Goal: Task Accomplishment & Management: Use online tool/utility

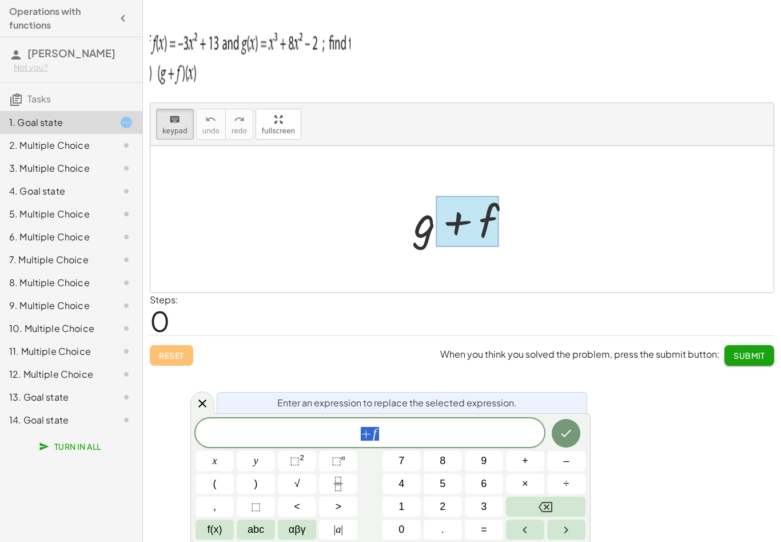
click at [473, 445] on div "+ f" at bounding box center [370, 432] width 349 height 29
click at [473, 445] on div "+ f ​" at bounding box center [370, 432] width 349 height 29
click at [566, 504] on button "Backspace" at bounding box center [545, 506] width 79 height 20
click at [566, 503] on button "Backspace" at bounding box center [545, 506] width 79 height 20
click at [563, 503] on button "Backspace" at bounding box center [545, 506] width 79 height 20
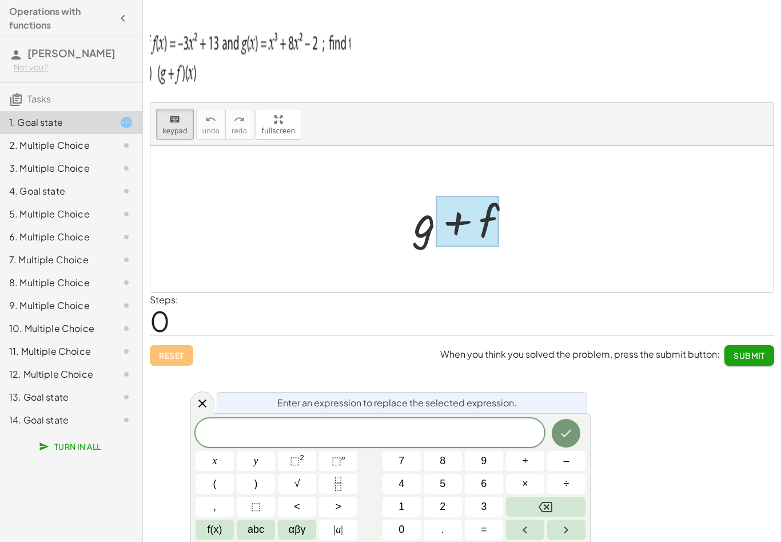
click at [422, 223] on div at bounding box center [466, 219] width 117 height 59
click at [218, 487] on button "(" at bounding box center [215, 483] width 38 height 20
click at [531, 504] on button "Backspace" at bounding box center [545, 506] width 79 height 20
click at [483, 523] on span "=" at bounding box center [484, 529] width 6 height 15
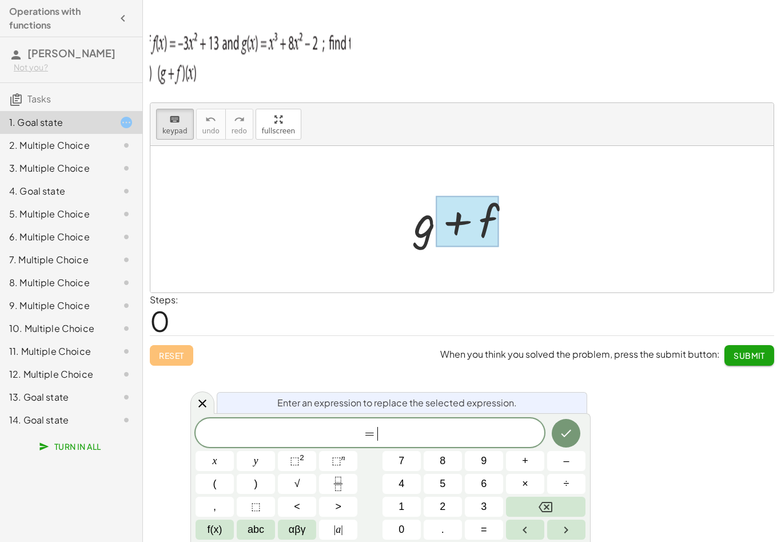
click at [254, 536] on span "abc" at bounding box center [256, 529] width 17 height 15
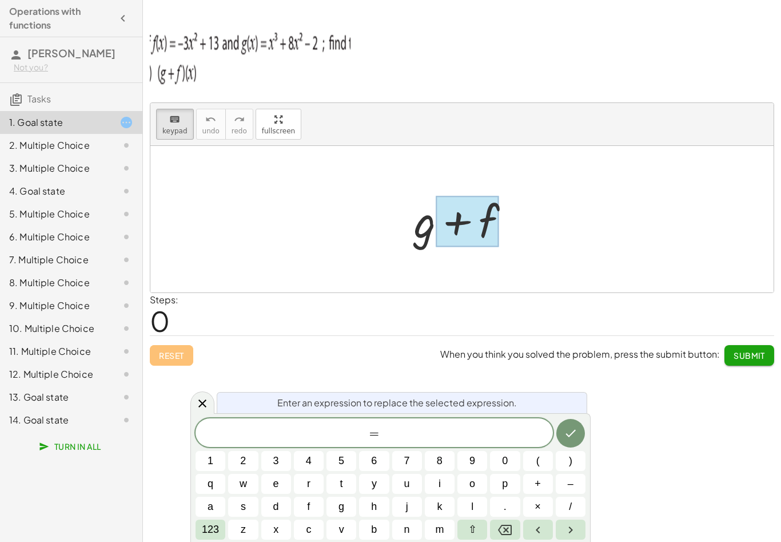
click at [209, 526] on span "123" at bounding box center [210, 529] width 17 height 15
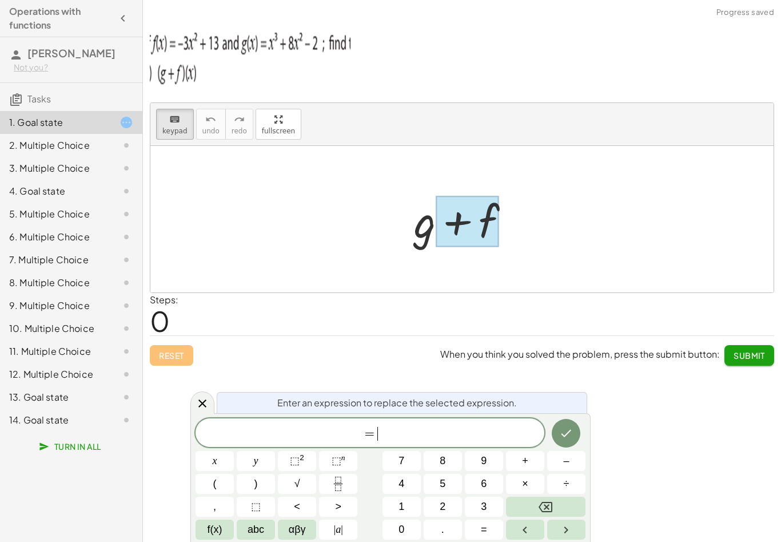
click at [208, 465] on button "x" at bounding box center [215, 461] width 38 height 20
click at [212, 536] on span "f(x)" at bounding box center [215, 529] width 15 height 15
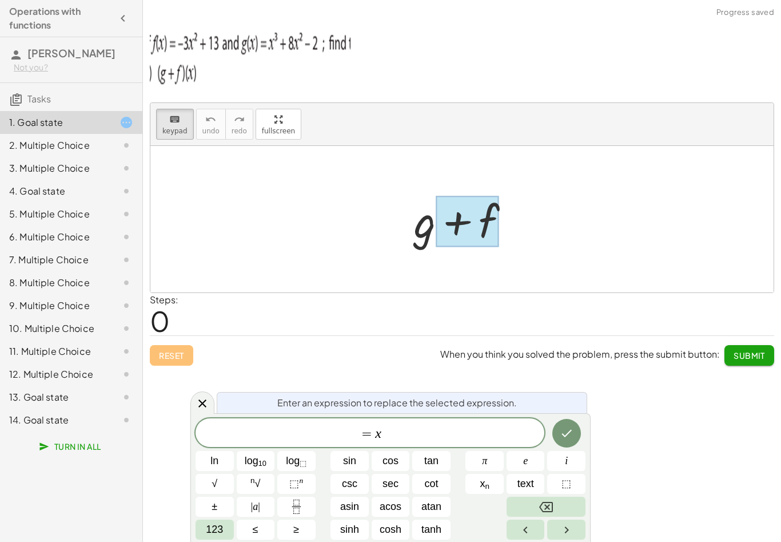
click at [216, 526] on span "123" at bounding box center [214, 529] width 17 height 15
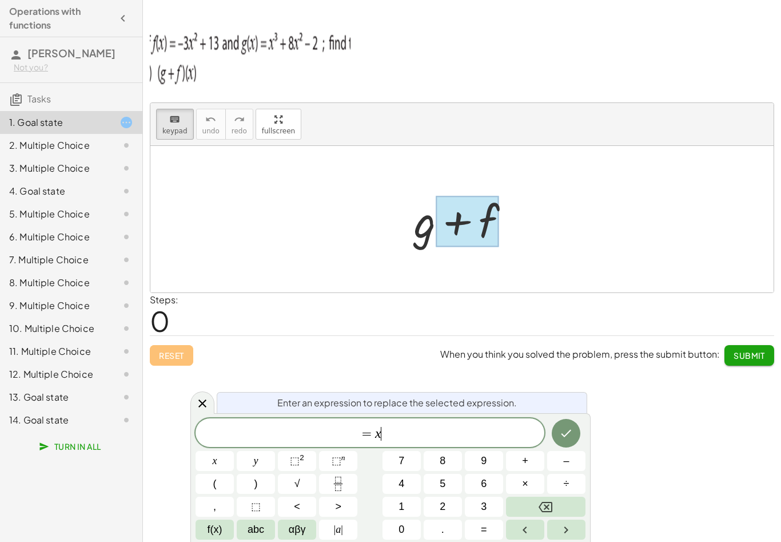
click at [255, 504] on span "⬚" at bounding box center [256, 506] width 10 height 15
click at [487, 505] on button "3" at bounding box center [484, 506] width 38 height 20
click at [541, 512] on icon "Backspace" at bounding box center [546, 507] width 14 height 14
click at [540, 512] on icon "Backspace" at bounding box center [546, 507] width 14 height 14
click at [296, 461] on span "⬚" at bounding box center [295, 460] width 10 height 11
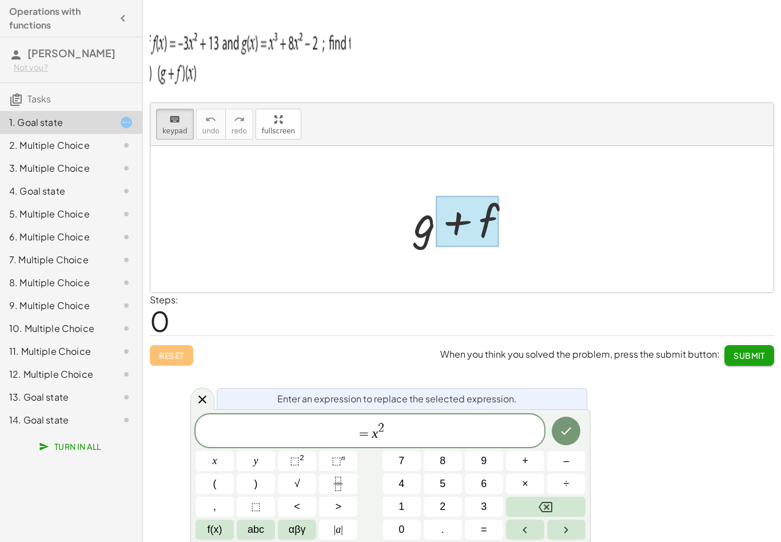
click at [535, 508] on button "Backspace" at bounding box center [545, 506] width 79 height 20
click at [528, 504] on button "Backspace" at bounding box center [545, 506] width 79 height 20
click at [476, 507] on button "3" at bounding box center [484, 506] width 38 height 20
click at [567, 536] on icon "Right arrow" at bounding box center [566, 530] width 14 height 14
click at [522, 488] on span "×" at bounding box center [525, 483] width 6 height 15
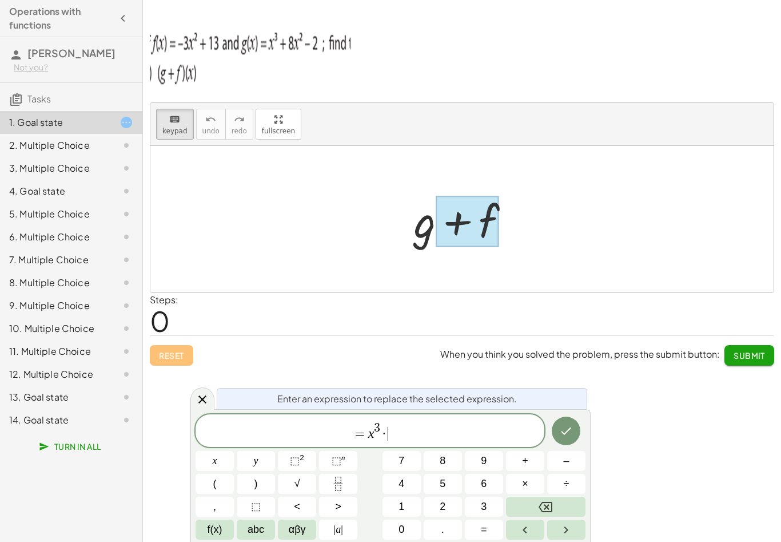
click at [558, 509] on button "Backspace" at bounding box center [545, 506] width 79 height 20
click at [526, 461] on span "+" at bounding box center [525, 460] width 6 height 15
click at [440, 481] on span "5" at bounding box center [443, 483] width 6 height 15
click at [222, 530] on button "f(x)" at bounding box center [215, 529] width 38 height 20
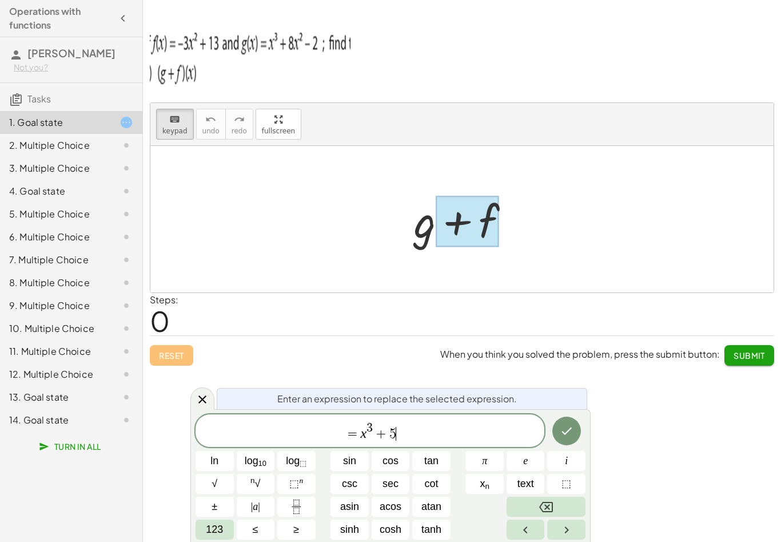
click at [211, 529] on span "123" at bounding box center [214, 529] width 17 height 15
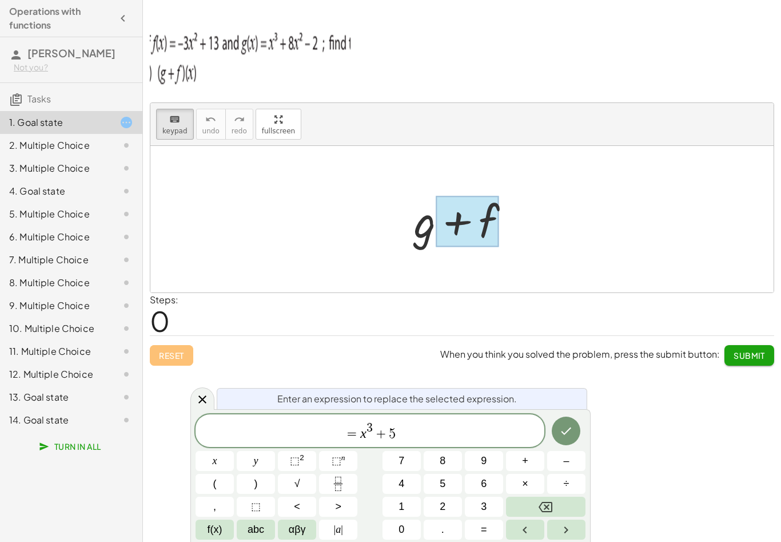
click at [250, 532] on span "abc" at bounding box center [256, 529] width 17 height 15
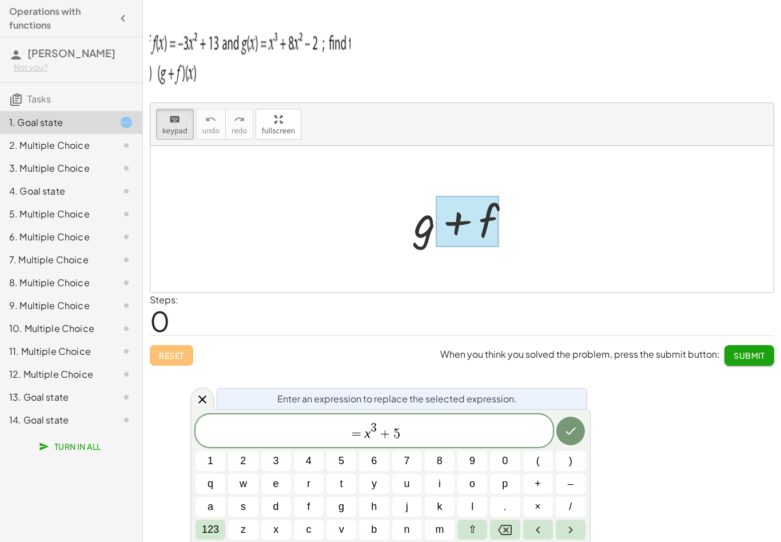
click at [281, 537] on button "x" at bounding box center [276, 529] width 30 height 20
click at [210, 534] on span "123" at bounding box center [210, 529] width 17 height 15
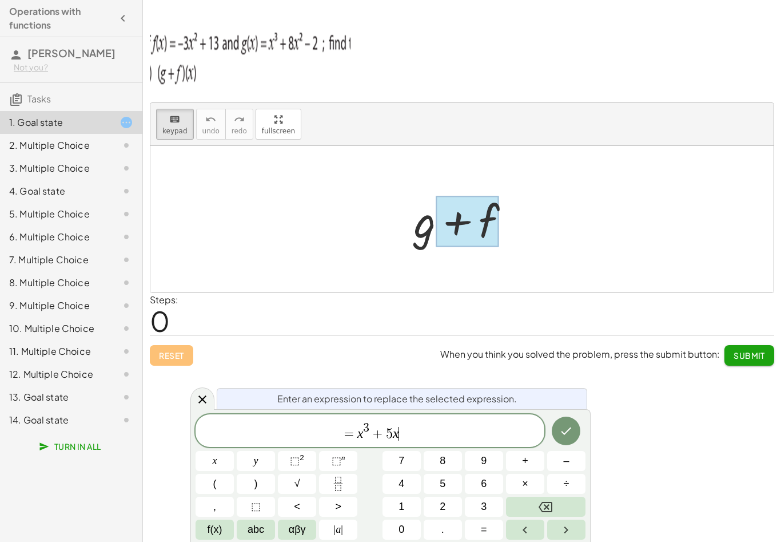
click at [284, 467] on button "⬚ 2" at bounding box center [297, 461] width 38 height 20
click at [526, 464] on span "+" at bounding box center [525, 460] width 6 height 15
click at [209, 536] on span "f(x)" at bounding box center [215, 529] width 15 height 15
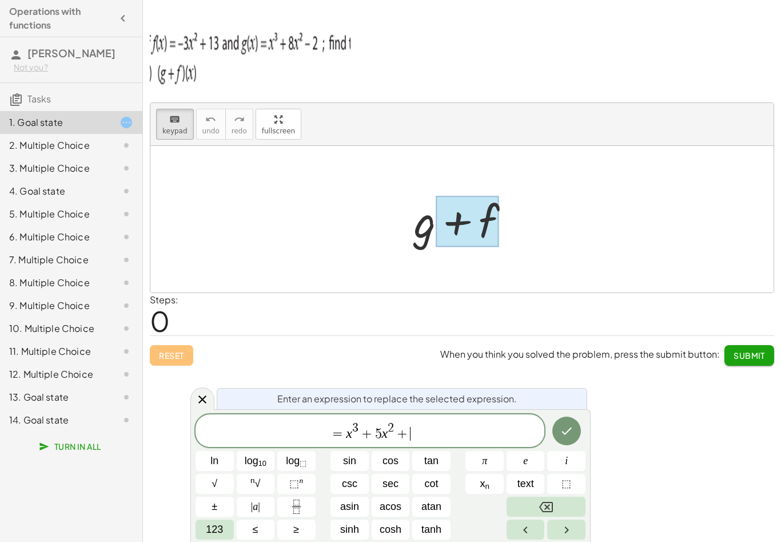
click at [216, 527] on span "123" at bounding box center [214, 529] width 17 height 15
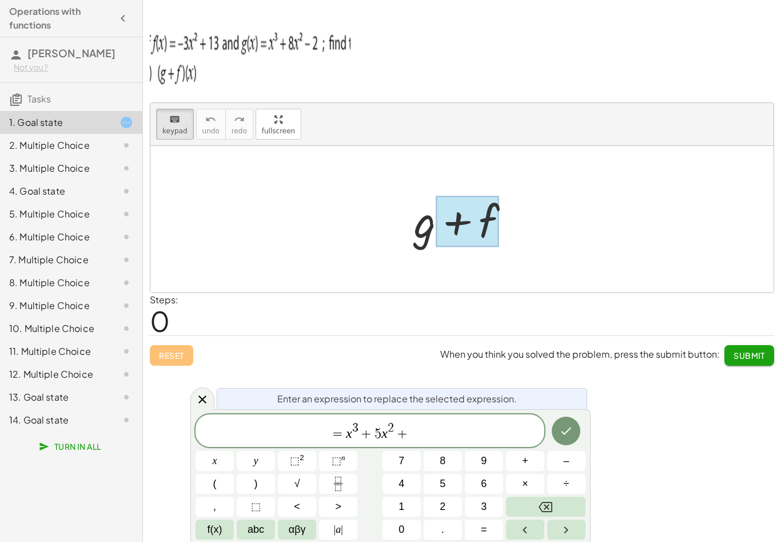
click at [407, 505] on button "1" at bounding box center [402, 506] width 38 height 20
click at [568, 426] on icon "Done" at bounding box center [566, 431] width 14 height 14
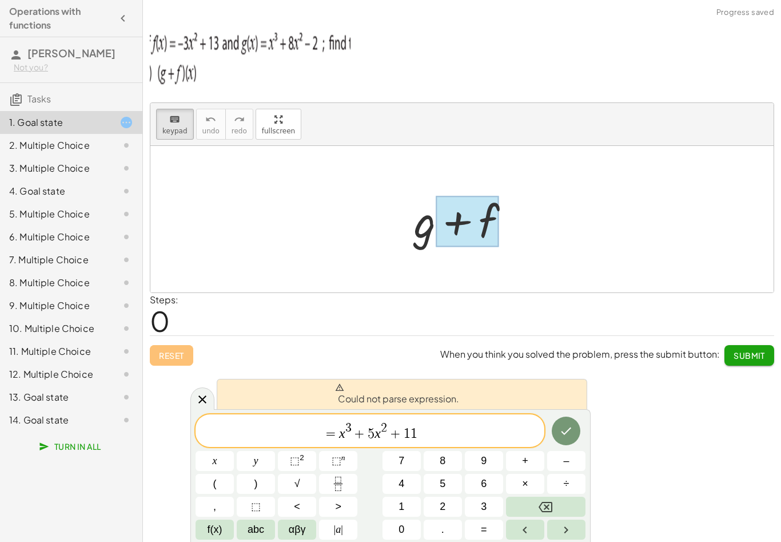
click at [563, 426] on icon "Done" at bounding box center [566, 431] width 14 height 14
click at [563, 425] on icon "Done" at bounding box center [566, 431] width 14 height 14
click at [559, 433] on button "Done" at bounding box center [566, 430] width 29 height 29
click at [321, 428] on span "= x 3 + 5 x 2 + 1 1 ​" at bounding box center [370, 431] width 349 height 21
click at [336, 433] on span "=" at bounding box center [331, 434] width 17 height 14
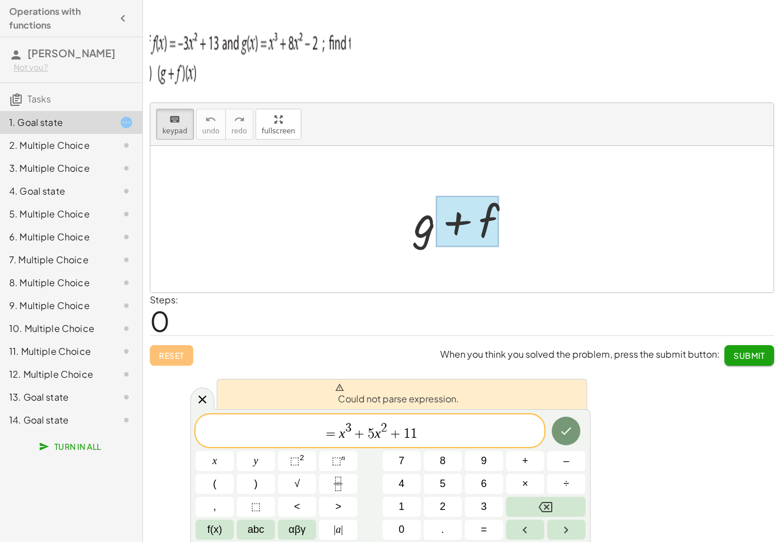
click at [533, 500] on button "Backspace" at bounding box center [545, 506] width 79 height 20
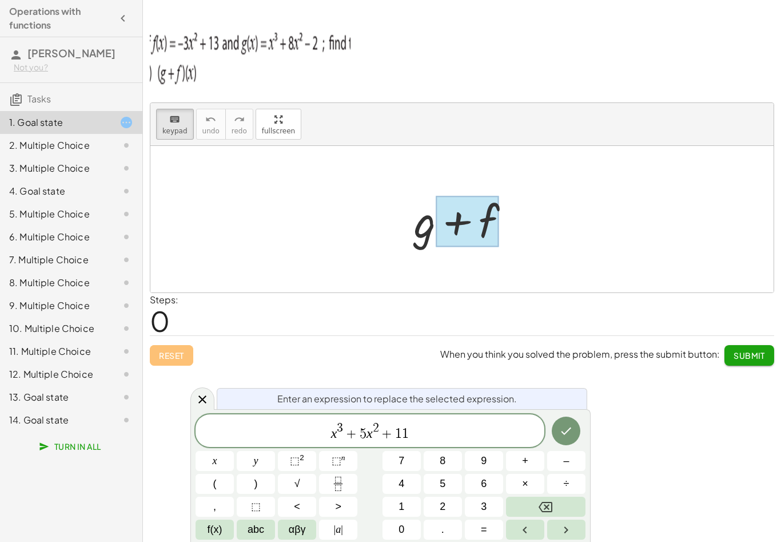
click at [577, 424] on button "Done" at bounding box center [566, 430] width 29 height 29
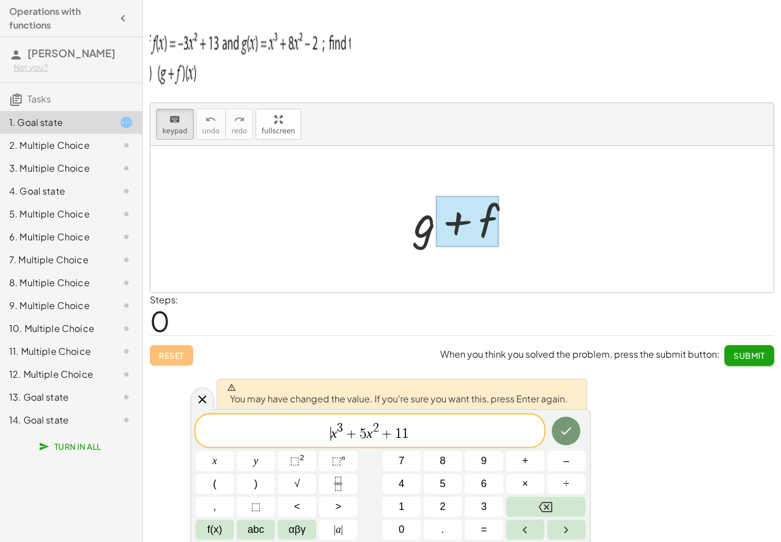
click at [560, 429] on icon "Done" at bounding box center [566, 431] width 14 height 14
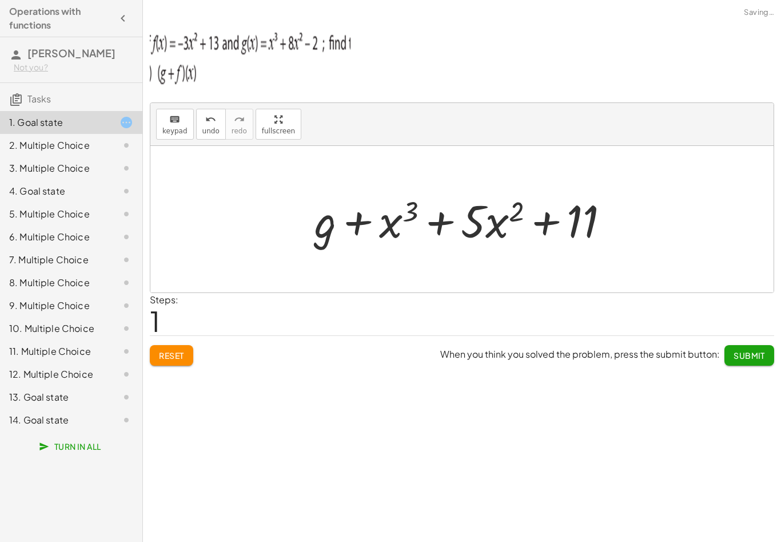
click at [560, 429] on div "keyboard keypad undo undo redo redo fullscreen + g + f + g + f + x 3 + · 5 · x …" at bounding box center [462, 271] width 638 height 542
click at [351, 250] on div "+ g + f + g + x 3 + · 5 · x 2 + 11" at bounding box center [461, 219] width 329 height 65
click at [320, 239] on div at bounding box center [326, 220] width 22 height 53
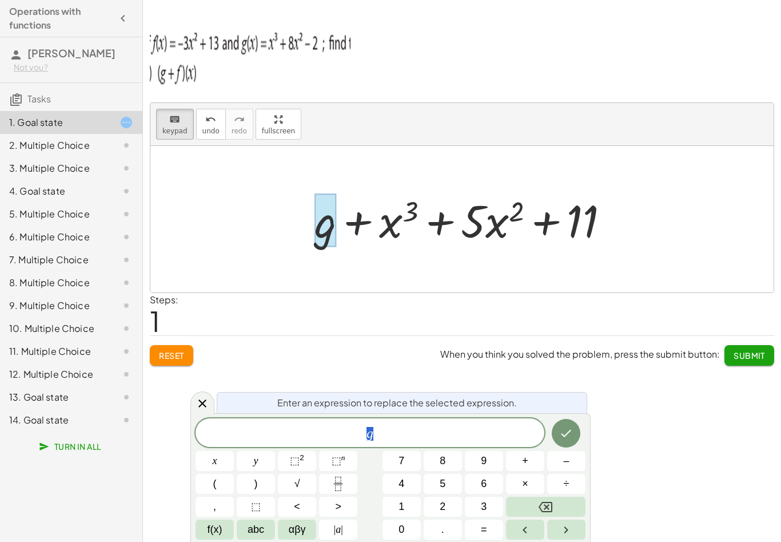
click at [536, 510] on button "Backspace" at bounding box center [545, 506] width 79 height 20
click at [575, 437] on button "Done" at bounding box center [566, 433] width 29 height 29
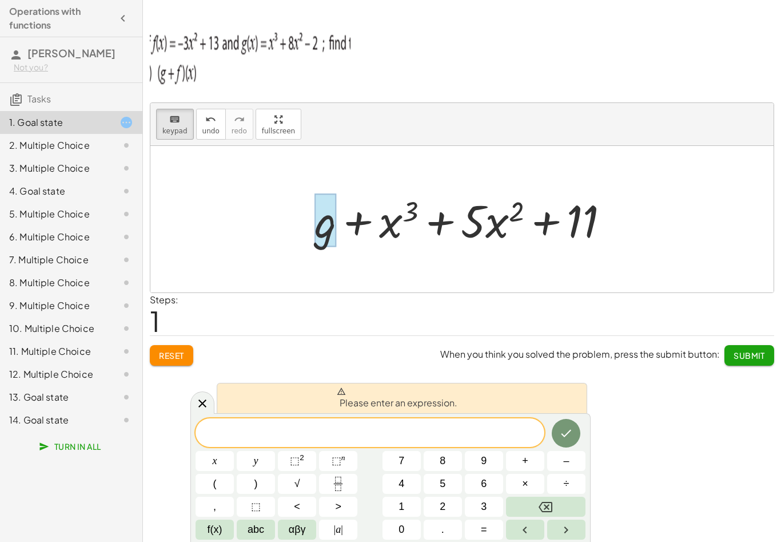
click at [364, 233] on div at bounding box center [466, 219] width 315 height 59
click at [572, 445] on button "Done" at bounding box center [566, 433] width 29 height 29
click at [208, 533] on span "f(x)" at bounding box center [215, 529] width 15 height 15
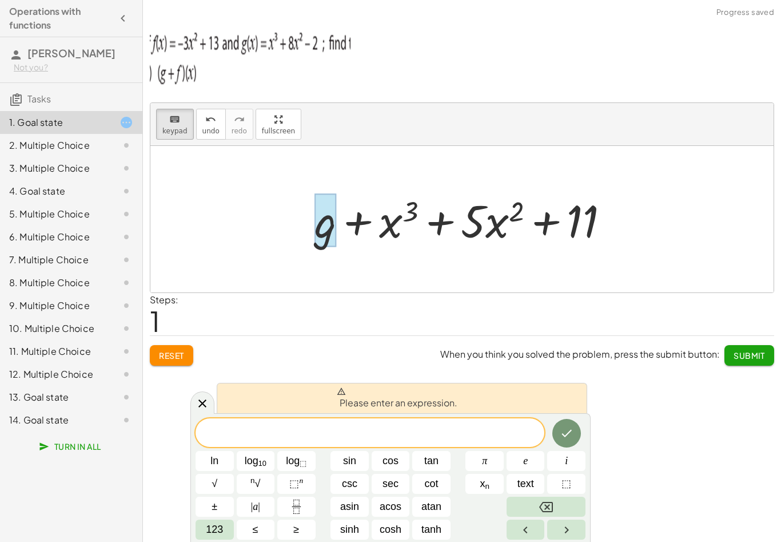
click at [210, 534] on span "123" at bounding box center [214, 529] width 17 height 15
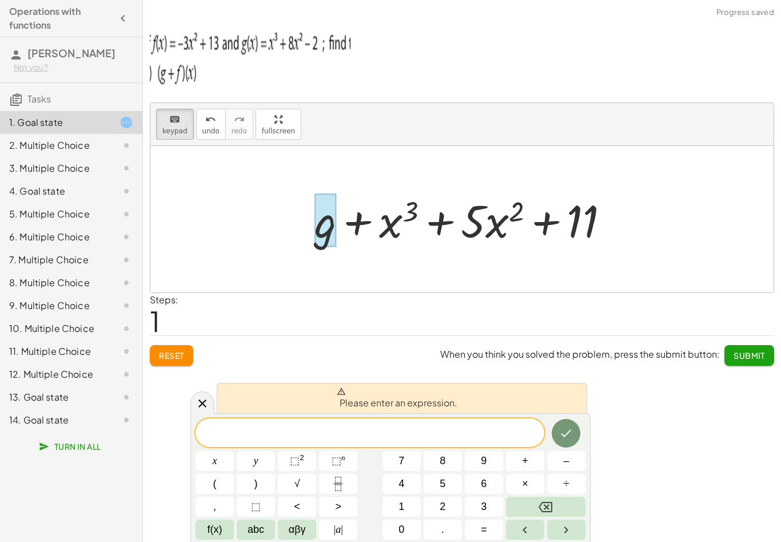
click at [260, 534] on span "abc" at bounding box center [256, 529] width 17 height 15
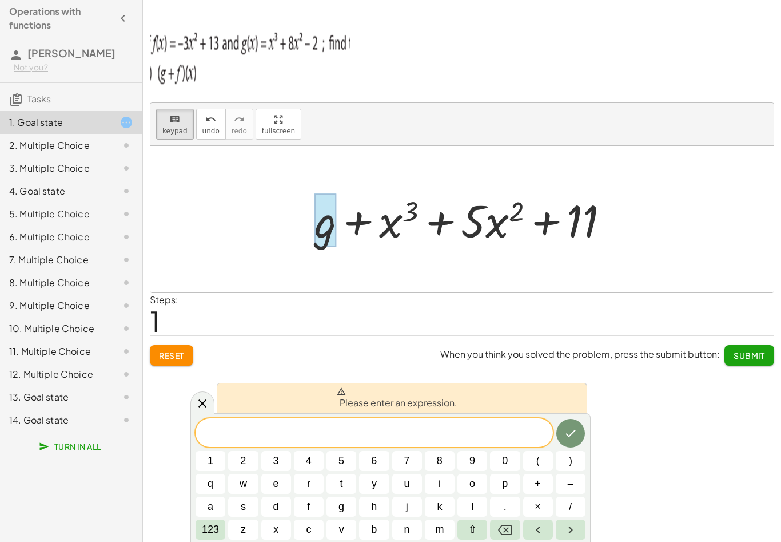
click at [166, 362] on button "Reset" at bounding box center [171, 355] width 43 height 21
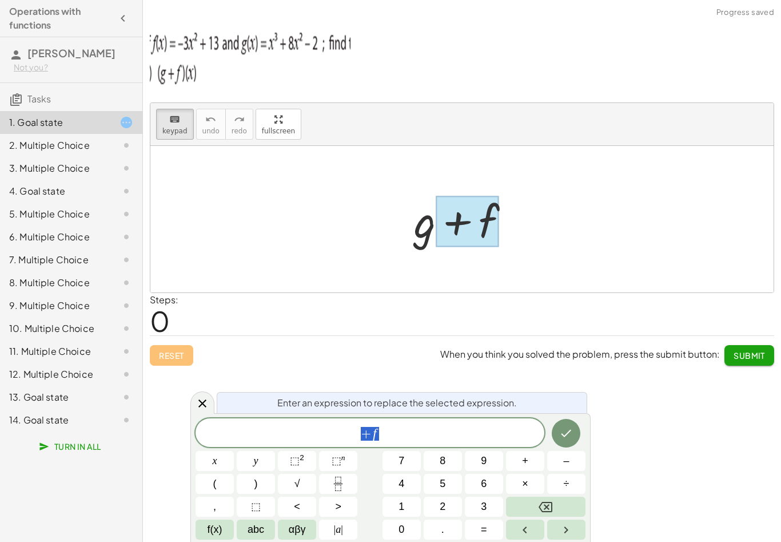
click at [527, 506] on button "Backspace" at bounding box center [545, 506] width 79 height 20
click at [427, 233] on div at bounding box center [466, 219] width 117 height 59
click at [568, 435] on icon "Done" at bounding box center [566, 433] width 14 height 14
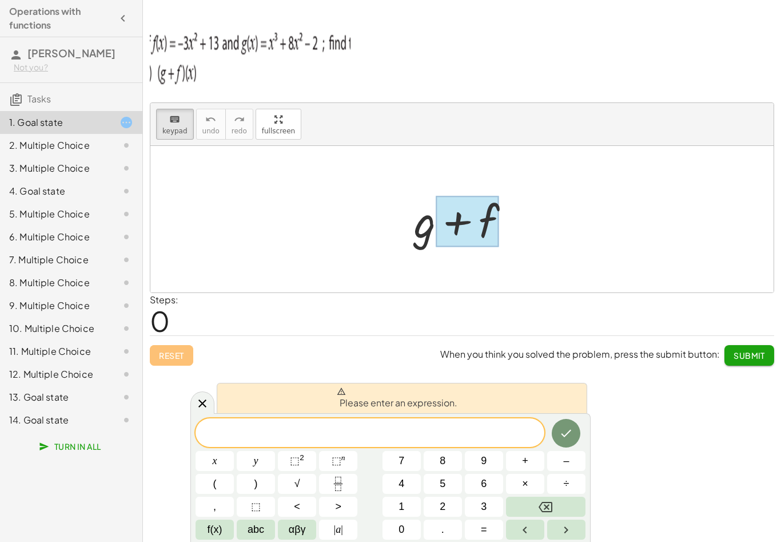
click at [172, 358] on div "Reset When you think you solved the problem, press the submit button: Submit" at bounding box center [462, 350] width 624 height 30
click at [205, 406] on icon at bounding box center [202, 403] width 8 height 8
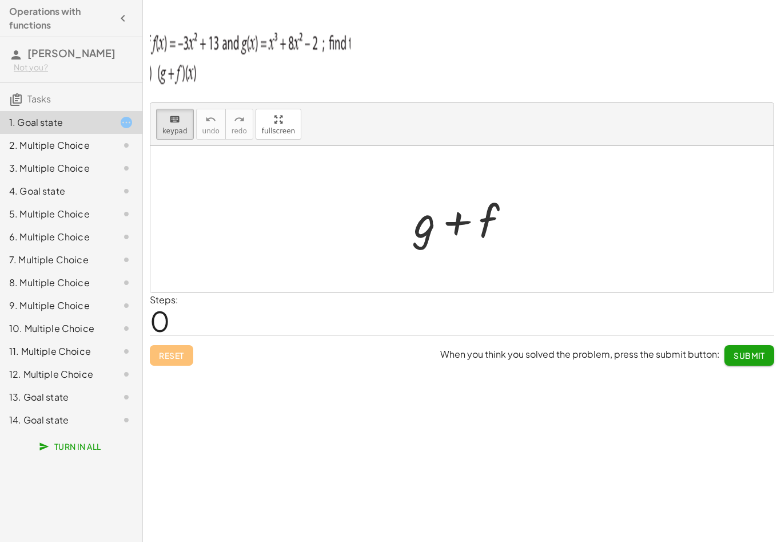
click at [198, 397] on div "keyboard keypad undo undo redo redo fullscreen + g + f × Steps: 0 Reset When yo…" at bounding box center [462, 271] width 638 height 542
click at [431, 243] on div at bounding box center [466, 219] width 117 height 59
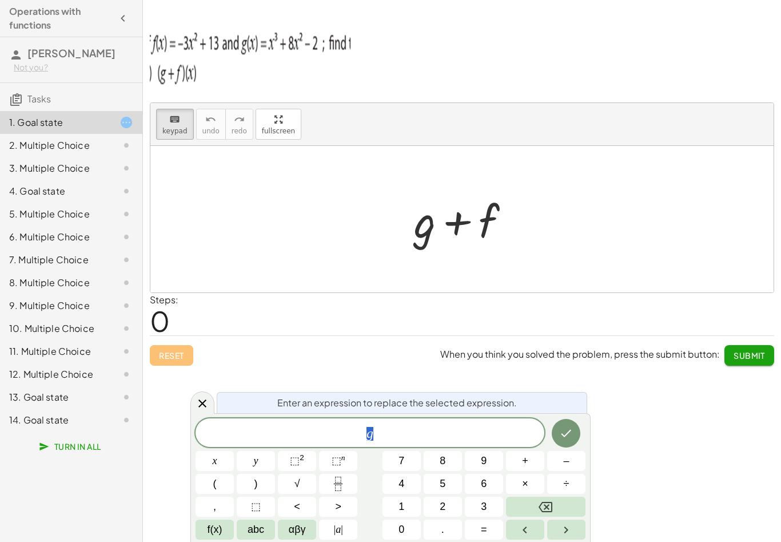
click at [340, 425] on span "g" at bounding box center [370, 433] width 349 height 16
click at [370, 431] on var "g" at bounding box center [370, 432] width 7 height 15
click at [212, 487] on button "(" at bounding box center [215, 483] width 38 height 20
click at [579, 427] on button "Done" at bounding box center [566, 431] width 29 height 29
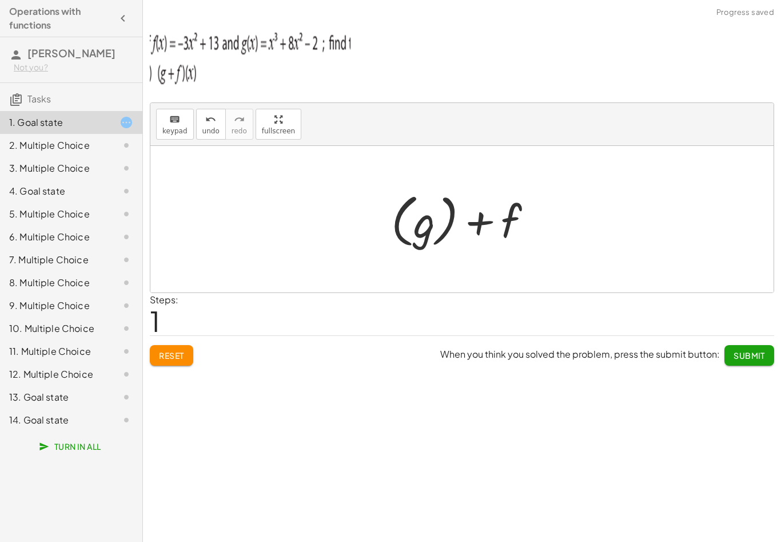
click at [173, 361] on button "Reset" at bounding box center [171, 355] width 43 height 21
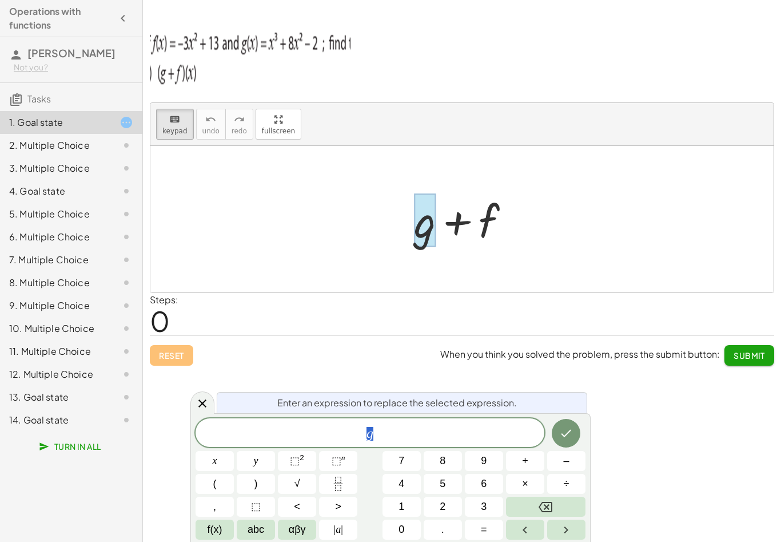
click at [469, 238] on div at bounding box center [466, 219] width 117 height 59
click at [469, 237] on div at bounding box center [466, 219] width 117 height 59
click at [288, 322] on div "Steps: 0" at bounding box center [462, 314] width 624 height 42
click at [204, 405] on icon at bounding box center [202, 403] width 8 height 8
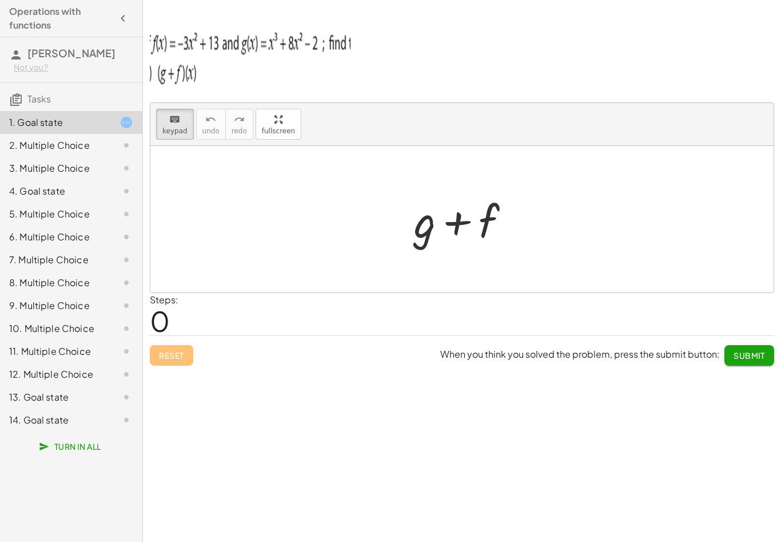
click at [420, 230] on div at bounding box center [466, 219] width 117 height 59
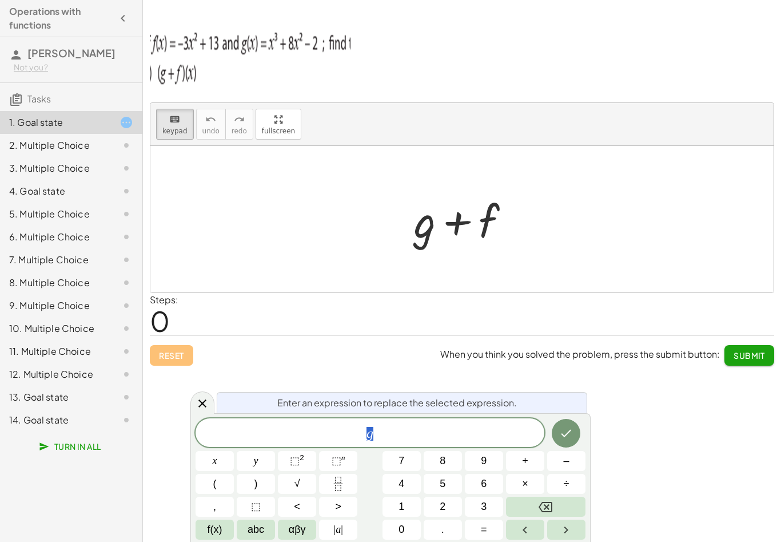
click at [256, 534] on span "abc" at bounding box center [256, 529] width 17 height 15
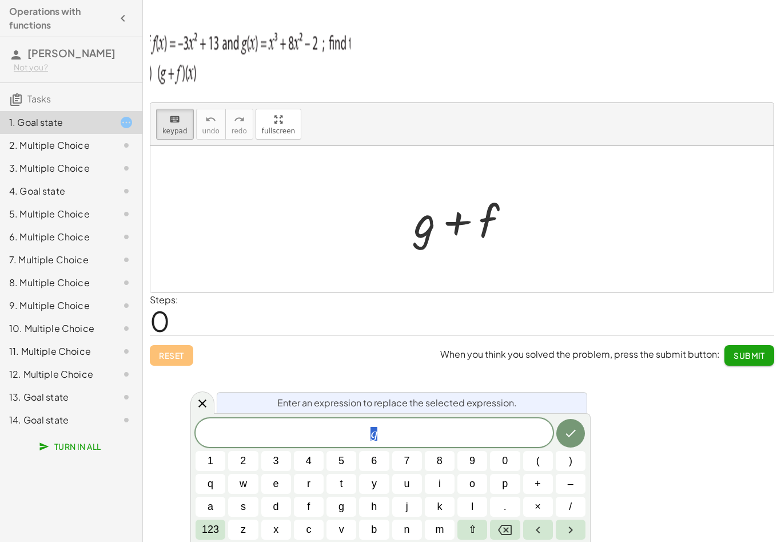
click at [278, 534] on span "x" at bounding box center [275, 529] width 5 height 15
click at [270, 458] on button "3" at bounding box center [276, 461] width 30 height 20
click at [510, 524] on icon "Backspace" at bounding box center [505, 530] width 14 height 14
click at [208, 520] on button "123" at bounding box center [211, 529] width 30 height 20
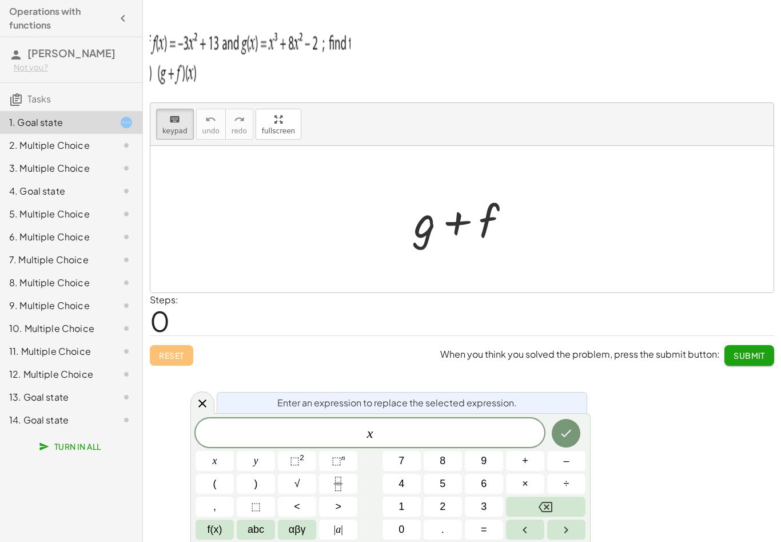
click at [287, 463] on button "⬚ 2" at bounding box center [297, 461] width 38 height 20
click at [542, 491] on button "×" at bounding box center [525, 483] width 38 height 20
click at [540, 504] on icon "Backspace" at bounding box center [546, 507] width 14 height 14
click at [540, 503] on icon "Backspace" at bounding box center [546, 507] width 14 height 14
click at [543, 500] on icon "Backspace" at bounding box center [546, 507] width 14 height 14
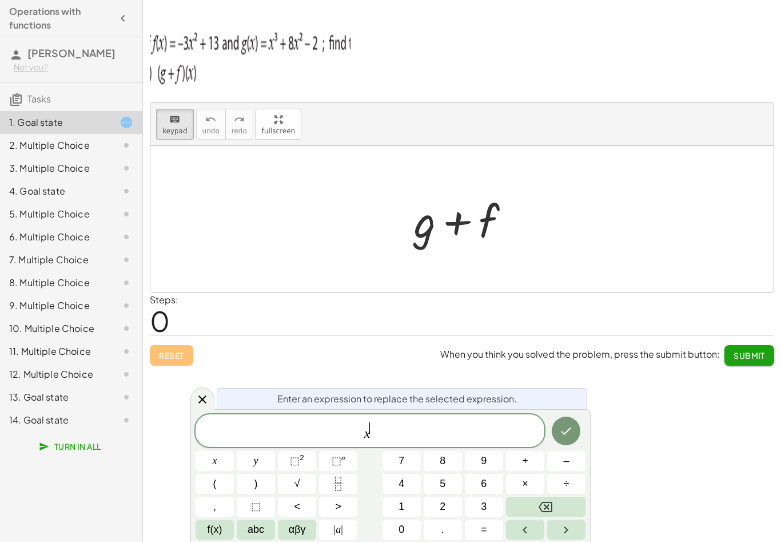
click at [488, 505] on button "3" at bounding box center [484, 506] width 38 height 20
click at [206, 532] on button "f(x)" at bounding box center [215, 529] width 38 height 20
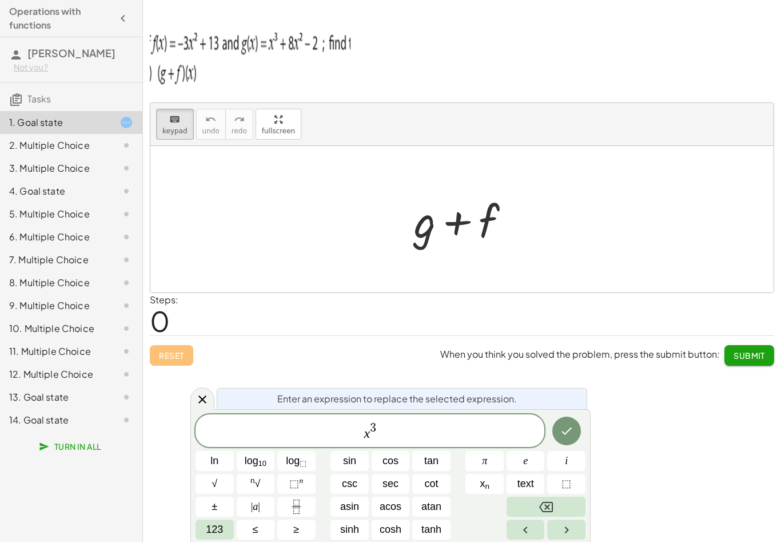
click at [202, 533] on button "123" at bounding box center [215, 529] width 38 height 20
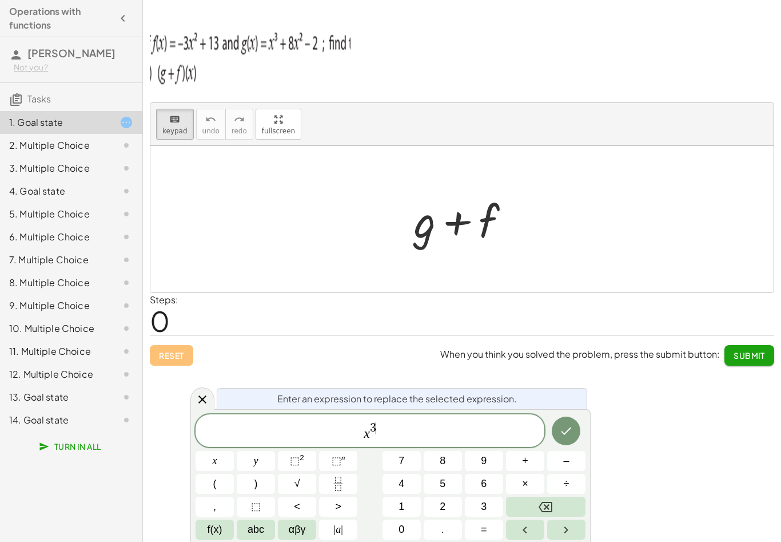
click at [524, 457] on span "+" at bounding box center [525, 460] width 6 height 15
click at [438, 484] on button "5" at bounding box center [443, 483] width 38 height 20
click at [535, 501] on button "Backspace" at bounding box center [545, 506] width 79 height 20
click at [563, 522] on button "Right arrow" at bounding box center [566, 529] width 38 height 20
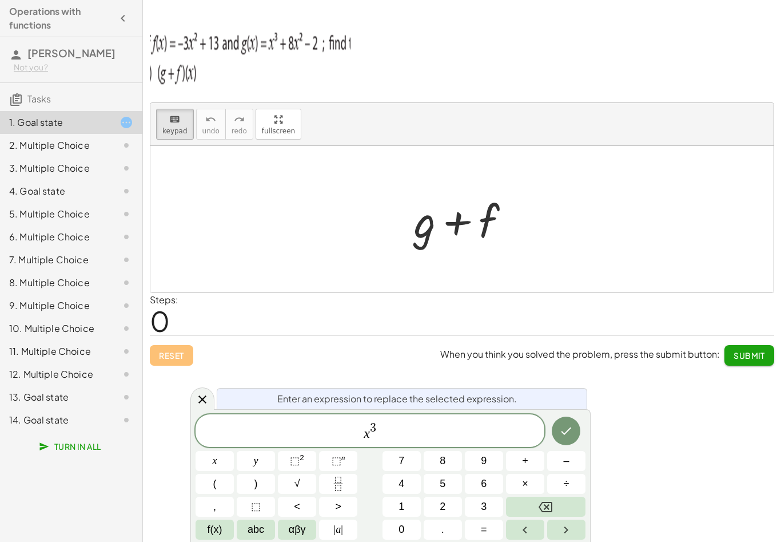
click at [523, 481] on span "×" at bounding box center [525, 483] width 6 height 15
click at [548, 502] on icon "Backspace" at bounding box center [546, 506] width 14 height 10
click at [522, 461] on span "+" at bounding box center [525, 460] width 6 height 15
click at [445, 482] on span "5" at bounding box center [443, 483] width 6 height 15
click at [217, 534] on span "f(x)" at bounding box center [215, 529] width 15 height 15
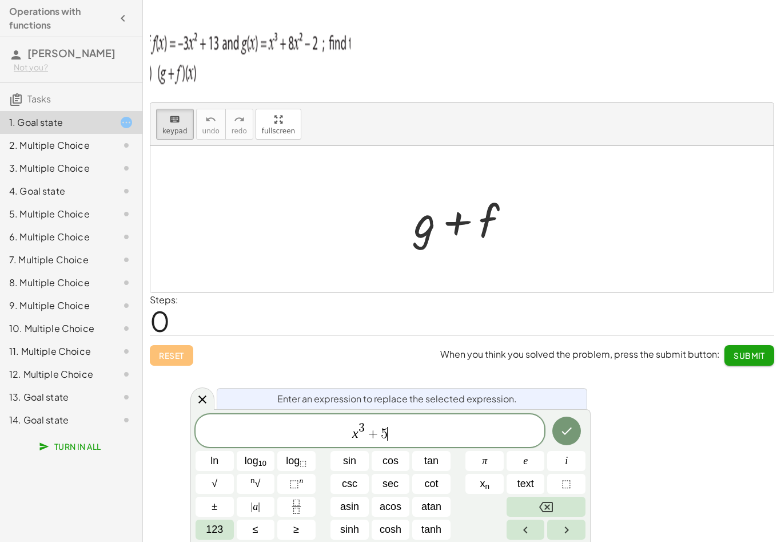
click at [224, 532] on button "123" at bounding box center [215, 529] width 38 height 20
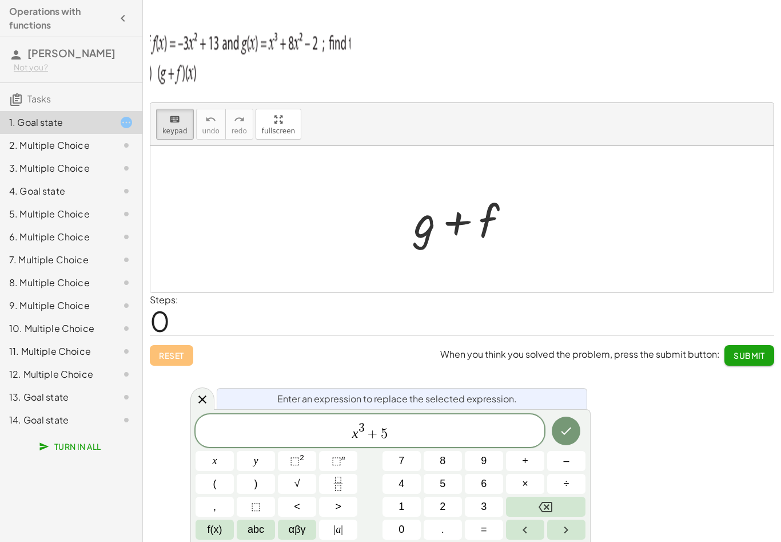
click at [257, 534] on span "abc" at bounding box center [256, 529] width 17 height 15
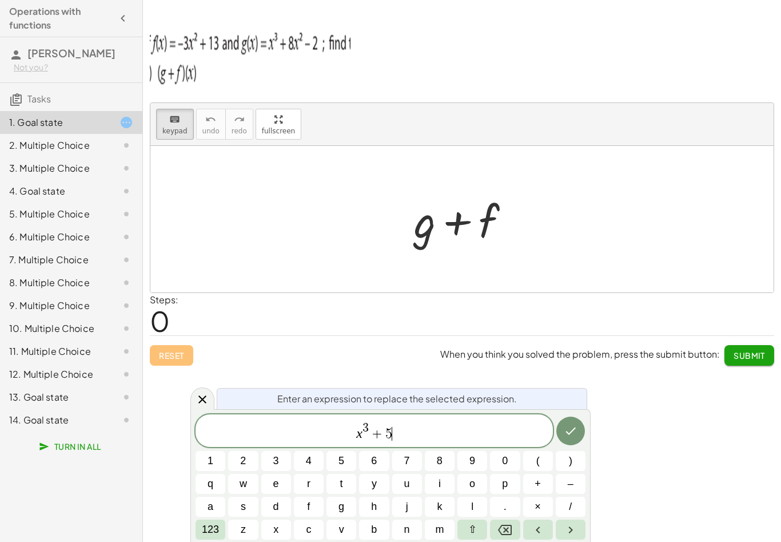
click at [273, 531] on button "x" at bounding box center [276, 529] width 30 height 20
click at [210, 532] on span "123" at bounding box center [210, 529] width 17 height 15
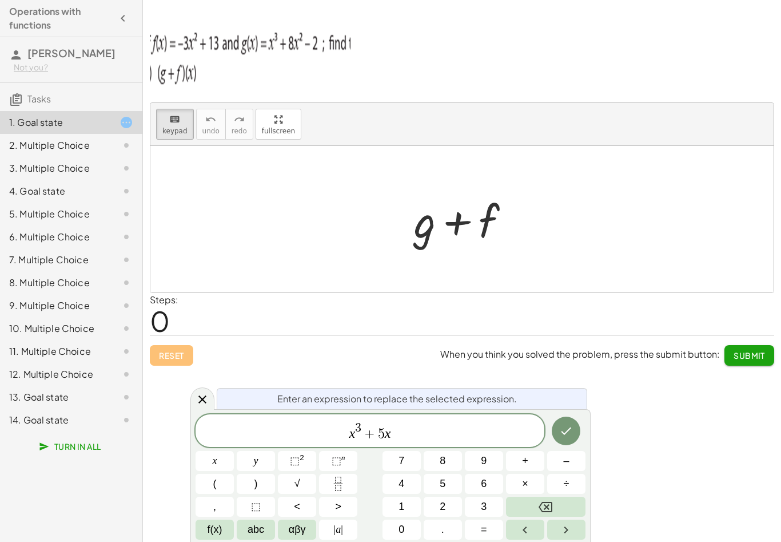
click at [297, 469] on button "⬚ 2" at bounding box center [297, 461] width 38 height 20
click at [568, 433] on icon "Done" at bounding box center [566, 431] width 14 height 14
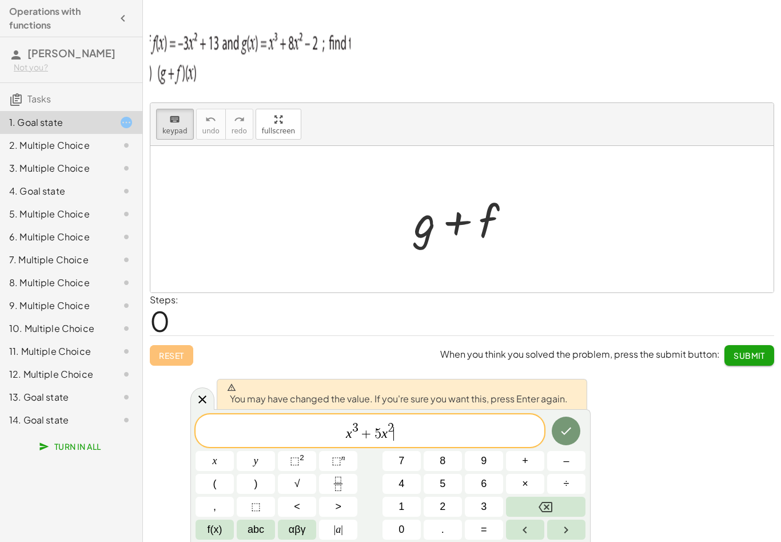
click at [573, 428] on icon "Done" at bounding box center [566, 431] width 14 height 14
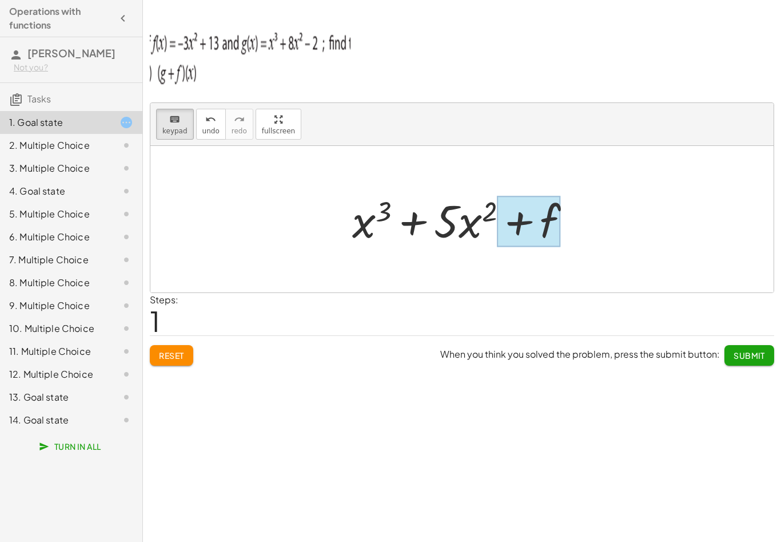
click at [550, 221] on div at bounding box center [528, 221] width 63 height 51
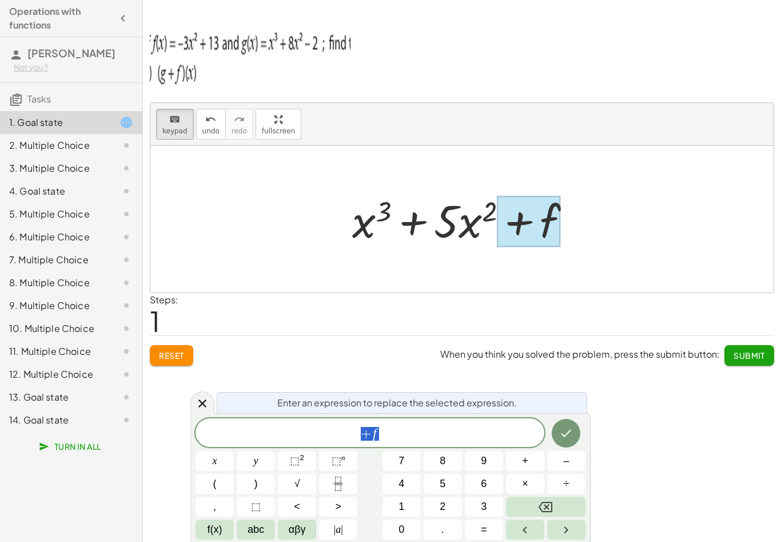
click at [387, 429] on span "+ f" at bounding box center [370, 433] width 349 height 16
click at [387, 438] on span "+ f ​" at bounding box center [370, 433] width 349 height 16
click at [530, 503] on button "Backspace" at bounding box center [545, 506] width 79 height 20
click at [404, 508] on span "1" at bounding box center [402, 506] width 6 height 15
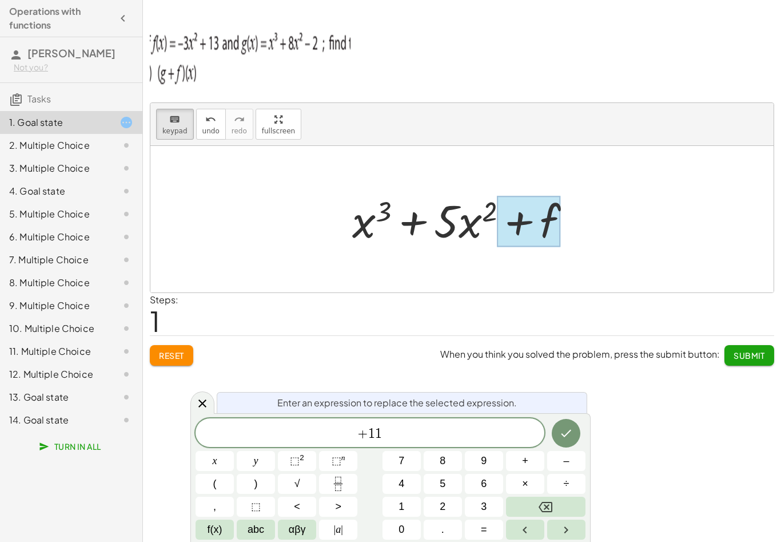
click at [573, 424] on button "Done" at bounding box center [566, 433] width 29 height 29
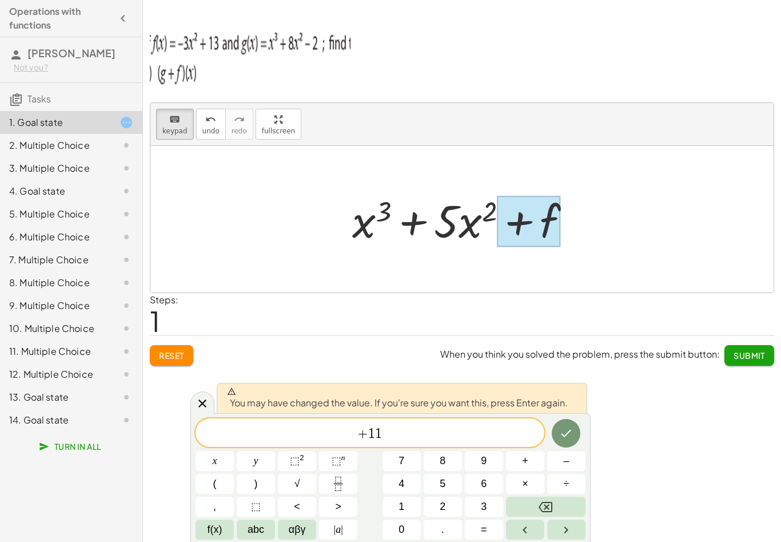
click at [562, 423] on button "Done" at bounding box center [566, 433] width 29 height 29
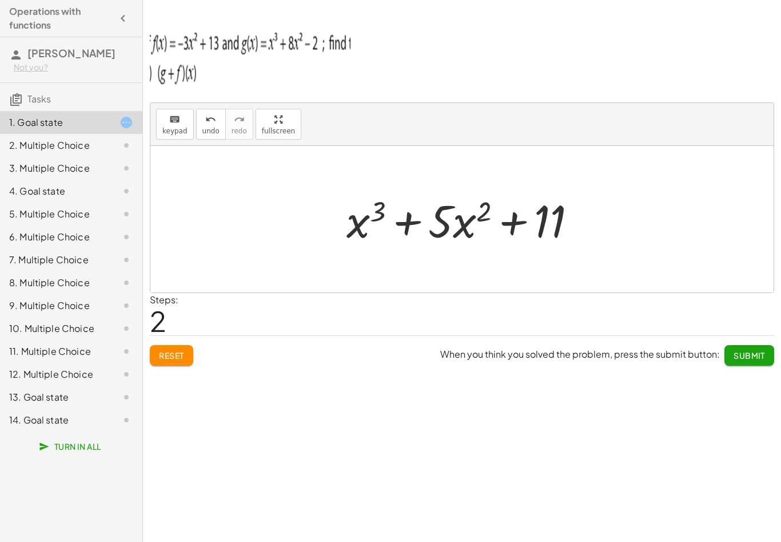
click at [738, 357] on span "Submit" at bounding box center [749, 355] width 31 height 10
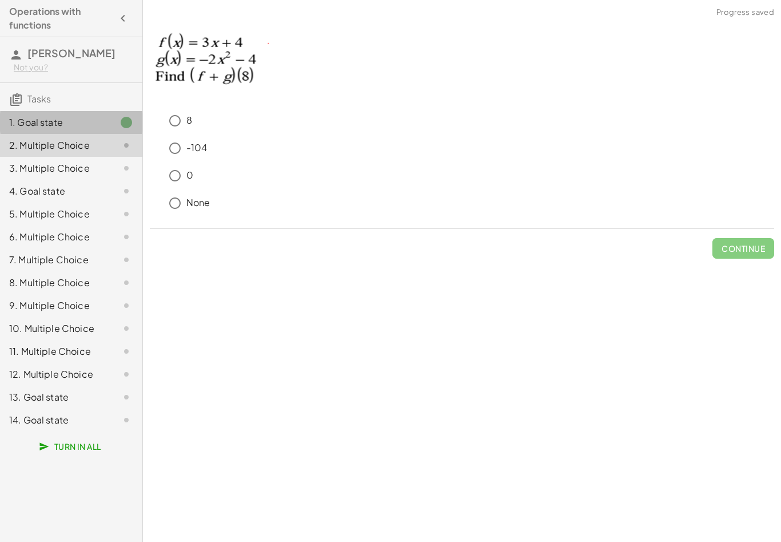
click at [58, 129] on div "1. Goal state" at bounding box center [55, 123] width 92 height 14
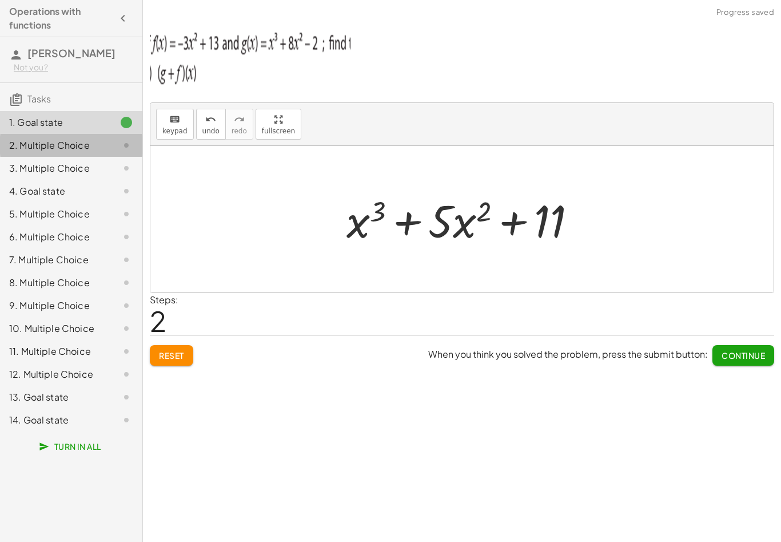
click at [61, 180] on div "2. Multiple Choice" at bounding box center [71, 191] width 142 height 23
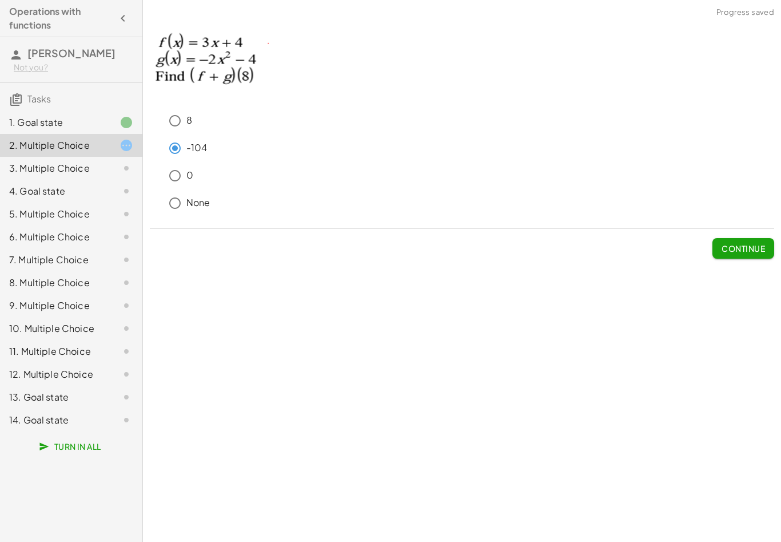
click at [715, 246] on button "Continue" at bounding box center [743, 248] width 62 height 21
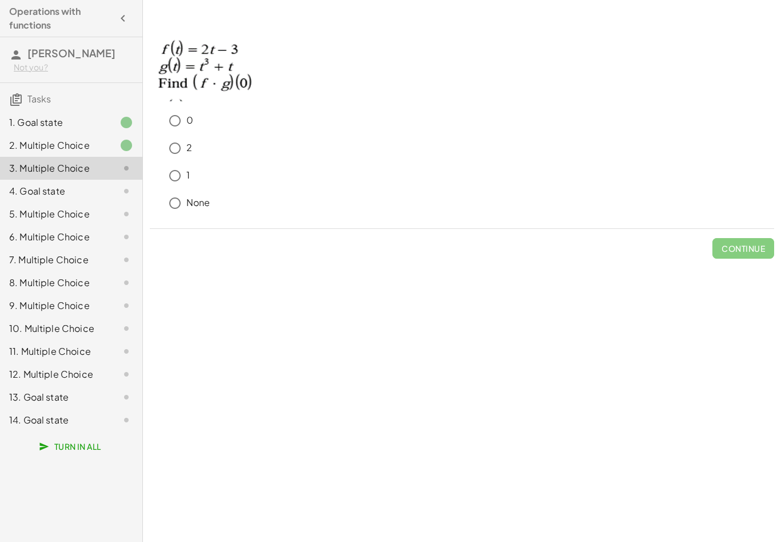
click at [229, 34] on img at bounding box center [205, 61] width 111 height 80
click at [746, 244] on span "Continue" at bounding box center [743, 248] width 43 height 10
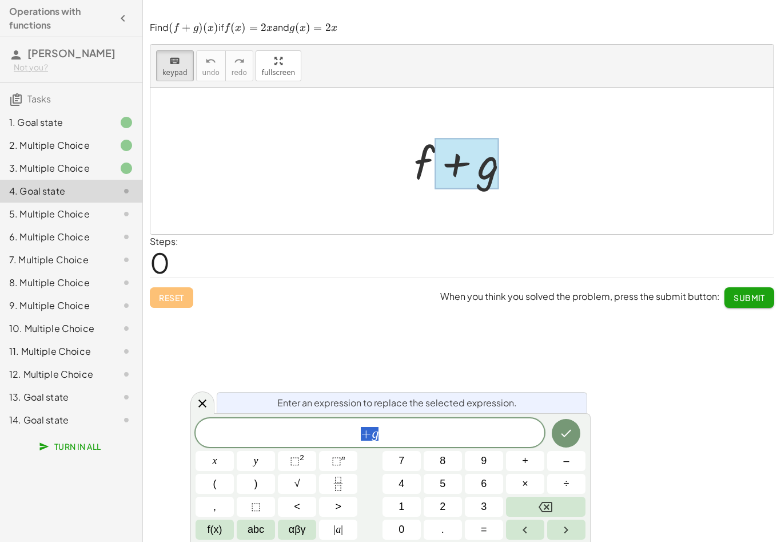
click at [431, 152] on div at bounding box center [466, 161] width 117 height 59
click at [419, 158] on div at bounding box center [466, 161] width 117 height 59
click at [250, 531] on span "abc" at bounding box center [256, 529] width 17 height 15
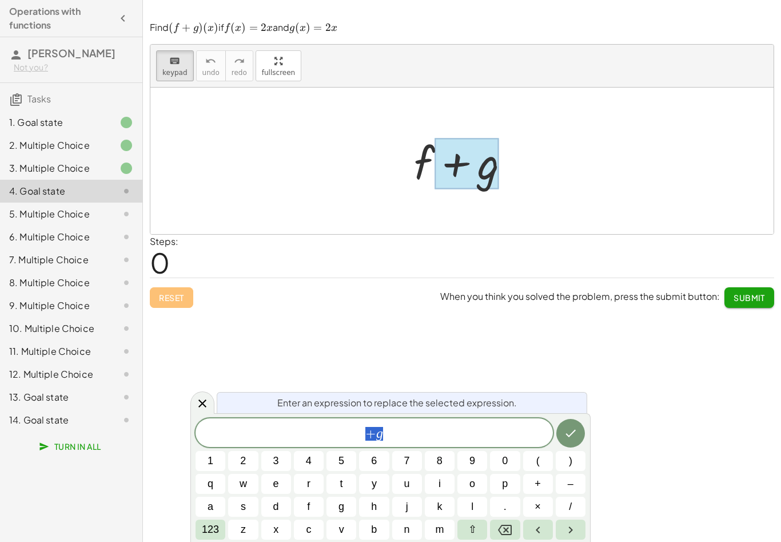
click at [283, 529] on button "x" at bounding box center [276, 529] width 30 height 20
click at [578, 430] on button "Done" at bounding box center [570, 433] width 29 height 29
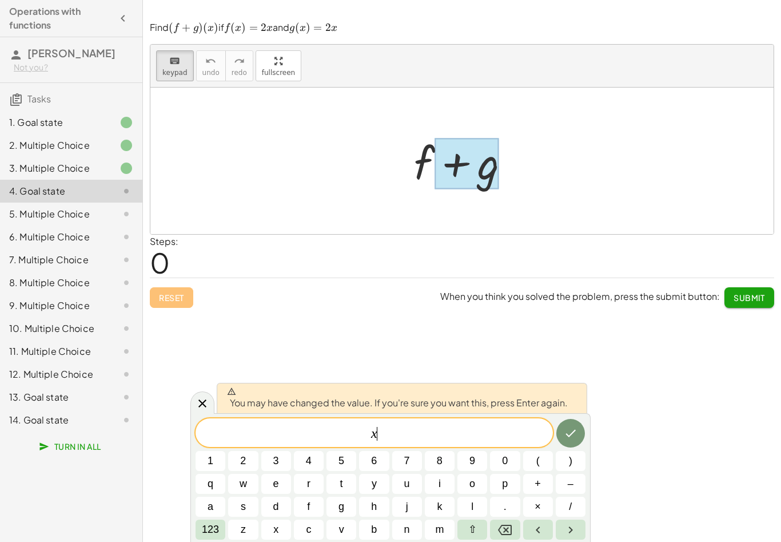
click at [574, 426] on icon "Done" at bounding box center [571, 433] width 14 height 14
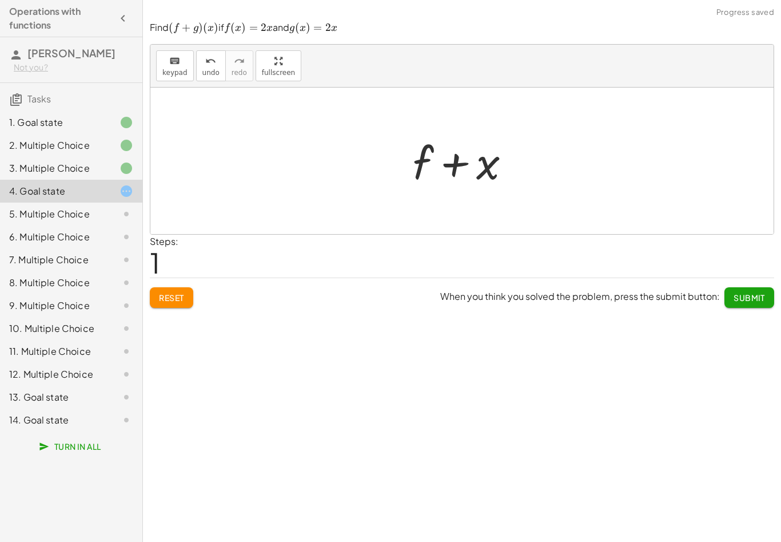
click at [170, 51] on button "keyboard keypad" at bounding box center [175, 65] width 38 height 31
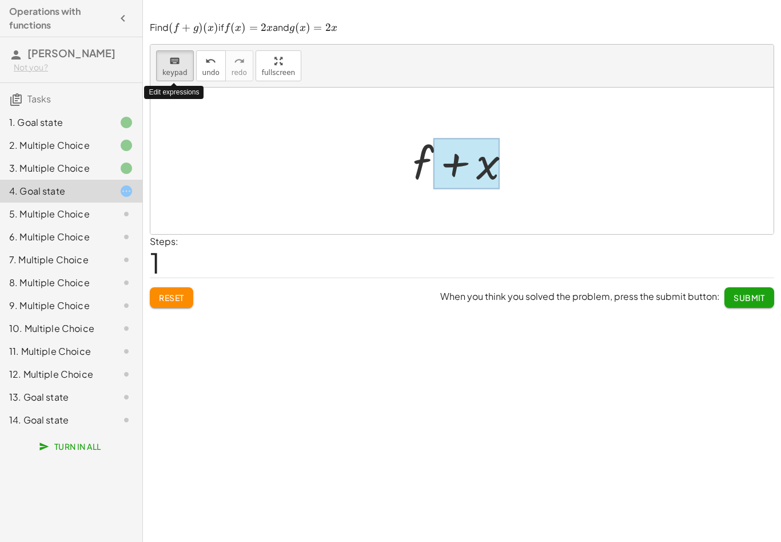
click at [445, 168] on div at bounding box center [466, 163] width 66 height 51
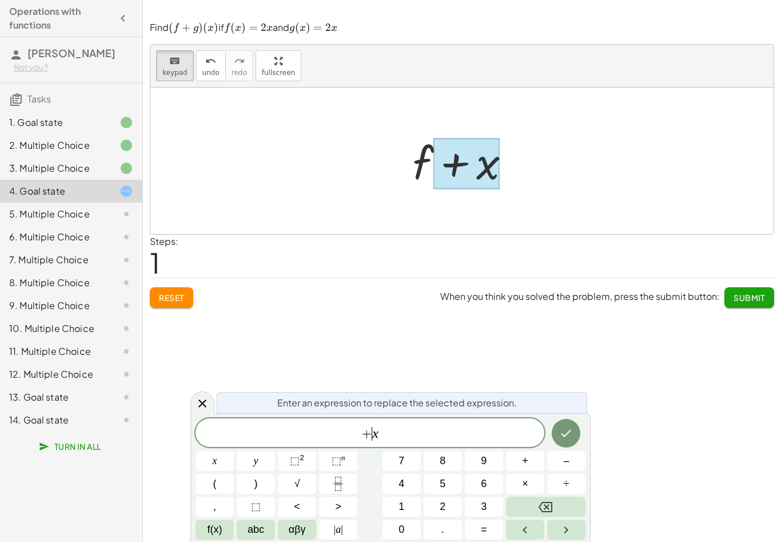
click at [552, 503] on icon "Backspace" at bounding box center [546, 506] width 14 height 10
click at [551, 502] on icon "Backspace" at bounding box center [546, 506] width 14 height 10
click at [551, 505] on icon "Backspace" at bounding box center [546, 507] width 14 height 14
click at [574, 430] on button "Done" at bounding box center [566, 433] width 29 height 29
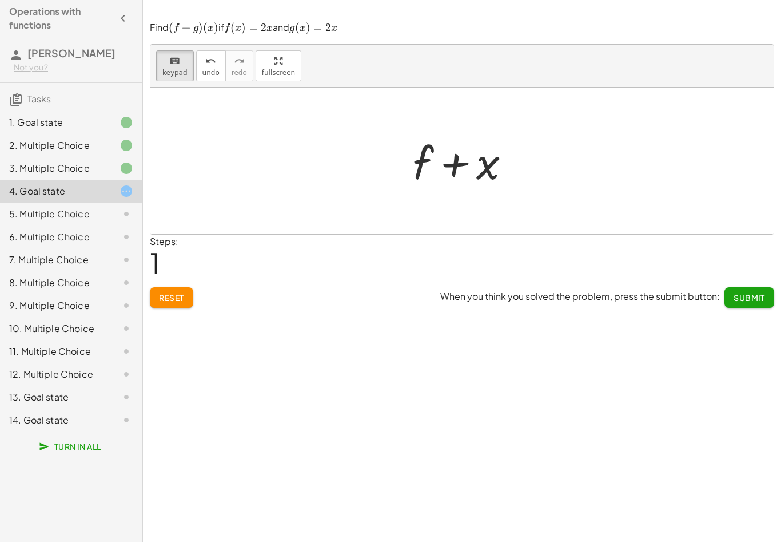
click at [467, 160] on div at bounding box center [466, 161] width 118 height 59
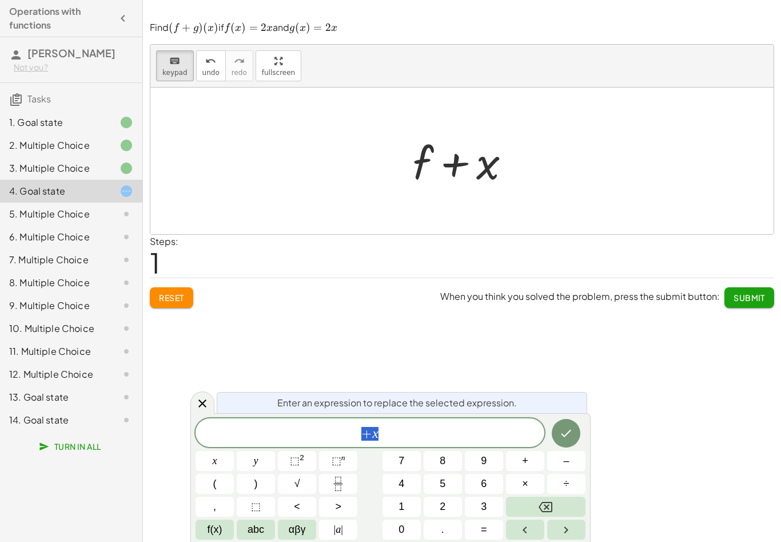
click at [478, 165] on div at bounding box center [466, 161] width 118 height 59
click at [464, 434] on span "+ x" at bounding box center [370, 433] width 349 height 16
click at [466, 424] on div "+ x ​" at bounding box center [370, 432] width 349 height 29
click at [548, 505] on icon "Backspace" at bounding box center [546, 506] width 14 height 10
click at [548, 504] on icon "Backspace" at bounding box center [546, 506] width 14 height 10
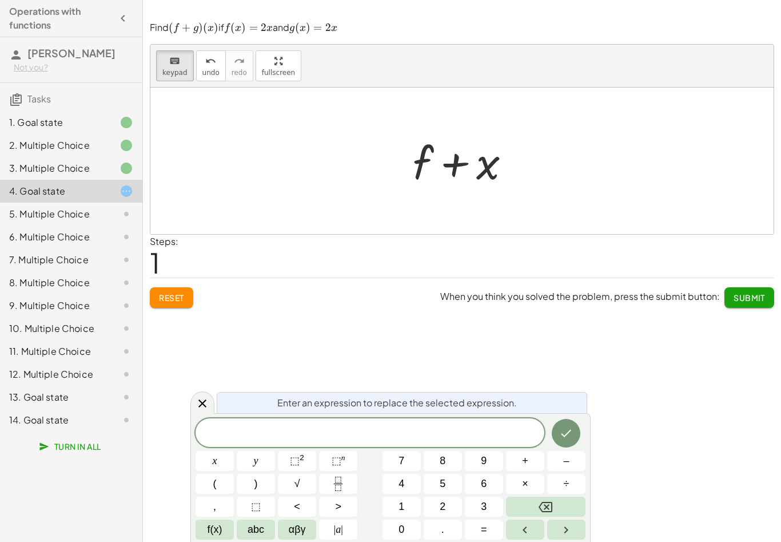
click at [252, 527] on span "abc" at bounding box center [256, 529] width 17 height 15
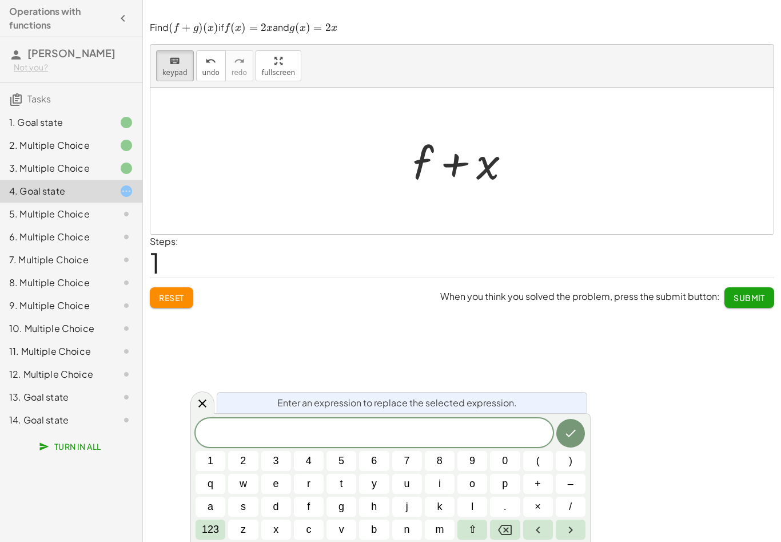
click at [277, 522] on span "x" at bounding box center [275, 529] width 5 height 15
click at [551, 437] on span "x ​" at bounding box center [374, 433] width 357 height 16
click at [568, 434] on icon "Done" at bounding box center [571, 433] width 14 height 14
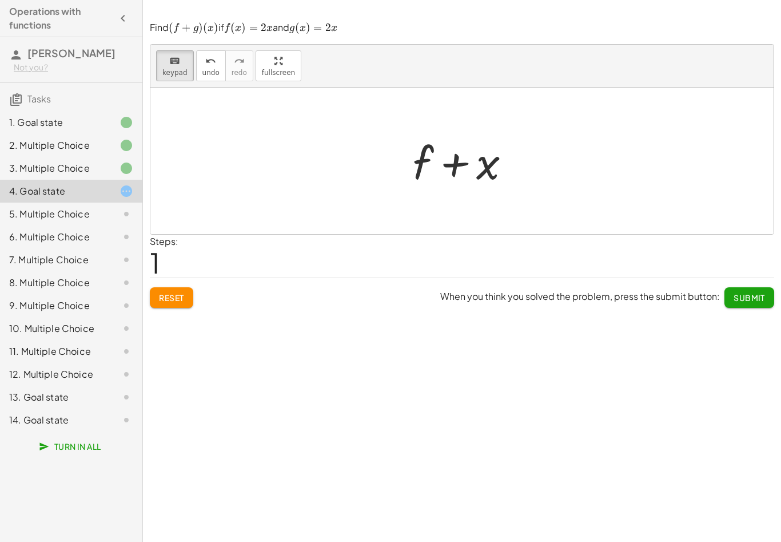
click at [433, 166] on div at bounding box center [466, 161] width 118 height 59
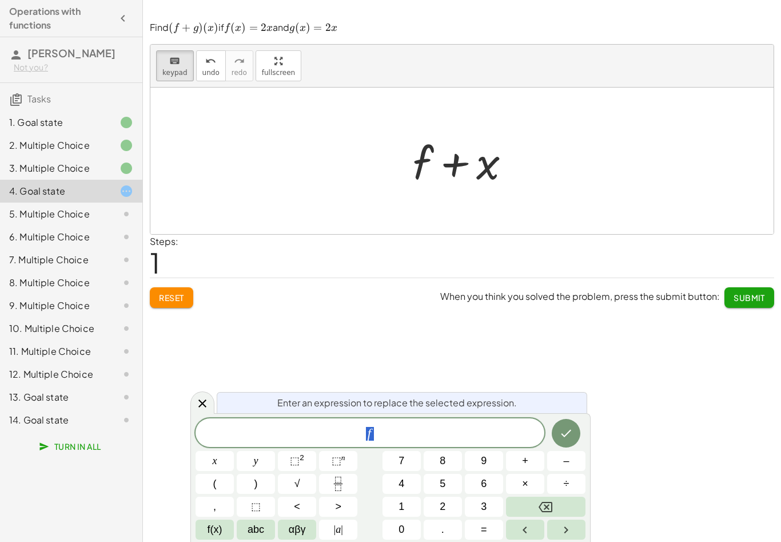
click at [433, 152] on div at bounding box center [466, 161] width 118 height 59
click at [549, 504] on icon "Backspace" at bounding box center [546, 506] width 14 height 10
click at [410, 483] on button "4" at bounding box center [402, 483] width 38 height 20
click at [572, 430] on icon "Done" at bounding box center [566, 433] width 14 height 14
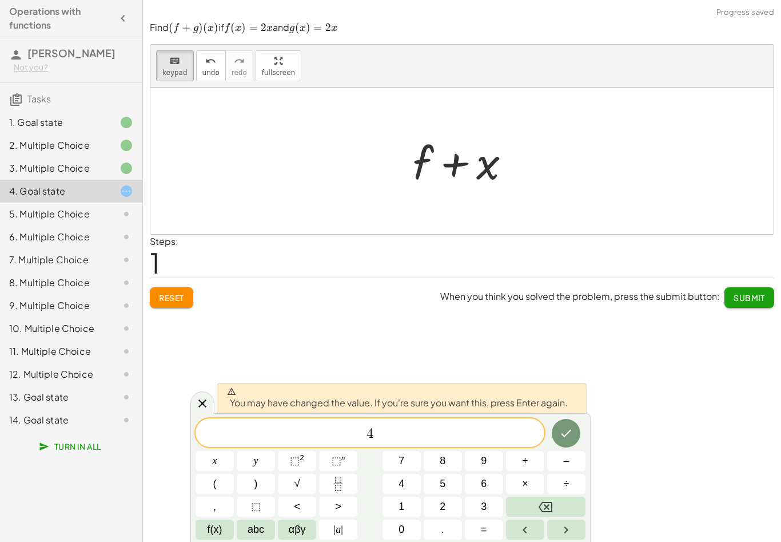
click at [569, 429] on icon "Done" at bounding box center [566, 433] width 14 height 14
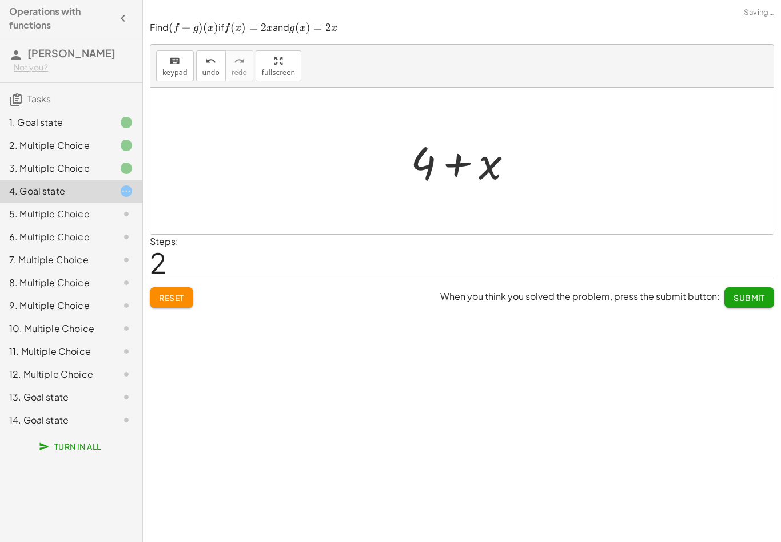
click at [569, 428] on div "keyboard keypad undo undo redo redo fullscreen + g + f + x 3 + · 5 · x 2 + f + …" at bounding box center [462, 271] width 638 height 542
click at [497, 164] on div at bounding box center [469, 163] width 66 height 51
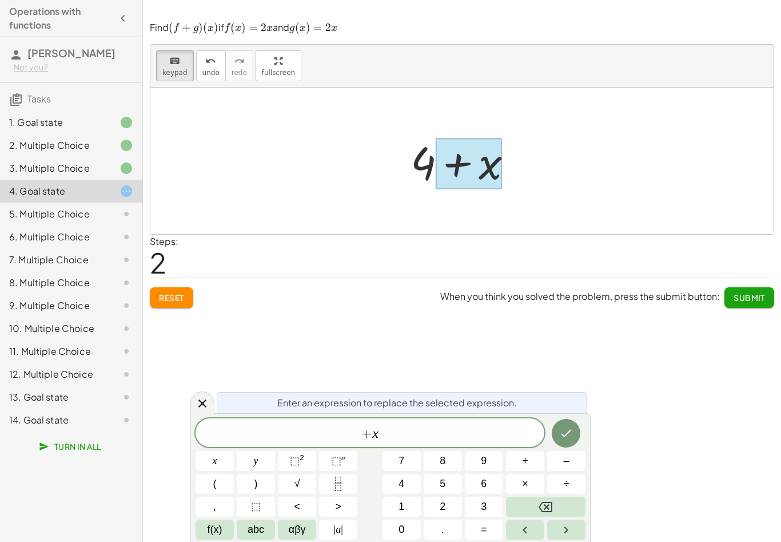
click at [560, 511] on button "Backspace" at bounding box center [545, 506] width 79 height 20
click at [568, 428] on icon "Done" at bounding box center [566, 433] width 14 height 14
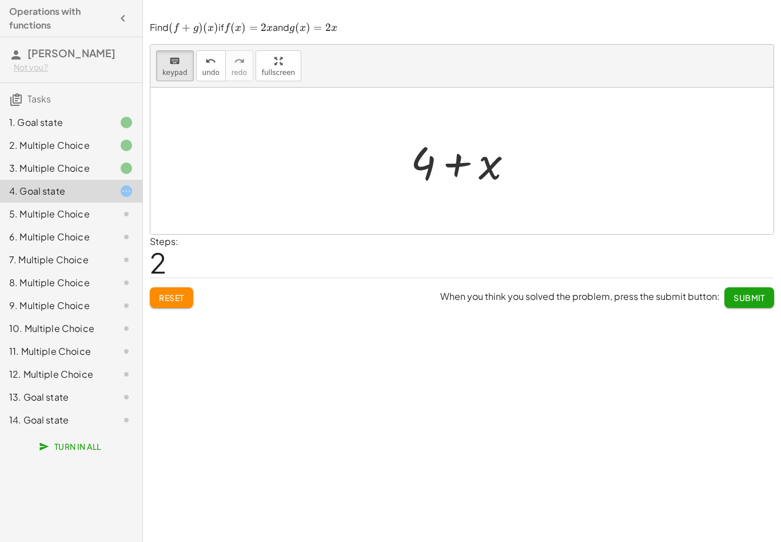
click at [177, 304] on button "Reset" at bounding box center [171, 297] width 43 height 21
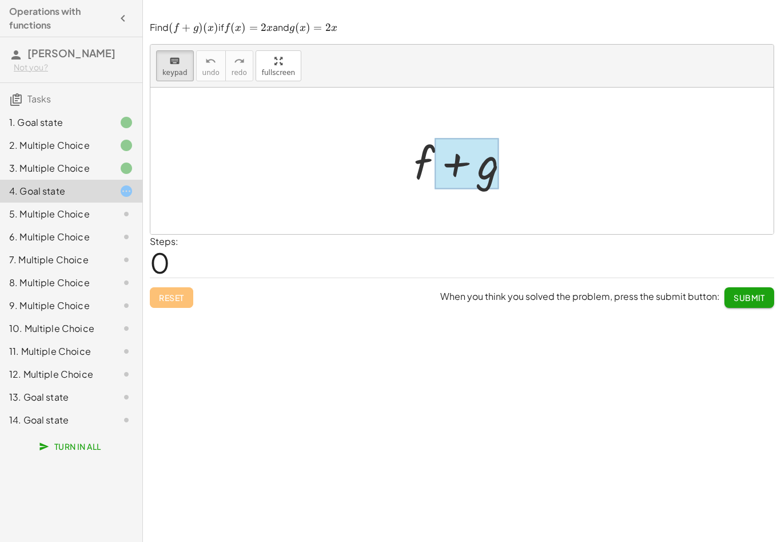
click at [459, 168] on div at bounding box center [467, 163] width 65 height 51
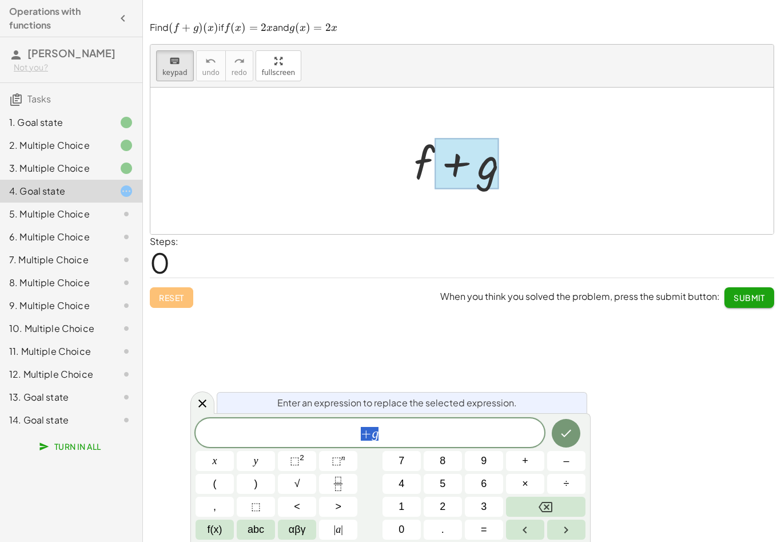
click at [553, 503] on button "Backspace" at bounding box center [545, 506] width 79 height 20
click at [396, 481] on button "4" at bounding box center [402, 483] width 38 height 20
click at [255, 535] on span "abc" at bounding box center [256, 529] width 17 height 15
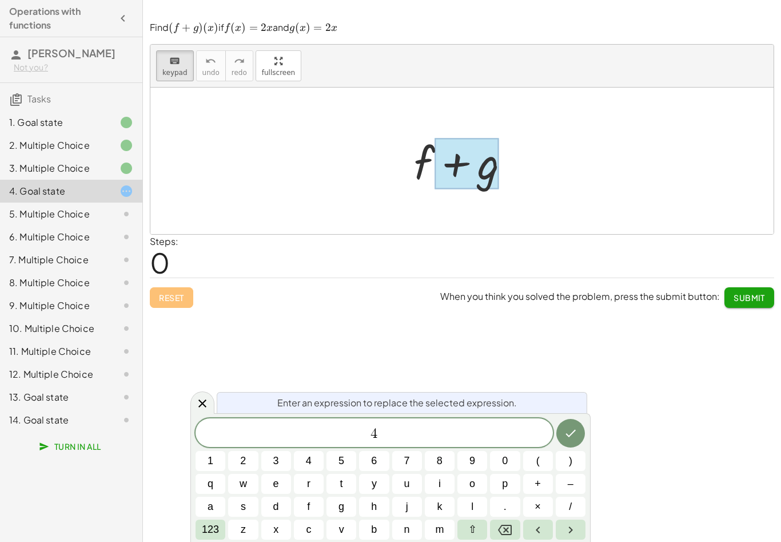
click at [276, 531] on span "x" at bounding box center [275, 529] width 5 height 15
click at [563, 439] on button "Done" at bounding box center [570, 433] width 29 height 29
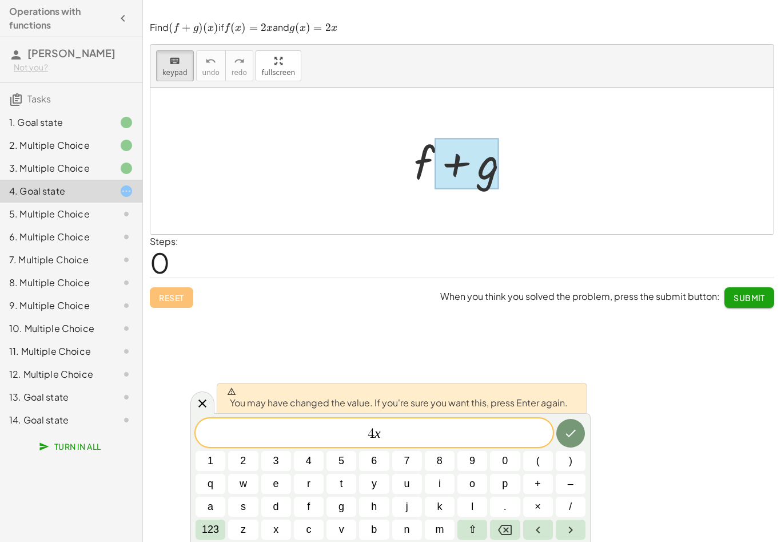
click at [571, 434] on icon "Done" at bounding box center [571, 432] width 10 height 7
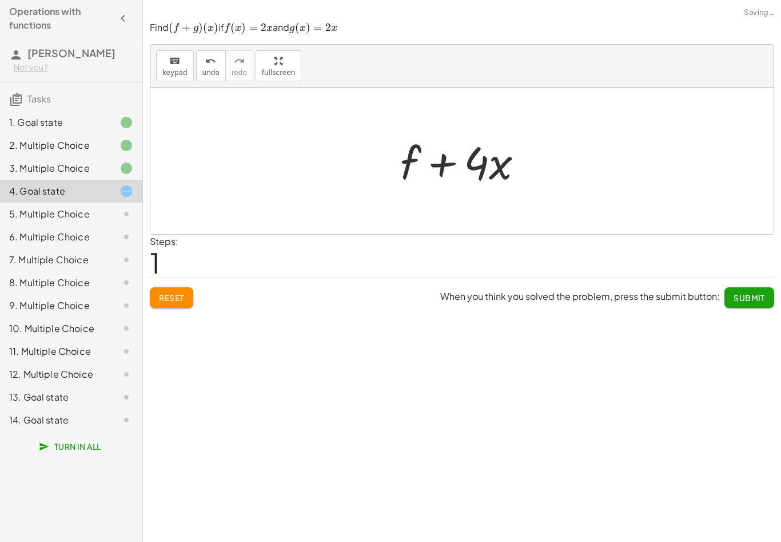
click at [571, 433] on div "keyboard keypad undo undo redo redo fullscreen + g + f + x 3 + · 5 · x 2 + f + …" at bounding box center [462, 271] width 638 height 542
click at [408, 158] on div at bounding box center [410, 162] width 21 height 53
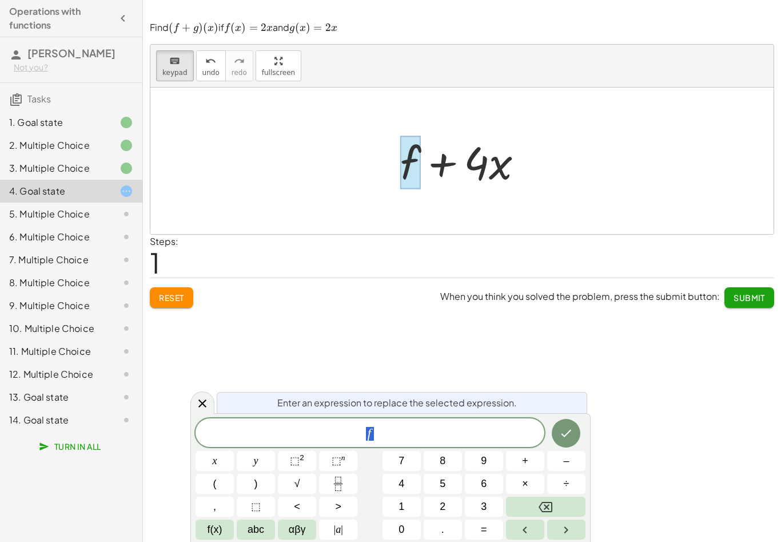
click at [555, 511] on button "Backspace" at bounding box center [545, 506] width 79 height 20
click at [565, 430] on icon "Done" at bounding box center [566, 433] width 14 height 14
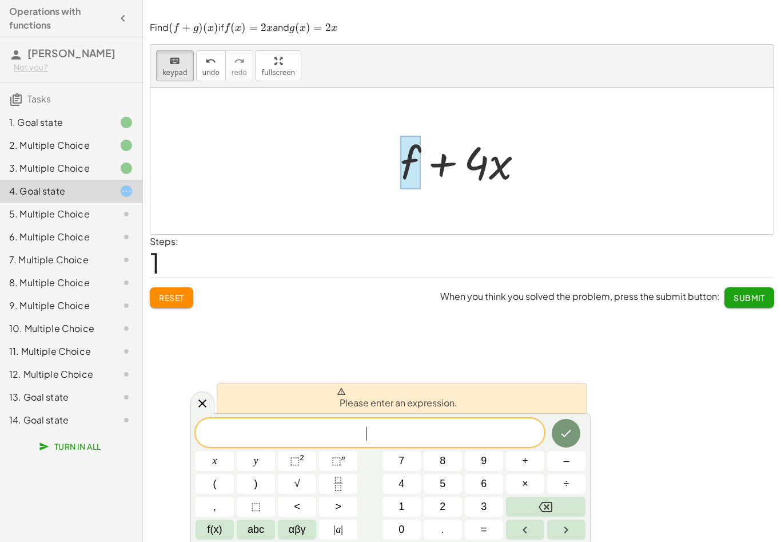
click at [562, 435] on icon "Done" at bounding box center [566, 433] width 14 height 14
click at [562, 436] on icon "Done" at bounding box center [566, 433] width 14 height 14
click at [213, 526] on span "f(x)" at bounding box center [215, 529] width 15 height 15
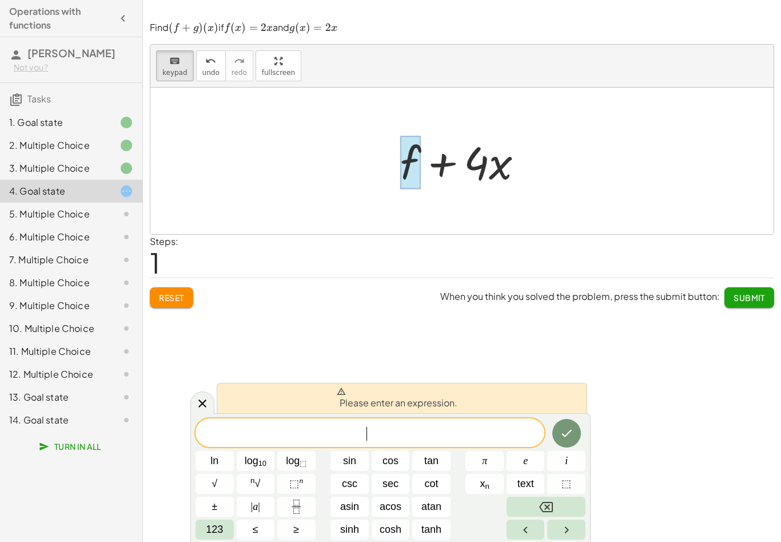
click at [214, 533] on span "123" at bounding box center [214, 529] width 17 height 15
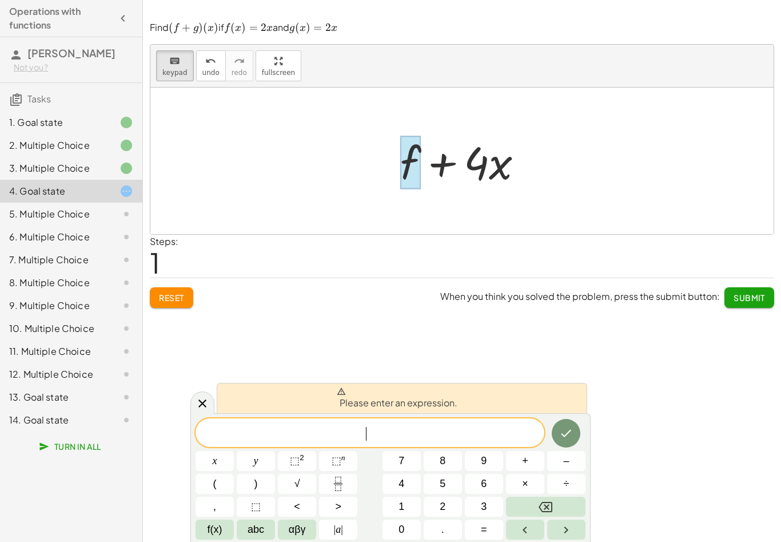
click at [407, 480] on button "4" at bounding box center [402, 483] width 38 height 20
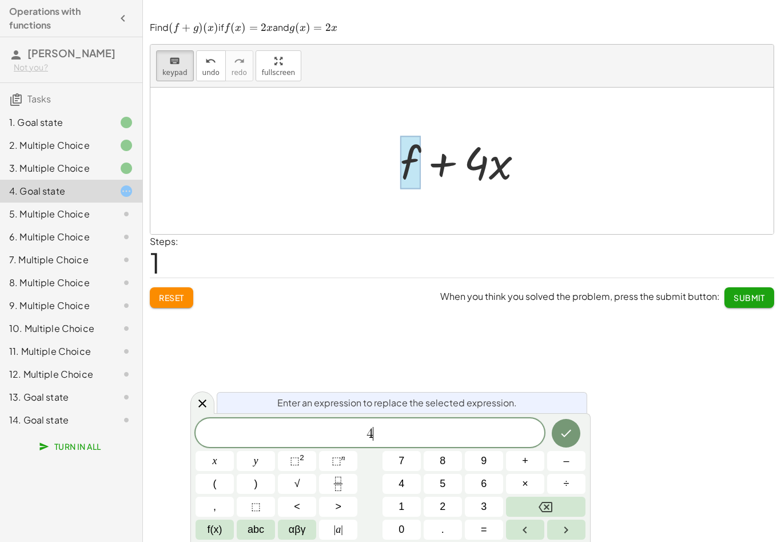
click at [574, 432] on button "Done" at bounding box center [566, 433] width 29 height 29
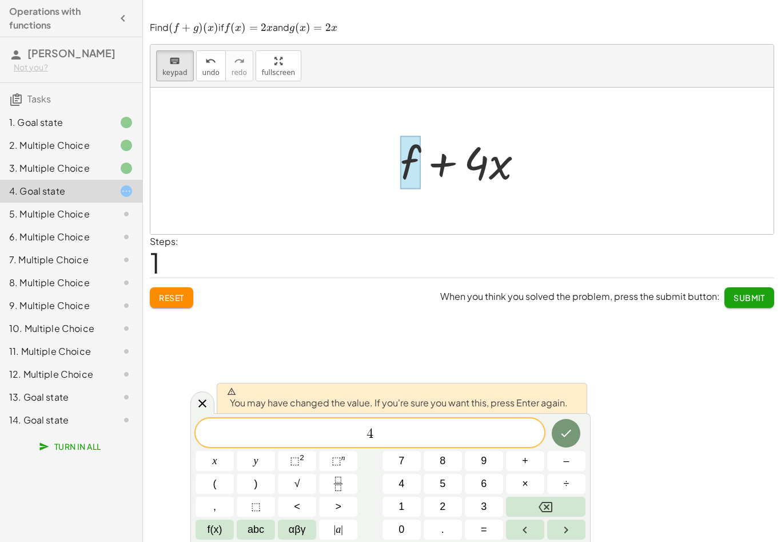
click at [574, 431] on button "Done" at bounding box center [566, 433] width 29 height 29
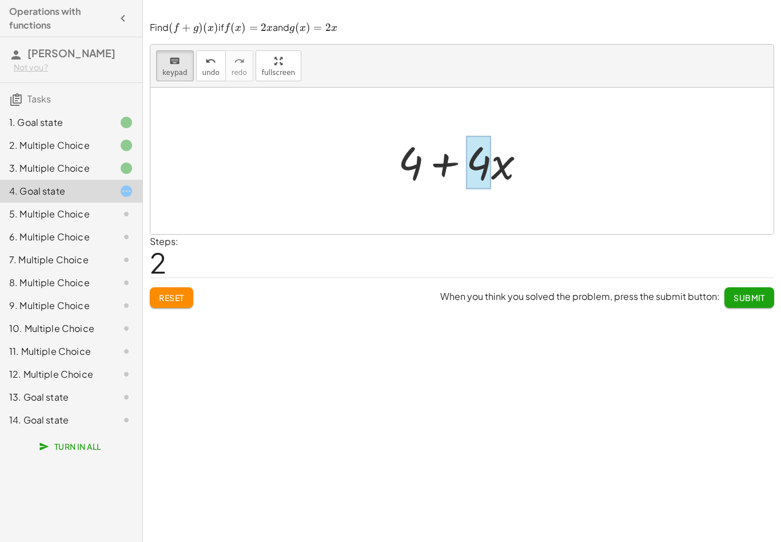
click at [490, 166] on div at bounding box center [478, 162] width 25 height 53
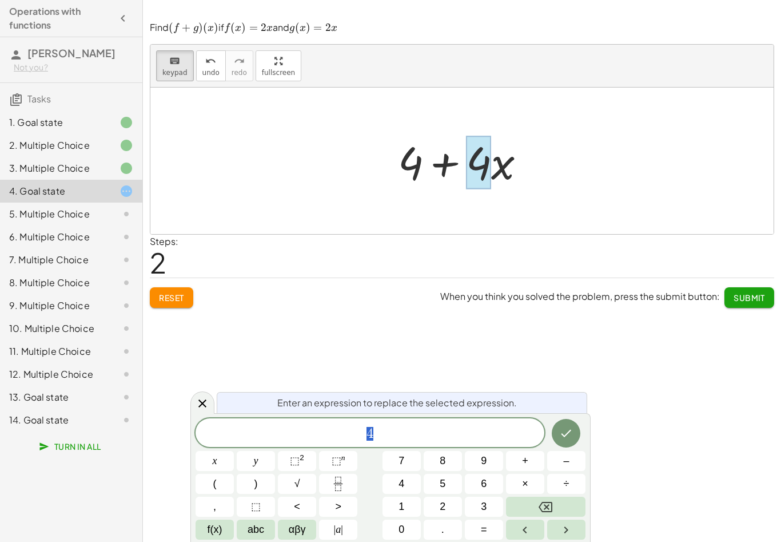
click at [517, 160] on div at bounding box center [466, 161] width 148 height 59
click at [503, 164] on div at bounding box center [466, 161] width 148 height 59
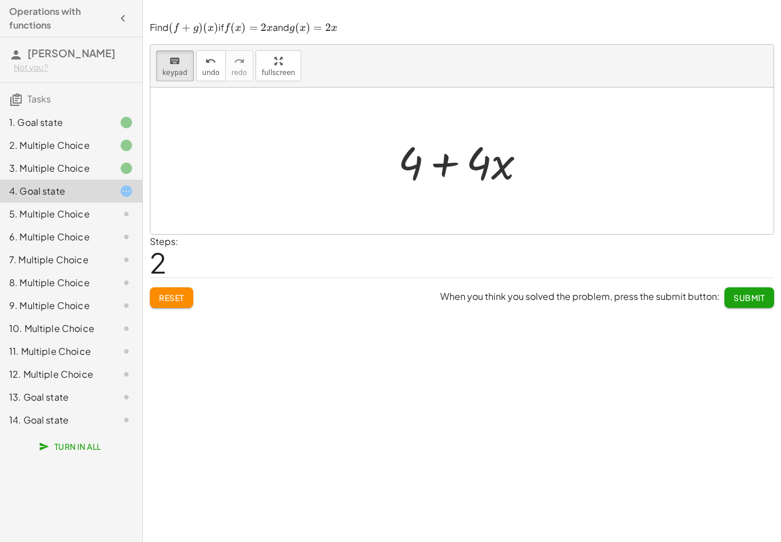
click at [453, 170] on div at bounding box center [466, 161] width 148 height 59
click at [453, 169] on div at bounding box center [466, 161] width 148 height 59
click at [453, 159] on div at bounding box center [466, 161] width 148 height 59
click at [449, 160] on div at bounding box center [466, 161] width 148 height 59
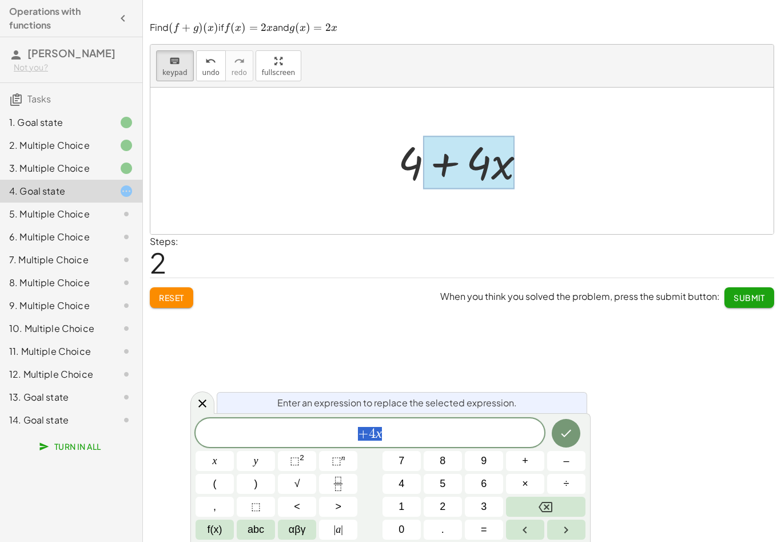
click at [371, 424] on div "+ 4 x" at bounding box center [370, 432] width 349 height 29
click at [371, 423] on div "+ 4 x" at bounding box center [370, 432] width 349 height 29
click at [555, 506] on button "Backspace" at bounding box center [545, 506] width 79 height 20
click at [371, 429] on var "x" at bounding box center [374, 432] width 6 height 15
click at [547, 512] on icon "Backspace" at bounding box center [546, 507] width 14 height 14
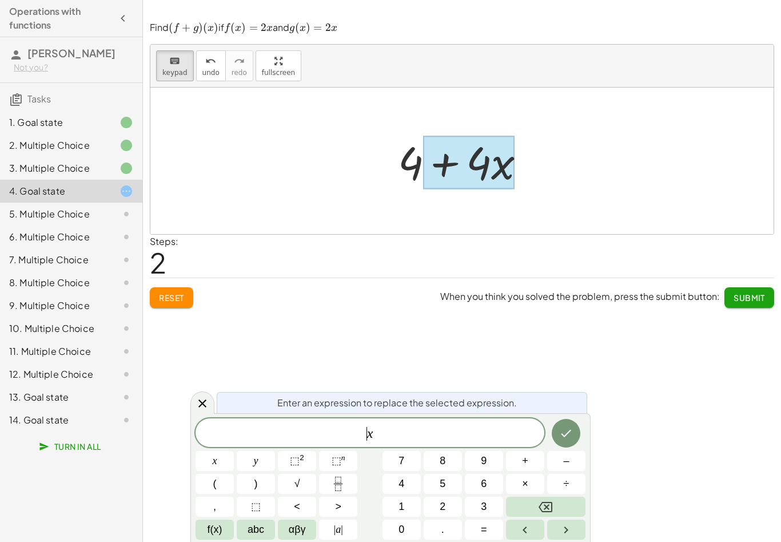
click at [562, 436] on icon "Done" at bounding box center [566, 433] width 14 height 14
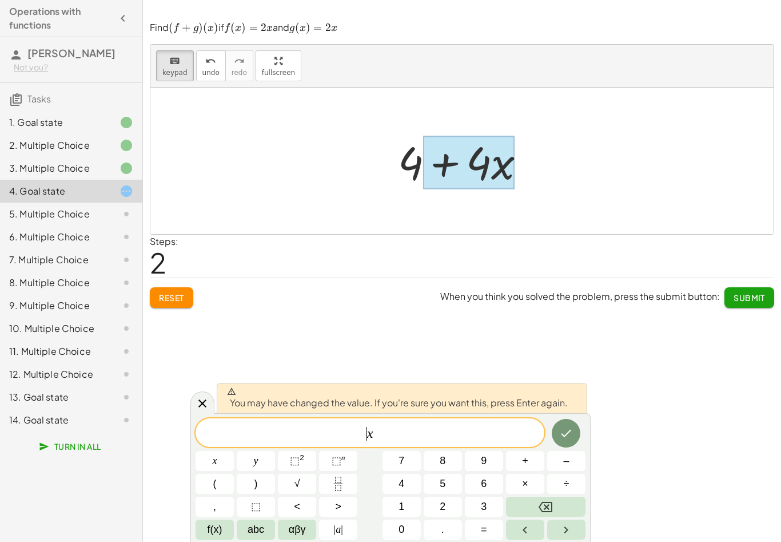
click at [561, 432] on icon "Done" at bounding box center [566, 433] width 14 height 14
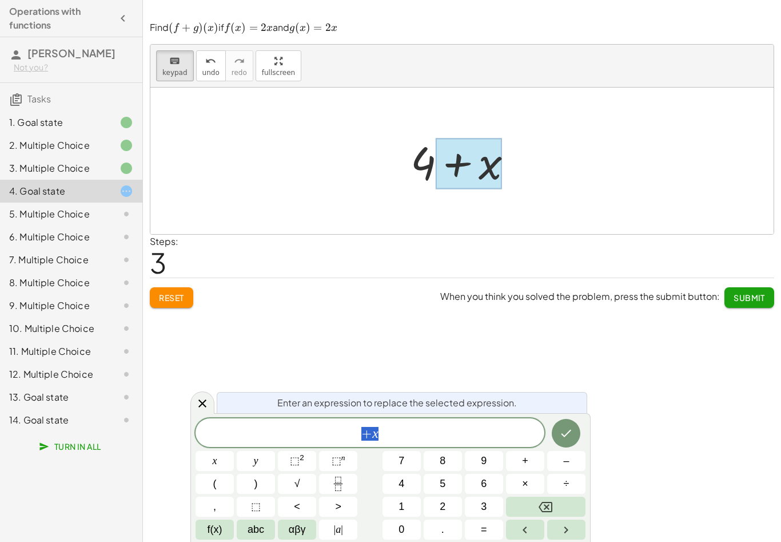
click at [562, 507] on button "Backspace" at bounding box center [545, 506] width 79 height 20
click at [166, 287] on button "Reset" at bounding box center [171, 297] width 43 height 21
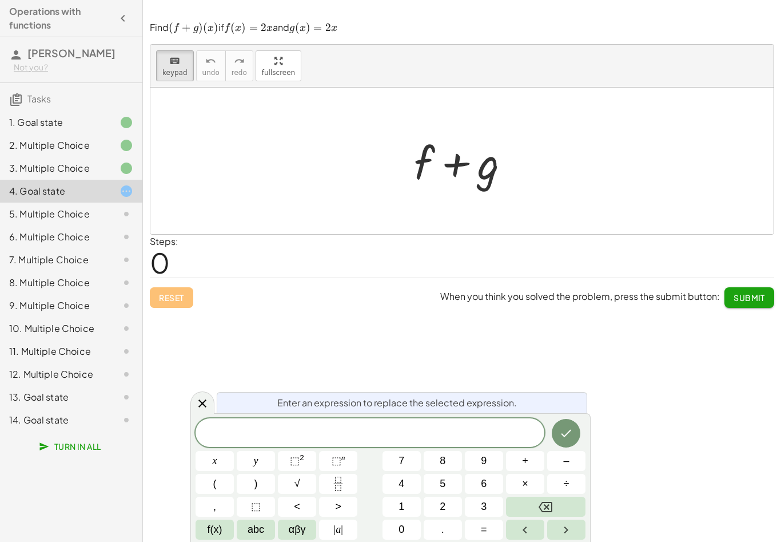
click at [522, 462] on span "+" at bounding box center [525, 460] width 6 height 15
click at [564, 423] on button "Done" at bounding box center [566, 433] width 29 height 29
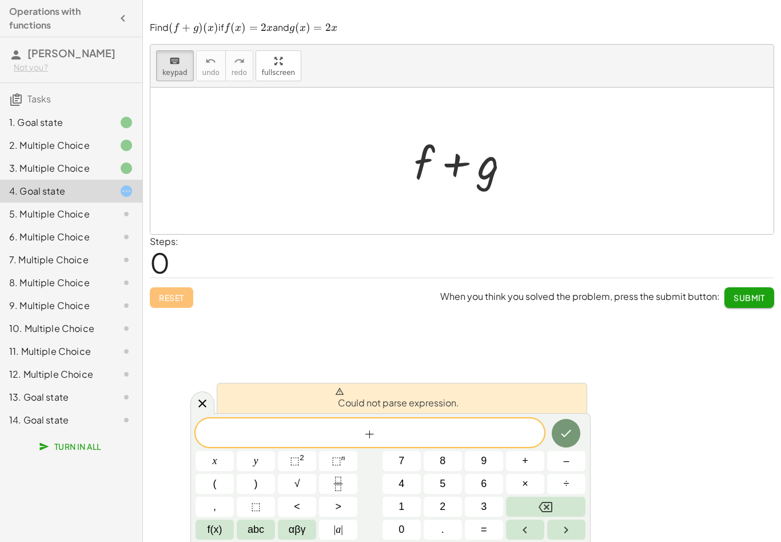
click at [564, 423] on button "Done" at bounding box center [566, 433] width 29 height 29
click at [548, 505] on icon "Backspace" at bounding box center [546, 506] width 14 height 10
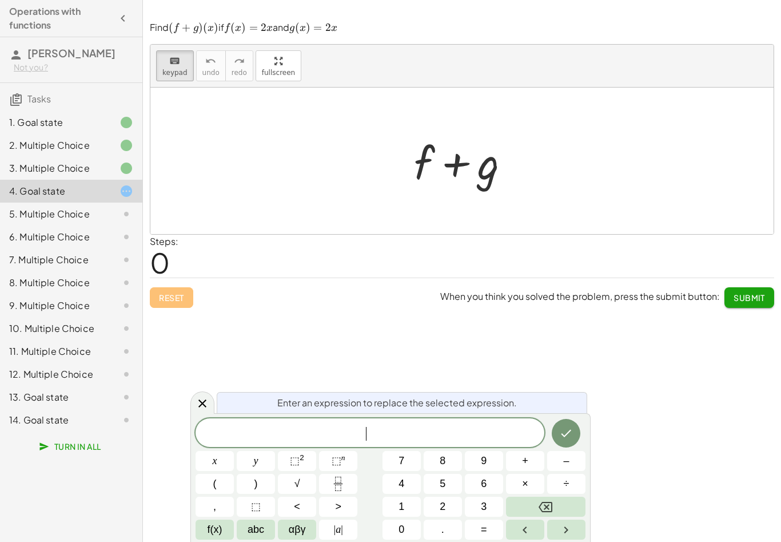
click at [548, 505] on icon "Backspace" at bounding box center [546, 506] width 14 height 10
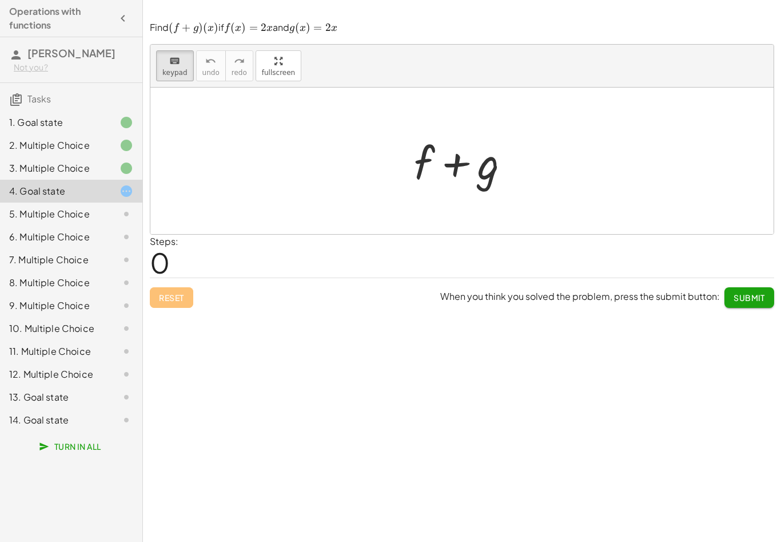
click at [572, 246] on div "Steps: 0" at bounding box center [462, 255] width 624 height 42
click at [493, 181] on div at bounding box center [467, 163] width 65 height 51
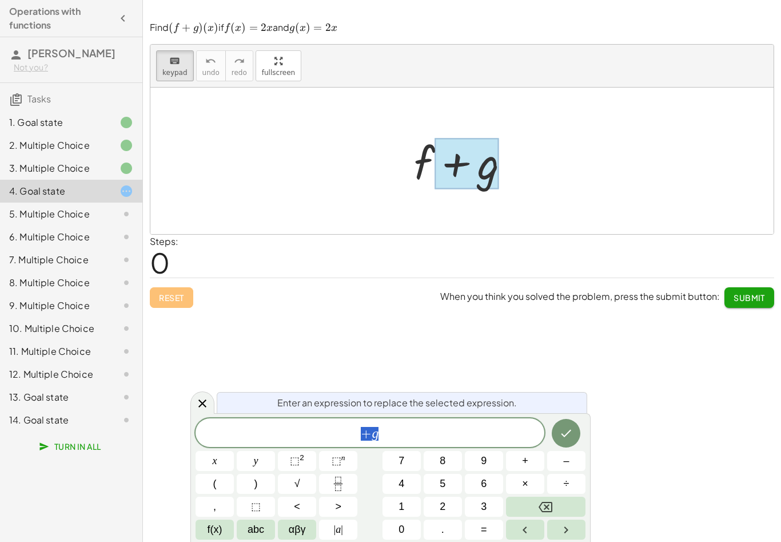
click at [552, 503] on icon "Backspace" at bounding box center [546, 506] width 14 height 10
click at [569, 428] on icon "Done" at bounding box center [566, 433] width 14 height 14
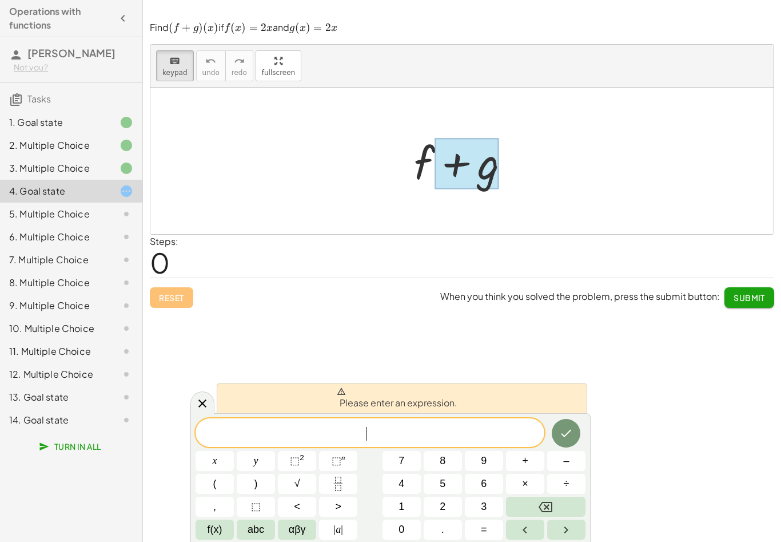
click at [570, 440] on button "Done" at bounding box center [566, 433] width 29 height 29
click at [568, 438] on icon "Done" at bounding box center [566, 433] width 14 height 14
click at [570, 440] on button "Done" at bounding box center [566, 433] width 29 height 29
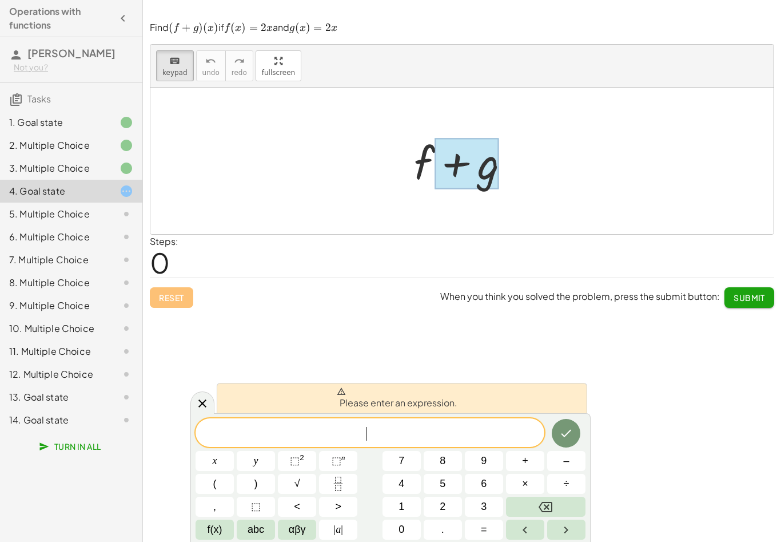
click at [570, 440] on button "Done" at bounding box center [566, 433] width 29 height 29
click at [228, 531] on button "f(x)" at bounding box center [215, 529] width 38 height 20
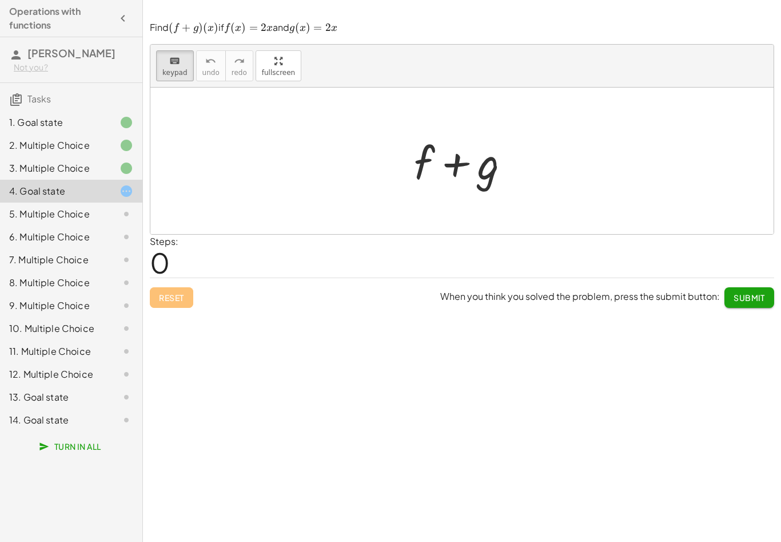
click at [421, 159] on div at bounding box center [466, 161] width 117 height 59
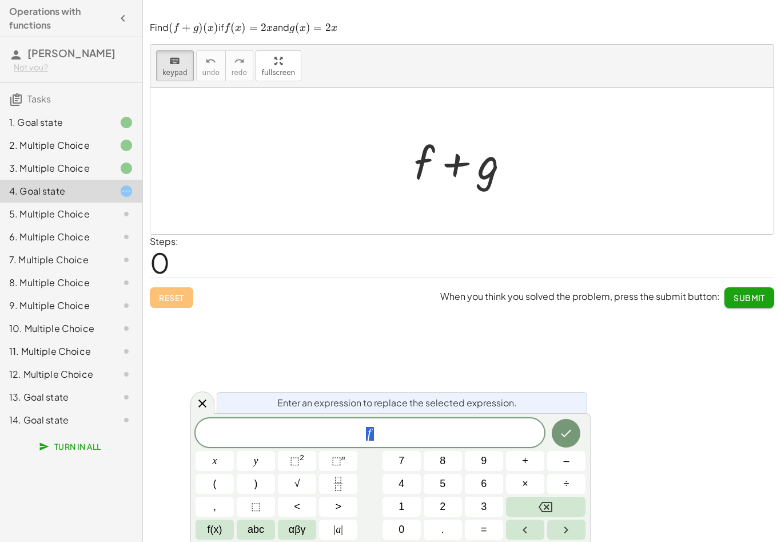
click at [559, 505] on button "Backspace" at bounding box center [545, 506] width 79 height 20
click at [560, 429] on icon "Done" at bounding box center [566, 433] width 14 height 14
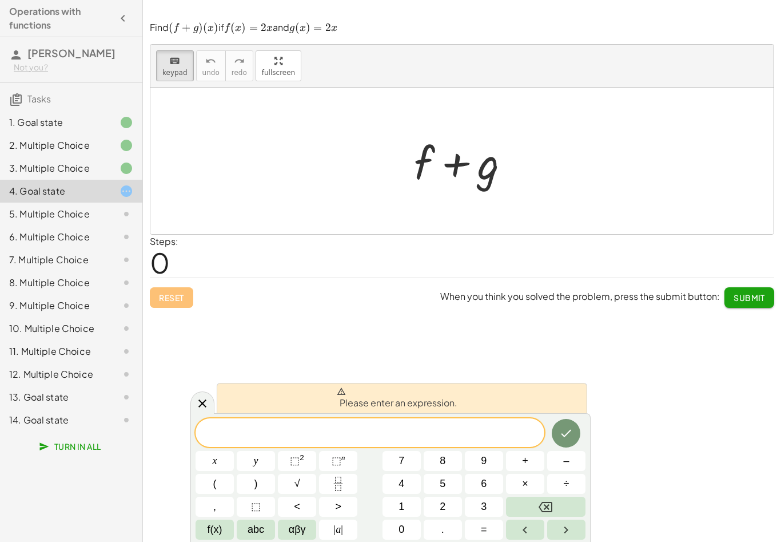
click at [407, 483] on button "4" at bounding box center [402, 483] width 38 height 20
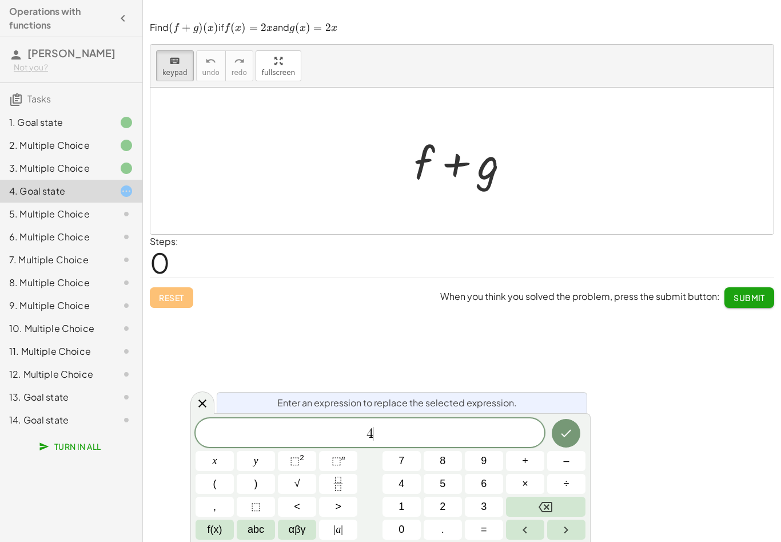
click at [559, 507] on button "Backspace" at bounding box center [545, 506] width 79 height 20
click at [445, 504] on span "2" at bounding box center [443, 506] width 6 height 15
click at [528, 492] on button "×" at bounding box center [525, 483] width 38 height 20
click at [554, 512] on button "Backspace" at bounding box center [545, 506] width 79 height 20
click at [249, 532] on span "abc" at bounding box center [256, 529] width 17 height 15
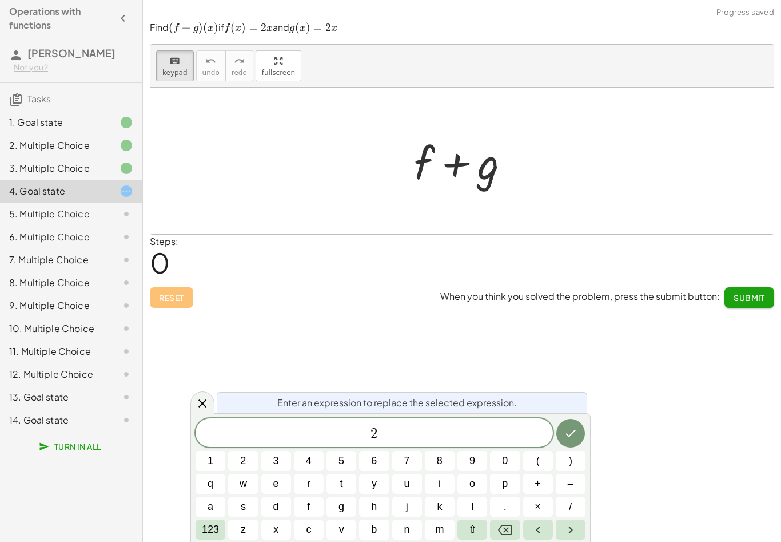
click at [285, 532] on button "x" at bounding box center [276, 529] width 30 height 20
click at [215, 533] on span "123" at bounding box center [210, 529] width 17 height 15
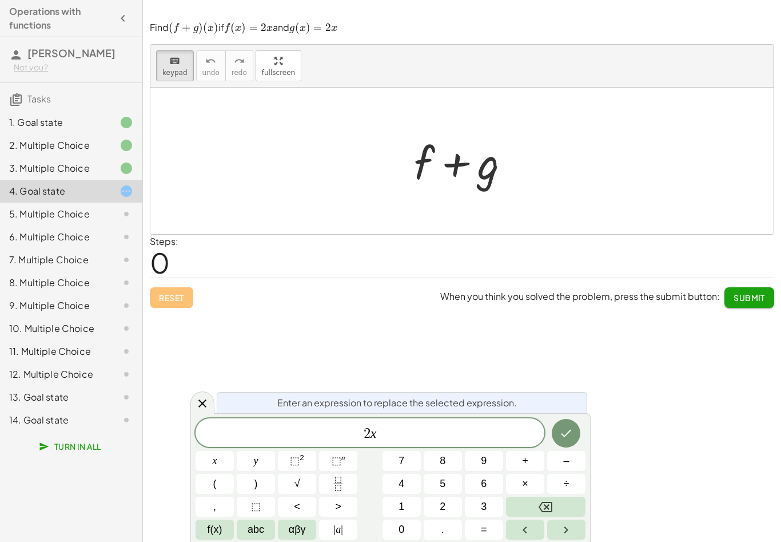
click at [573, 435] on icon "Done" at bounding box center [566, 433] width 14 height 14
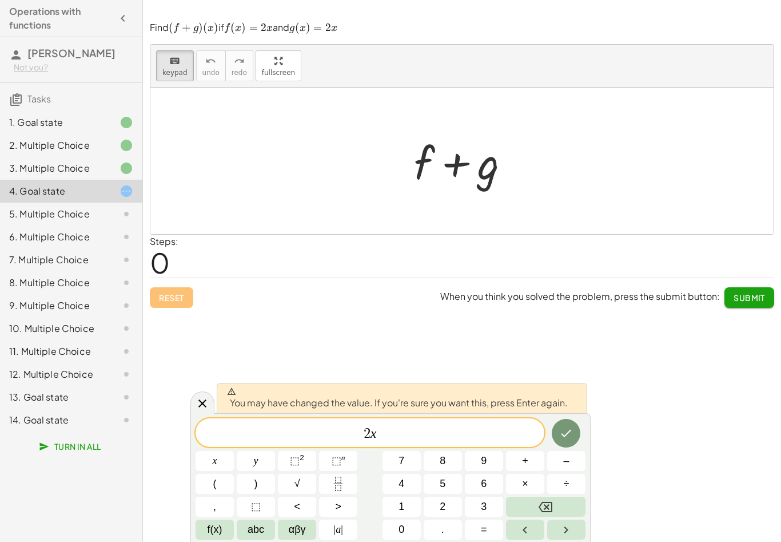
click at [573, 435] on icon "Done" at bounding box center [566, 433] width 14 height 14
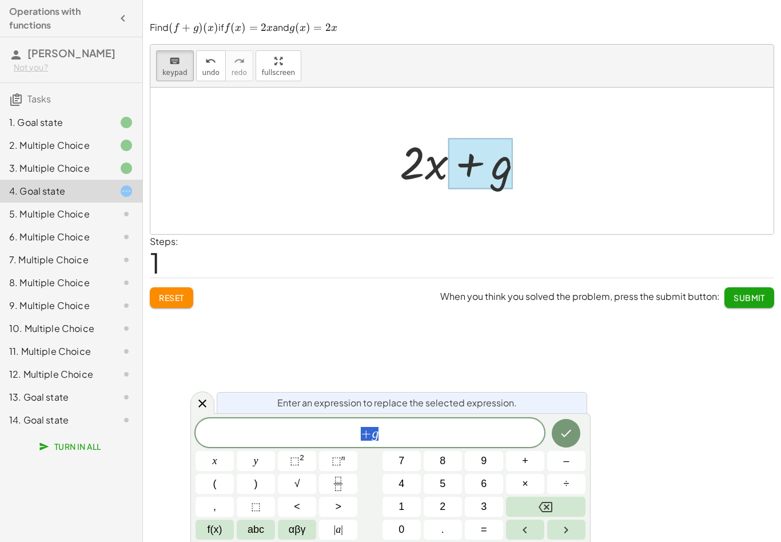
click at [542, 501] on icon "Backspace" at bounding box center [546, 507] width 14 height 14
click at [528, 459] on span "+" at bounding box center [525, 460] width 6 height 15
click at [449, 504] on button "2" at bounding box center [443, 506] width 38 height 20
click at [223, 464] on button "x" at bounding box center [215, 461] width 38 height 20
click at [578, 436] on button "Done" at bounding box center [566, 433] width 29 height 29
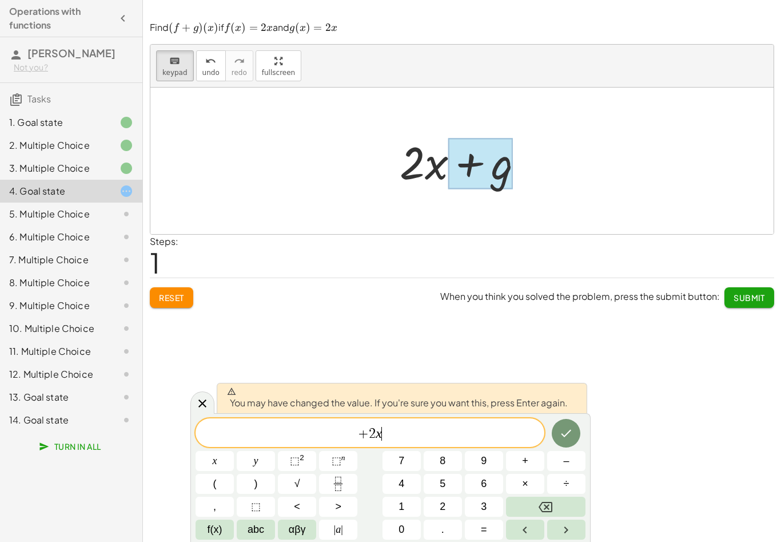
click at [574, 432] on button "Done" at bounding box center [566, 433] width 29 height 29
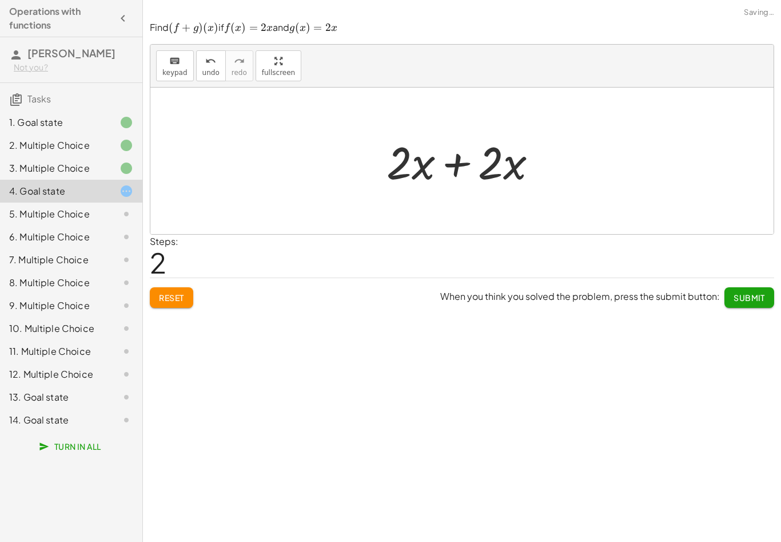
click at [573, 432] on div "keyboard keypad undo undo redo redo fullscreen + g + f + x 3 + · 5 · x 2 + f + …" at bounding box center [462, 271] width 638 height 542
click at [205, 50] on div "keyboard keypad undo undo redo redo fullscreen" at bounding box center [461, 66] width 623 height 43
click at [202, 49] on div "keyboard keypad undo undo redo redo fullscreen" at bounding box center [461, 66] width 623 height 43
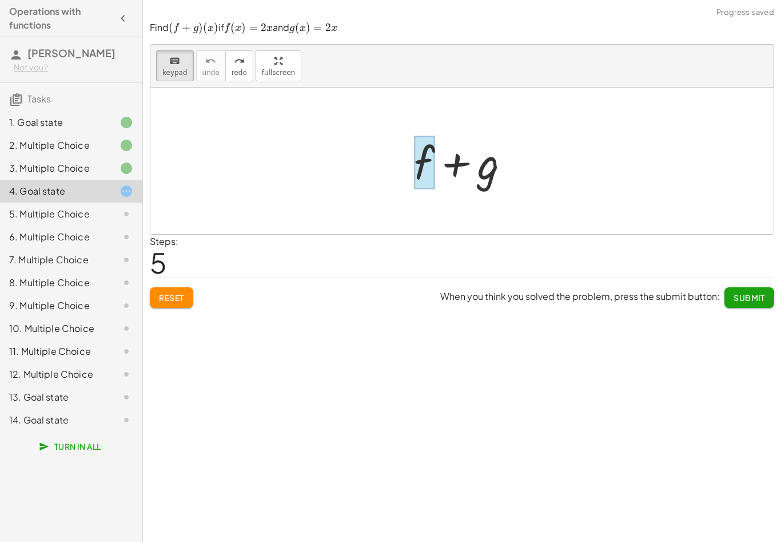
click at [428, 158] on div at bounding box center [424, 162] width 21 height 53
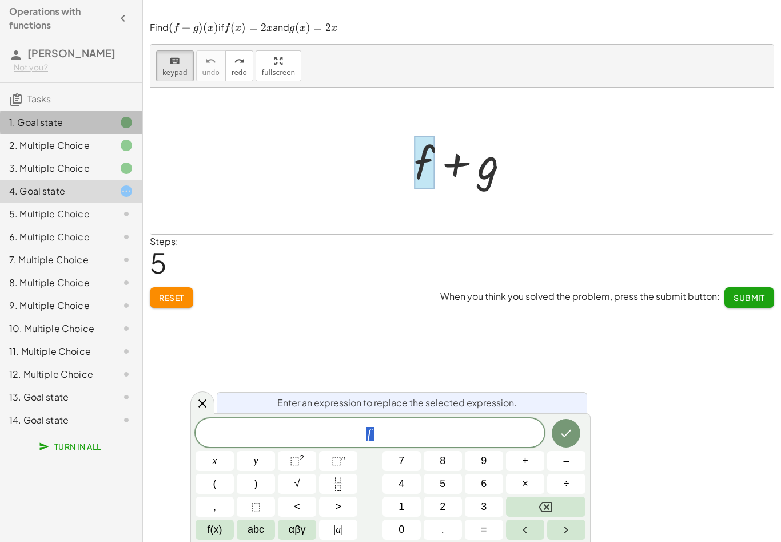
click at [77, 116] on div "1. Goal state" at bounding box center [55, 123] width 92 height 14
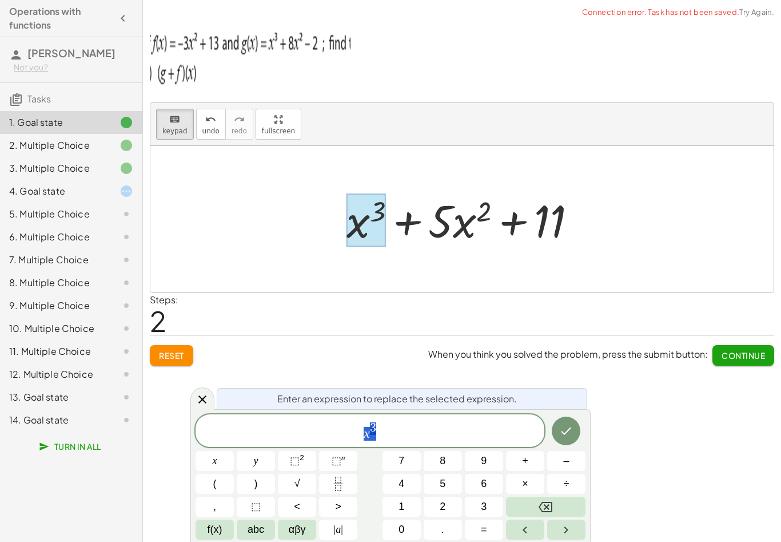
click at [421, 219] on div at bounding box center [466, 219] width 251 height 59
click at [466, 229] on div at bounding box center [466, 219] width 251 height 59
click at [481, 233] on div at bounding box center [466, 219] width 251 height 59
click at [175, 358] on span "Reset" at bounding box center [171, 355] width 25 height 10
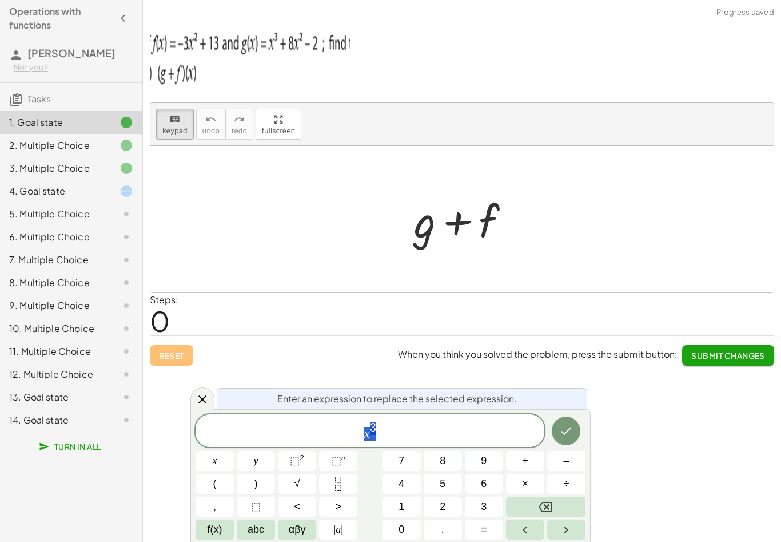
click at [459, 247] on div at bounding box center [466, 219] width 117 height 59
click at [545, 516] on button "Backspace" at bounding box center [545, 506] width 79 height 20
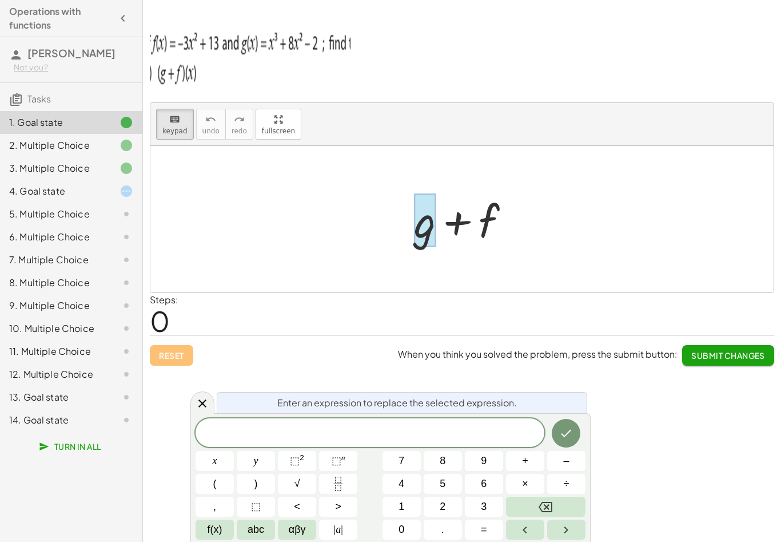
click at [427, 222] on div at bounding box center [425, 220] width 22 height 53
click at [221, 464] on button "x" at bounding box center [215, 461] width 38 height 20
click at [301, 453] on sup "2" at bounding box center [302, 457] width 5 height 9
click at [557, 508] on button "Backspace" at bounding box center [545, 506] width 79 height 20
click at [547, 513] on icon "Backspace" at bounding box center [546, 507] width 14 height 14
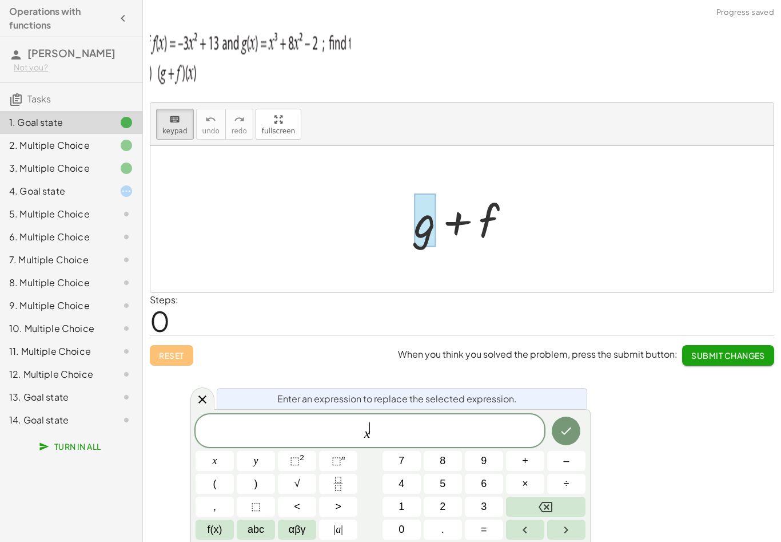
click at [487, 507] on span "3" at bounding box center [484, 506] width 6 height 15
click at [576, 531] on button "Right arrow" at bounding box center [566, 529] width 38 height 20
click at [527, 465] on span "+" at bounding box center [525, 460] width 6 height 15
click at [449, 462] on button "8" at bounding box center [443, 461] width 38 height 20
click at [221, 464] on button "x" at bounding box center [215, 461] width 38 height 20
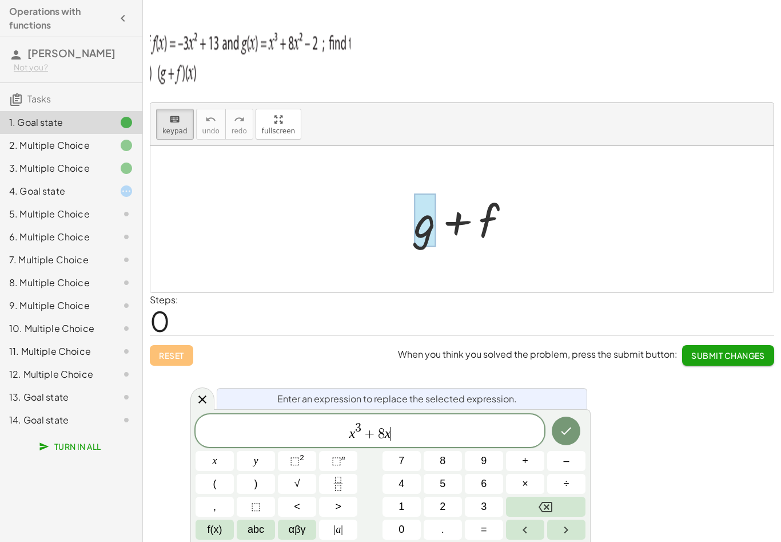
click at [306, 461] on button "⬚ 2" at bounding box center [297, 461] width 38 height 20
click at [562, 462] on button "–" at bounding box center [566, 461] width 38 height 20
click at [448, 505] on button "2" at bounding box center [443, 506] width 38 height 20
click at [563, 435] on icon "Done" at bounding box center [566, 431] width 14 height 14
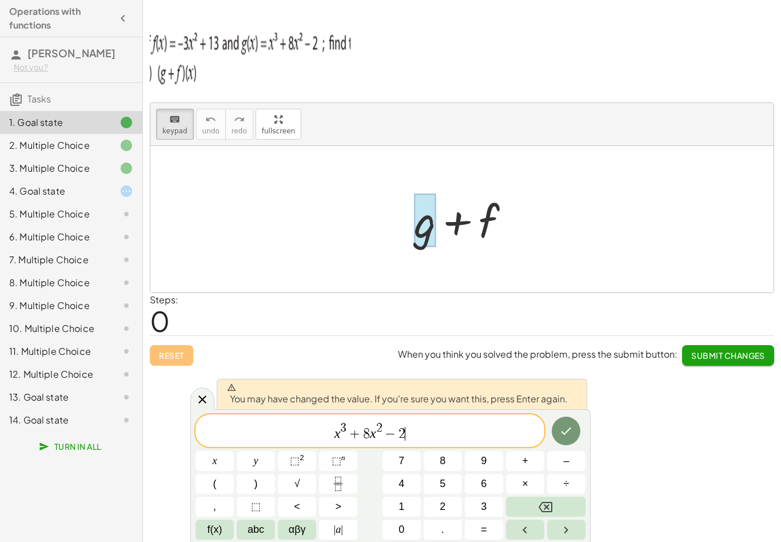
click at [562, 434] on icon "Done" at bounding box center [566, 431] width 14 height 14
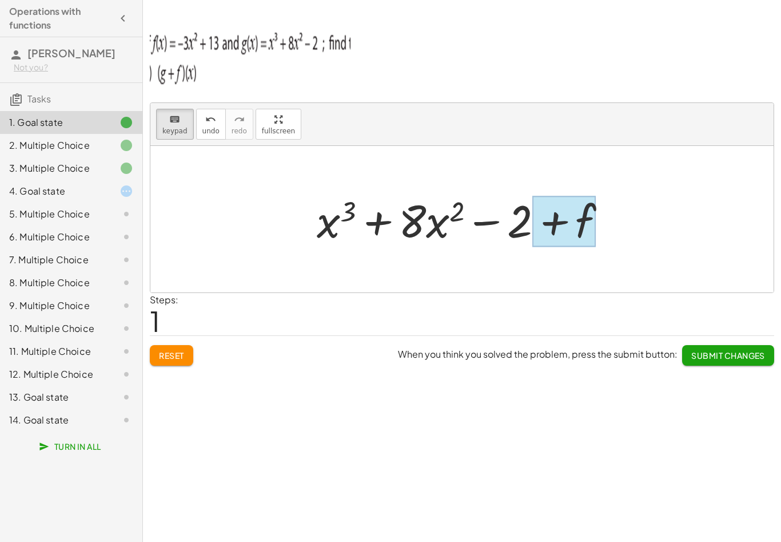
click at [587, 226] on div at bounding box center [563, 221] width 63 height 51
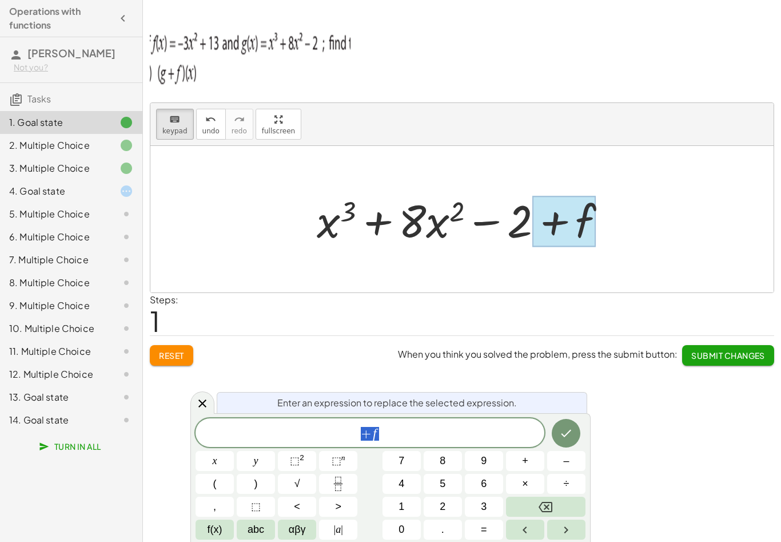
click at [475, 425] on span "+ f" at bounding box center [370, 433] width 349 height 16
click at [435, 425] on span "+ f ​" at bounding box center [370, 433] width 349 height 16
click at [554, 501] on button "Backspace" at bounding box center [545, 506] width 79 height 20
click at [561, 503] on button "Backspace" at bounding box center [545, 506] width 79 height 20
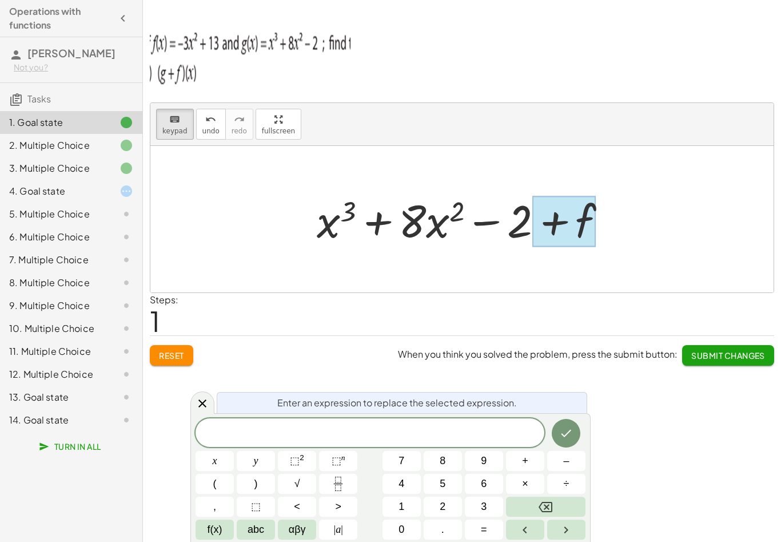
click at [565, 462] on span "–" at bounding box center [566, 460] width 6 height 15
click at [486, 511] on span "3" at bounding box center [484, 506] width 6 height 15
click at [228, 459] on button "x" at bounding box center [215, 461] width 38 height 20
click at [454, 508] on button "2" at bounding box center [443, 506] width 38 height 20
click at [536, 511] on button "Backspace" at bounding box center [545, 506] width 79 height 20
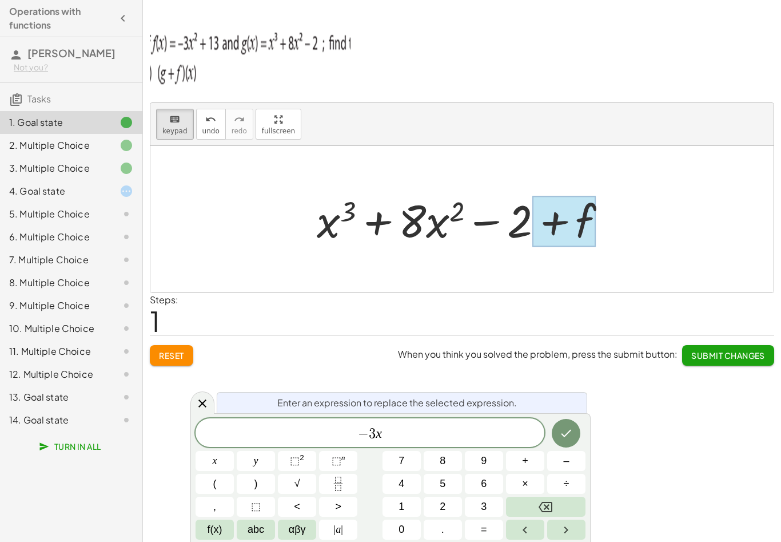
click at [297, 462] on span "⬚" at bounding box center [295, 460] width 10 height 11
click at [523, 486] on span "×" at bounding box center [525, 483] width 6 height 15
click at [546, 507] on icon "Backspace" at bounding box center [546, 506] width 14 height 10
click at [522, 464] on span "+" at bounding box center [525, 460] width 6 height 15
click at [414, 504] on button "1" at bounding box center [402, 506] width 38 height 20
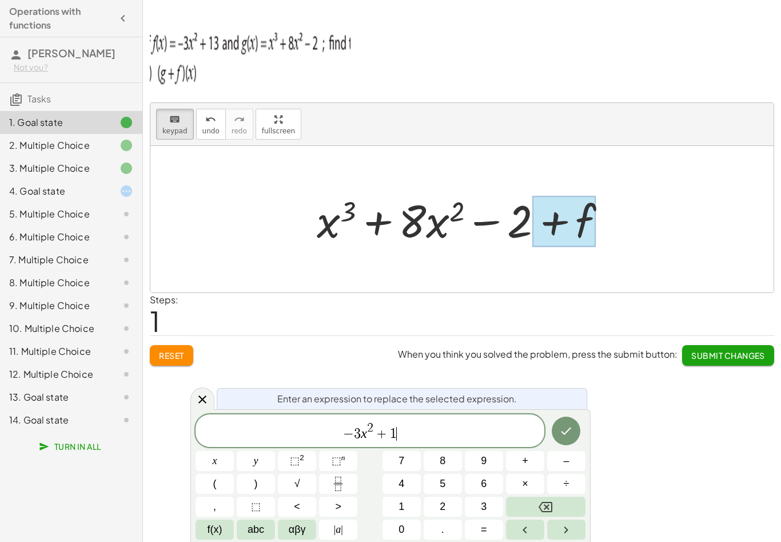
click at [493, 516] on button "3" at bounding box center [484, 506] width 38 height 20
click at [574, 426] on button "Done" at bounding box center [566, 430] width 29 height 29
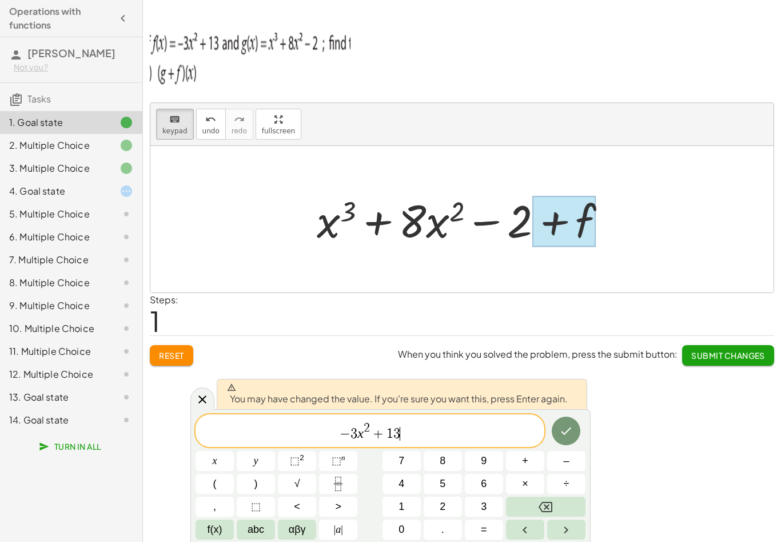
click at [569, 434] on icon "Done" at bounding box center [566, 431] width 14 height 14
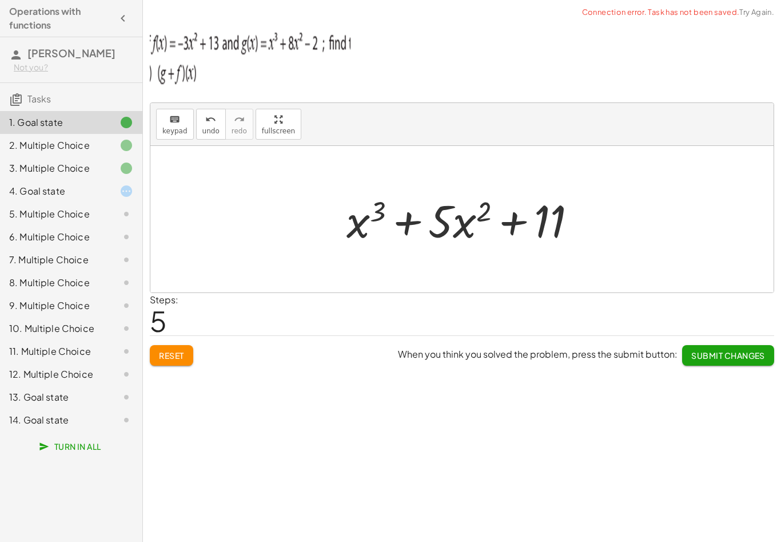
click at [737, 357] on span "Submit Changes" at bounding box center [728, 355] width 74 height 10
click at [741, 351] on span "Continue" at bounding box center [743, 355] width 43 height 10
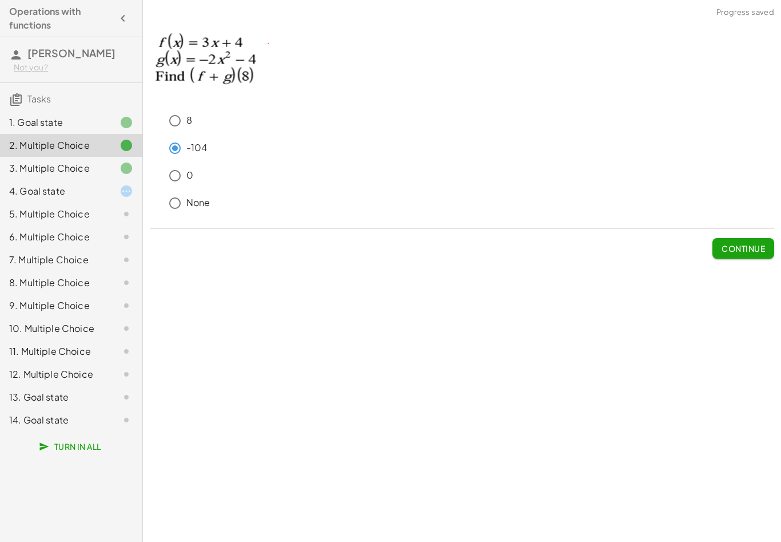
click at [762, 252] on span "Continue" at bounding box center [743, 248] width 43 height 10
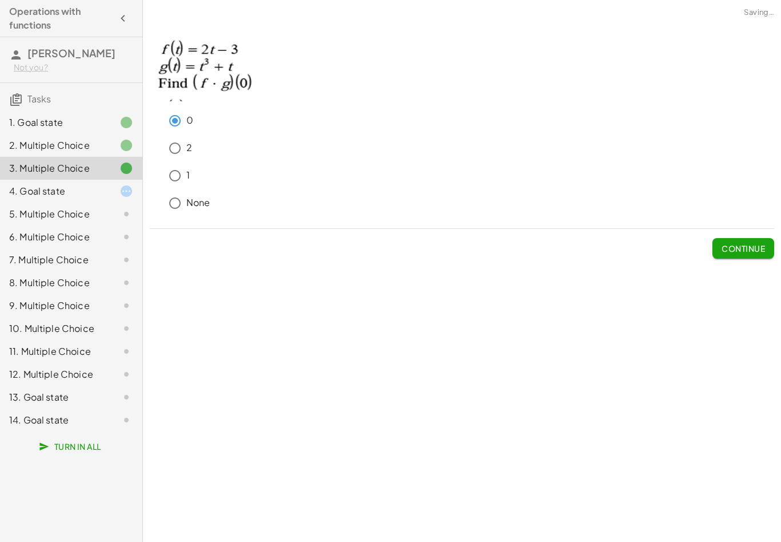
click at [765, 253] on button "Continue" at bounding box center [743, 248] width 62 height 21
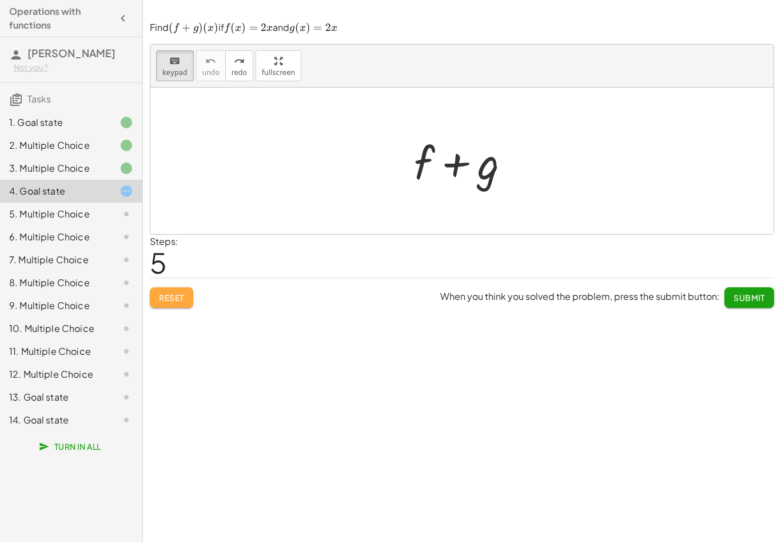
click at [190, 302] on button "Reset" at bounding box center [171, 297] width 43 height 21
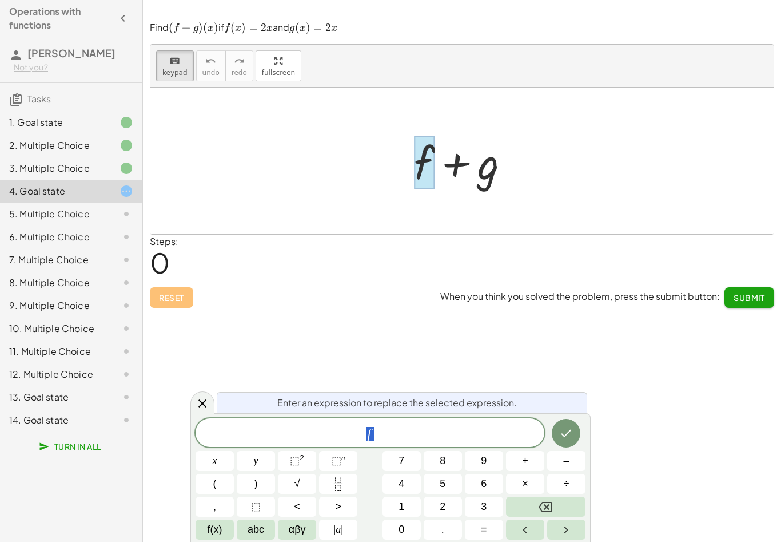
click at [440, 503] on span "2" at bounding box center [443, 506] width 6 height 15
click at [255, 534] on span "abc" at bounding box center [256, 529] width 17 height 15
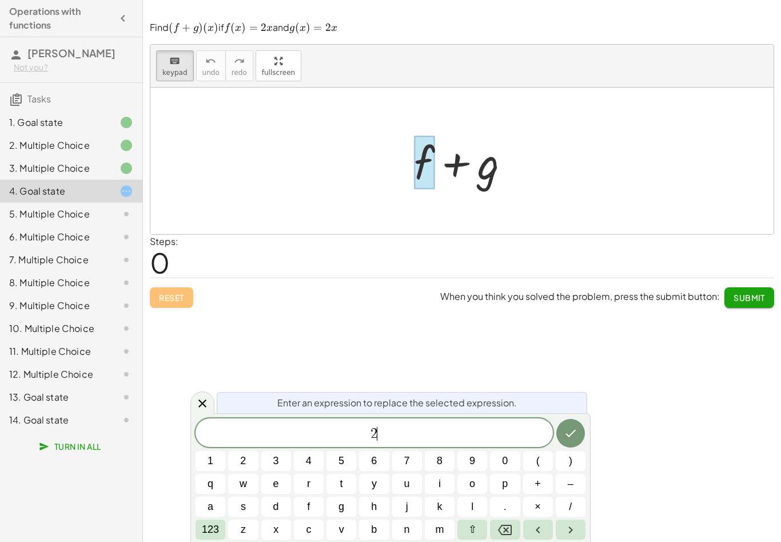
click at [280, 520] on button "x" at bounding box center [276, 529] width 30 height 20
click at [574, 433] on icon "Done" at bounding box center [571, 433] width 14 height 14
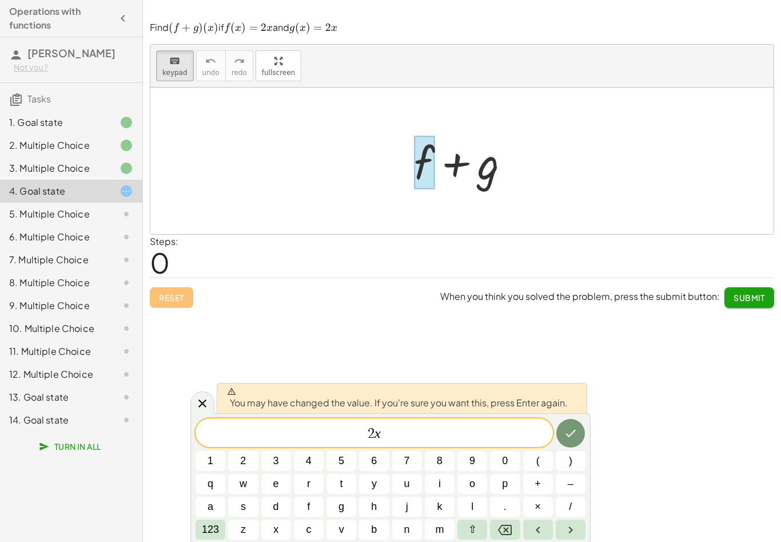
click at [579, 429] on button "Done" at bounding box center [570, 433] width 29 height 29
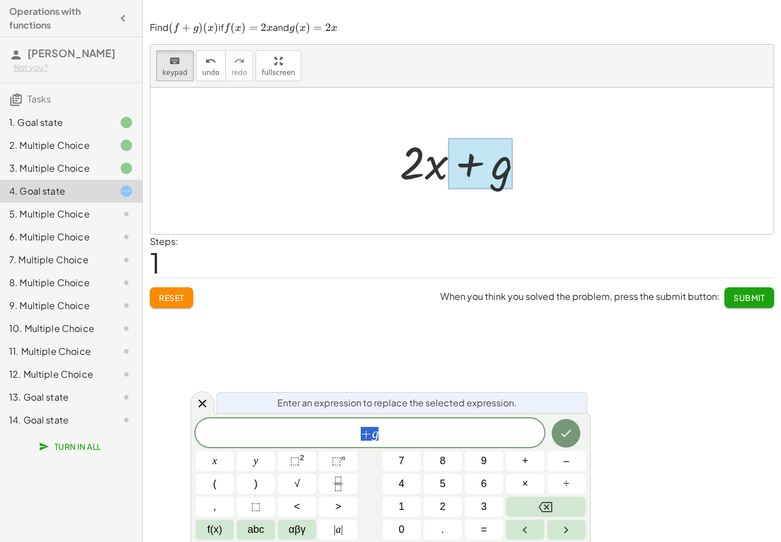
click at [395, 424] on div "+ g" at bounding box center [370, 432] width 349 height 29
click at [395, 424] on div "+ g ​" at bounding box center [370, 432] width 349 height 29
click at [554, 493] on button "÷" at bounding box center [566, 483] width 38 height 20
click at [536, 499] on button "Backspace" at bounding box center [545, 506] width 79 height 20
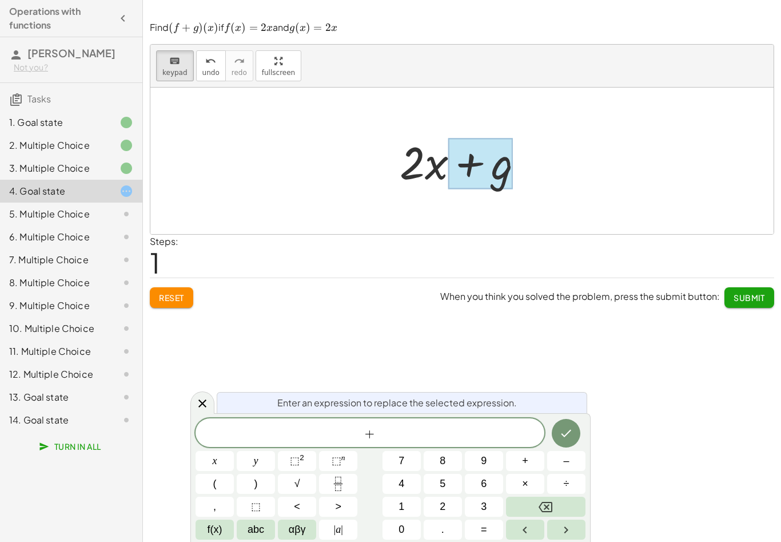
click at [440, 500] on span "2" at bounding box center [443, 506] width 6 height 15
click at [210, 525] on span "f(x)" at bounding box center [215, 529] width 15 height 15
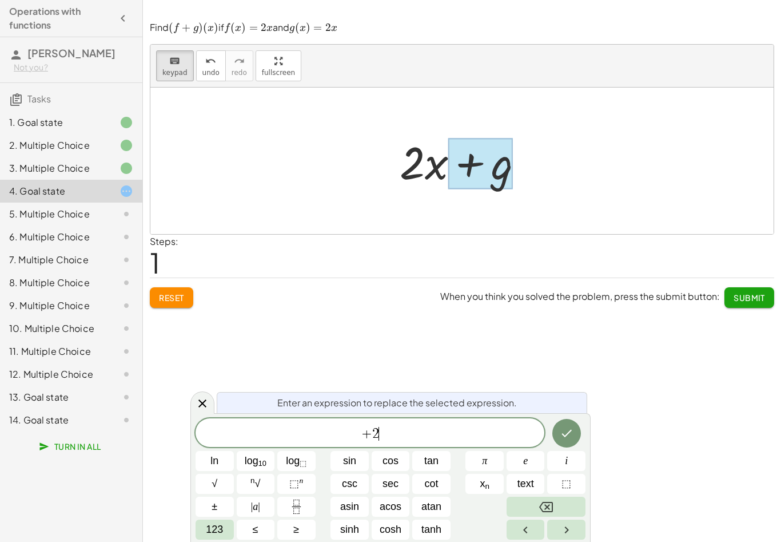
click at [205, 532] on button "123" at bounding box center [215, 529] width 38 height 20
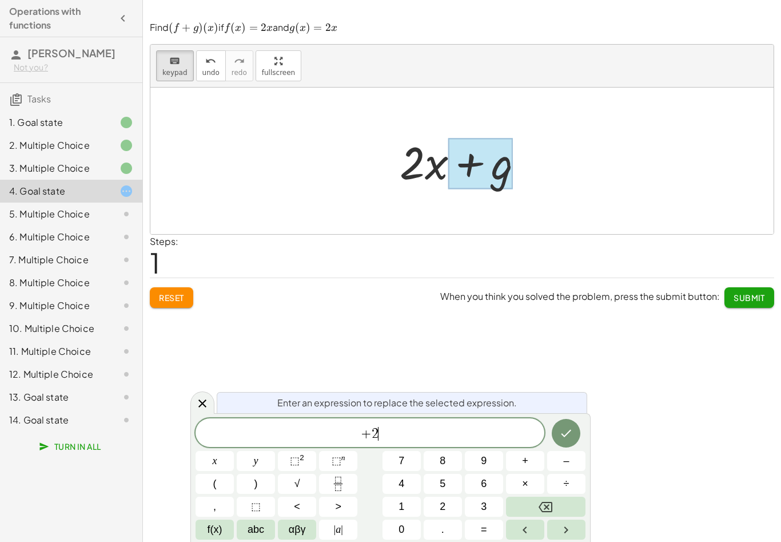
click at [254, 534] on span "abc" at bounding box center [256, 529] width 17 height 15
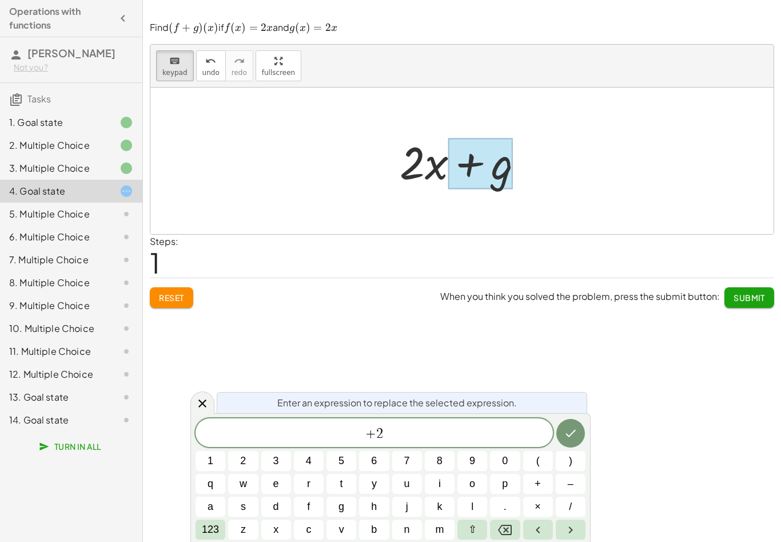
click at [276, 534] on span "x" at bounding box center [275, 529] width 5 height 15
click at [583, 430] on button "Done" at bounding box center [570, 433] width 29 height 29
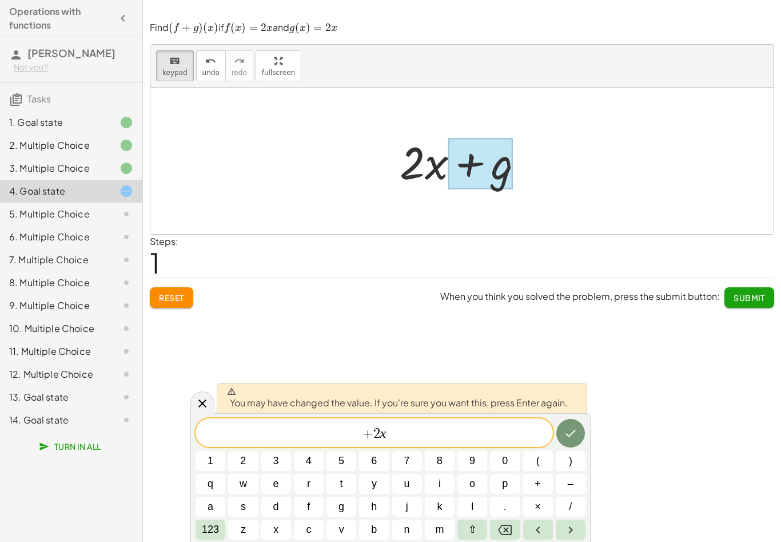
click at [579, 423] on button "Done" at bounding box center [570, 433] width 29 height 29
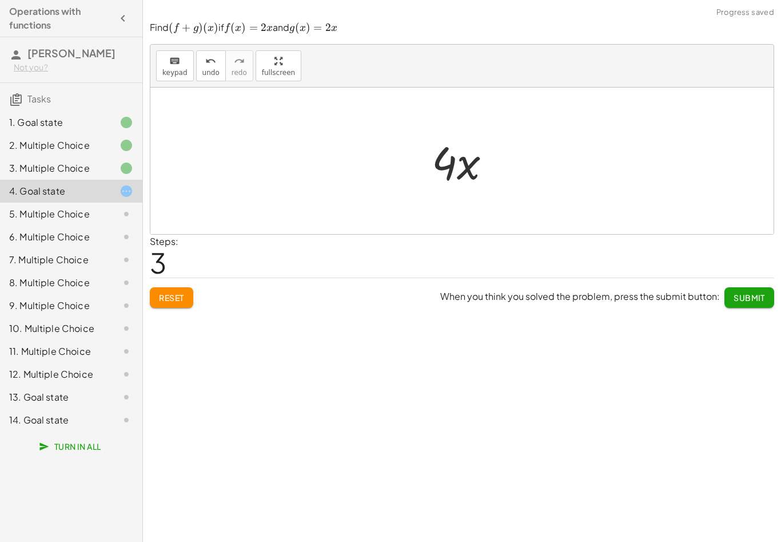
click at [758, 294] on span "Submit" at bounding box center [749, 297] width 31 height 10
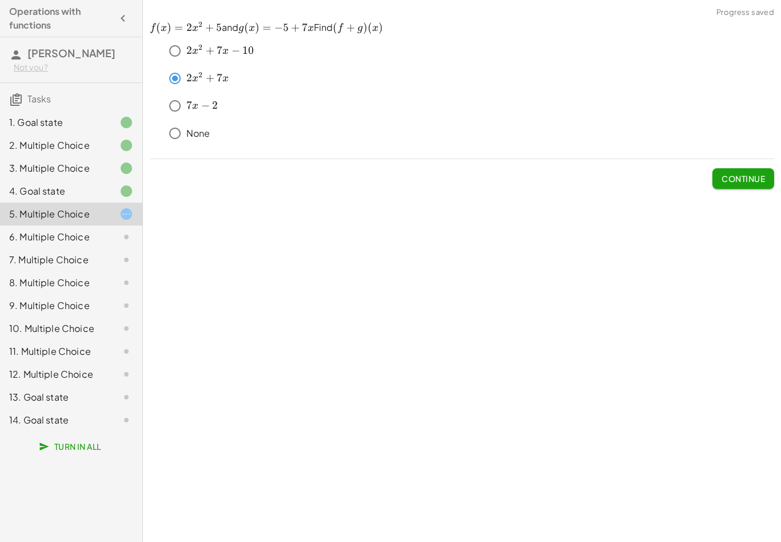
click at [754, 184] on span "Continue" at bounding box center [743, 178] width 43 height 10
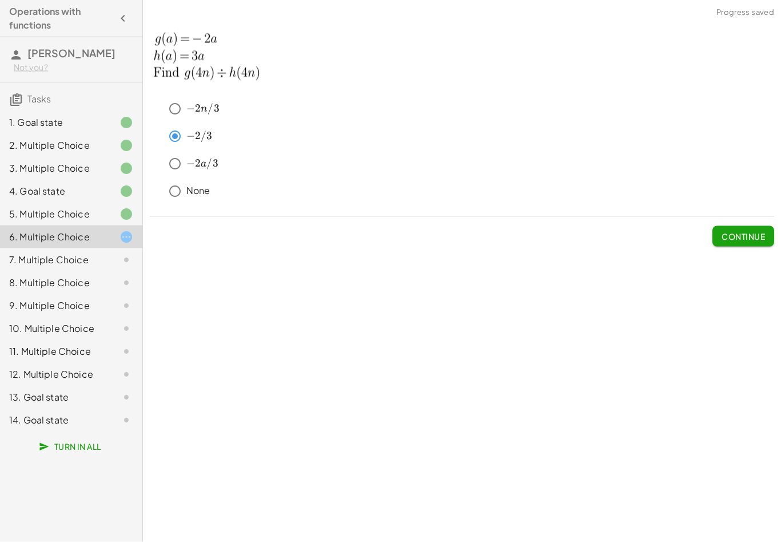
scroll to position [19, 0]
click at [722, 231] on span "Continue" at bounding box center [743, 236] width 43 height 10
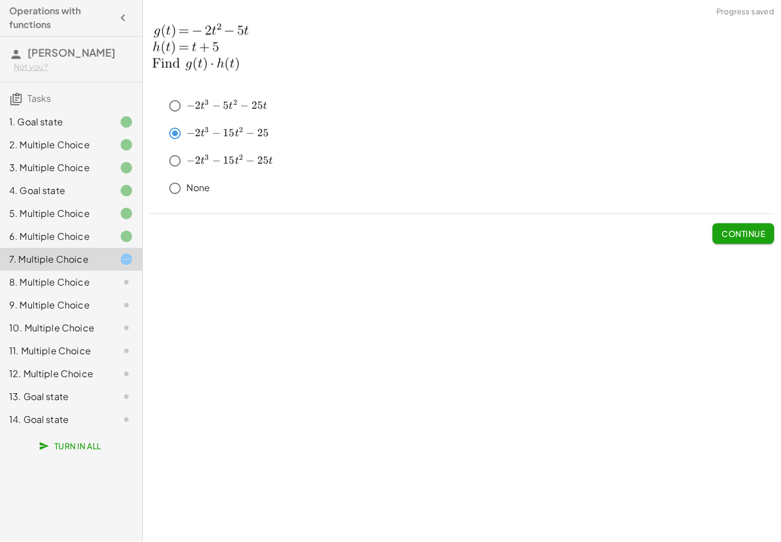
click at [203, 156] on span "t" at bounding box center [203, 161] width 4 height 10
click at [0, 0] on div "﻿ − 2 t 3 − 5 t 2 − 25 t -2t^3-5t^2-25t − 2 t 3 − 5 t 2 − 25 t ﻿ ﻿ − 2 t 3 − 15…" at bounding box center [0, 0] width 0 height 0
click at [723, 224] on button "Continue" at bounding box center [743, 234] width 62 height 21
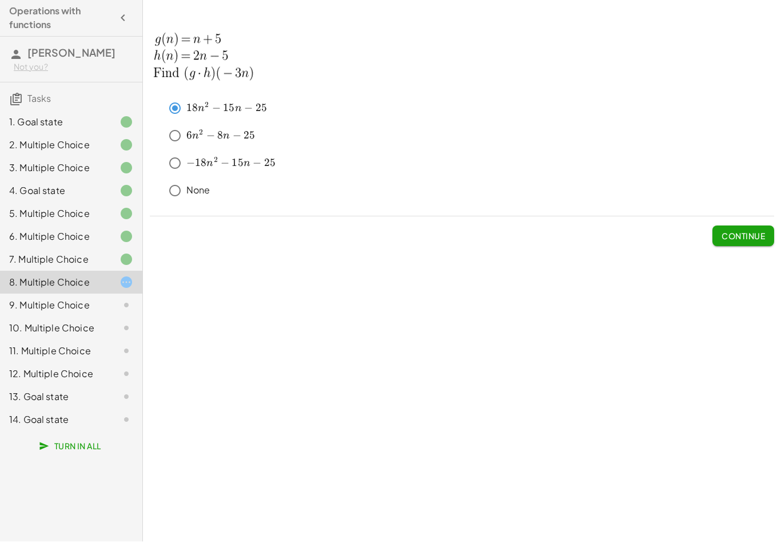
click at [746, 231] on span "Continue" at bounding box center [743, 236] width 43 height 10
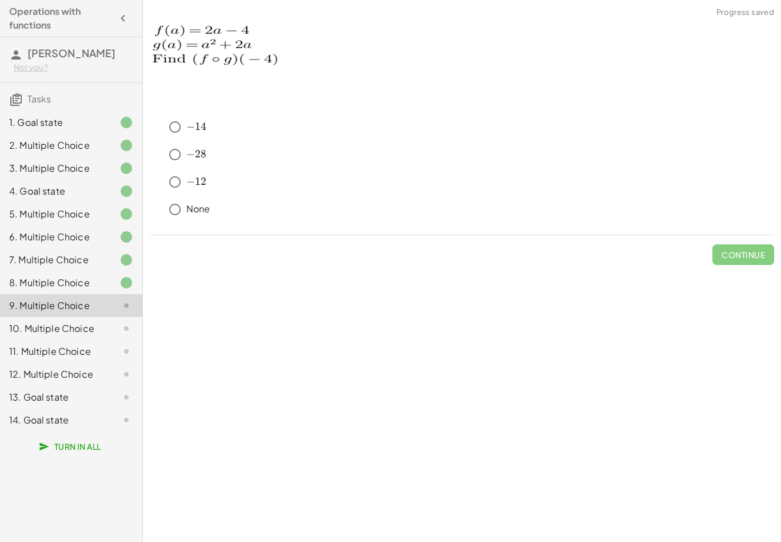
scroll to position [0, 0]
click at [0, 0] on div "﻿ − 14 -14 − 14 ﻿ ﻿ − 28 -28 − 28 ﻿ ﻿ − 12 -12 − 12 ﻿ None Continue" at bounding box center [0, 0] width 0 height 0
click at [731, 251] on span "Continue" at bounding box center [743, 254] width 43 height 10
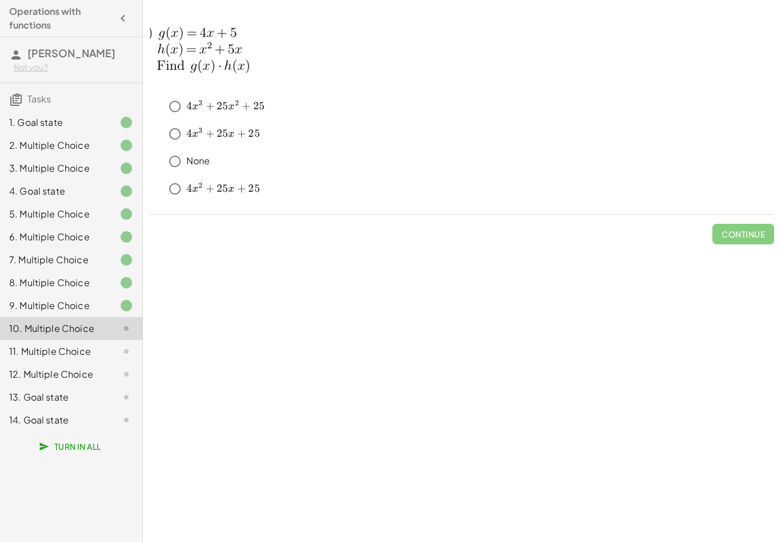
click at [193, 158] on p "None" at bounding box center [198, 160] width 24 height 13
click at [741, 237] on span "Continue" at bounding box center [743, 234] width 43 height 10
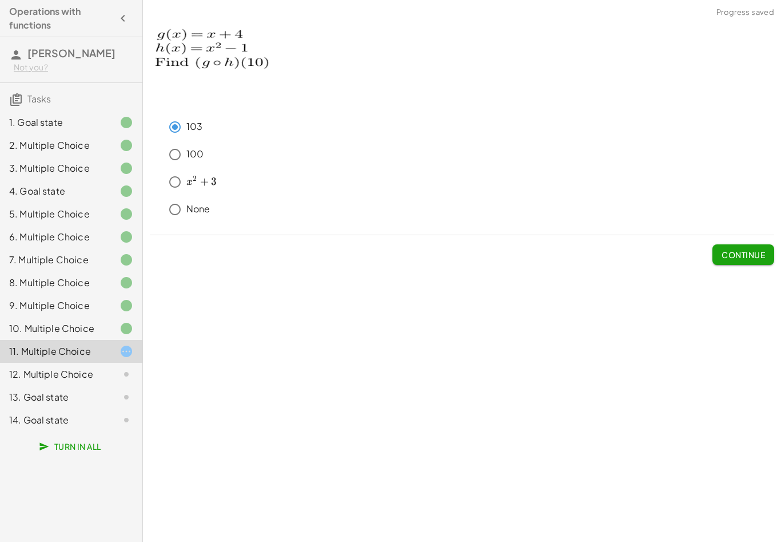
click at [747, 249] on span "Continue" at bounding box center [743, 254] width 43 height 10
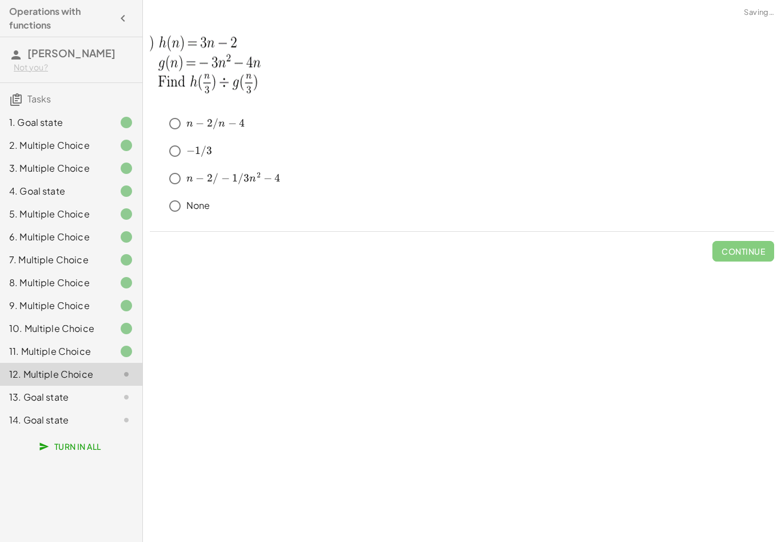
scroll to position [2, 0]
click at [743, 241] on button "Continue" at bounding box center [743, 251] width 62 height 21
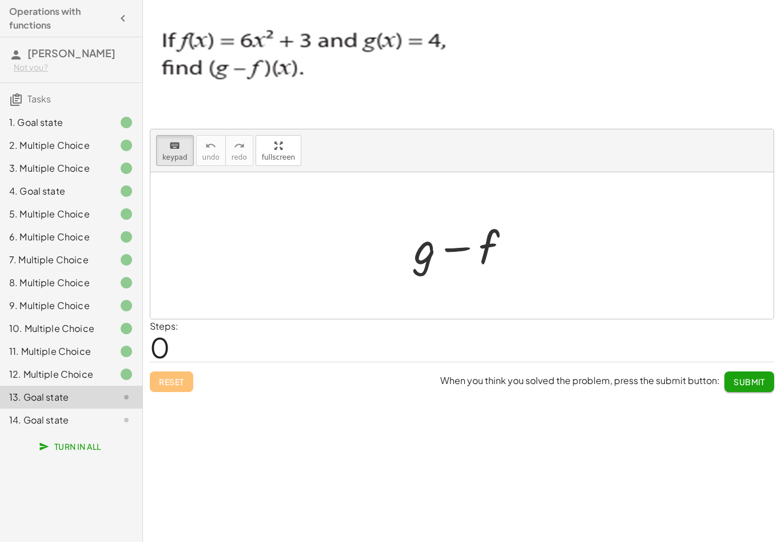
click at [409, 260] on div at bounding box center [466, 245] width 117 height 59
click at [422, 263] on div at bounding box center [425, 246] width 22 height 53
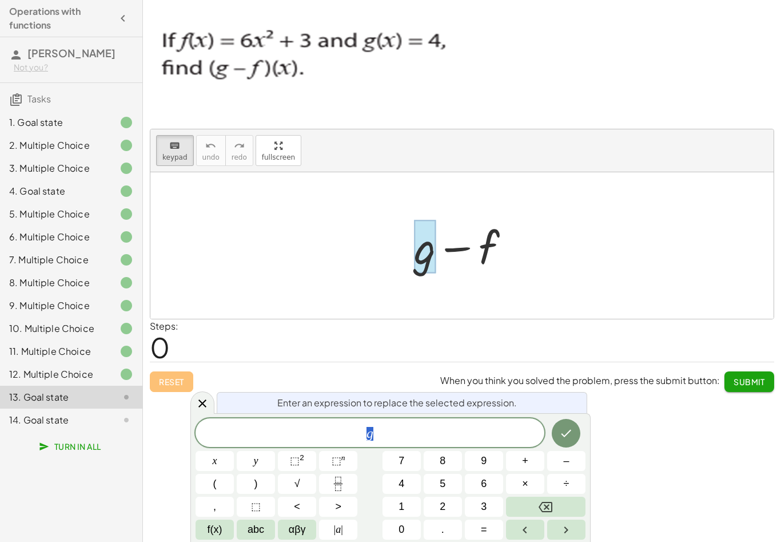
click at [404, 482] on span "4" at bounding box center [402, 483] width 6 height 15
click at [575, 436] on button "Done" at bounding box center [566, 433] width 29 height 29
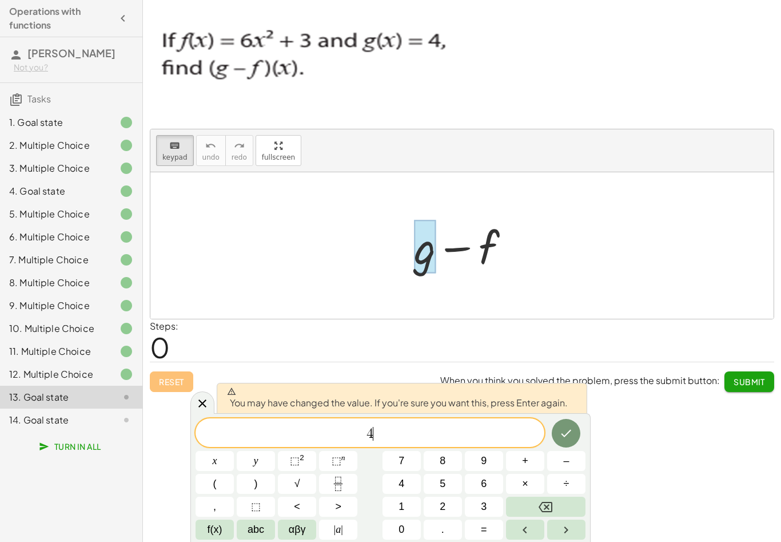
click at [567, 439] on icon "Done" at bounding box center [566, 433] width 14 height 14
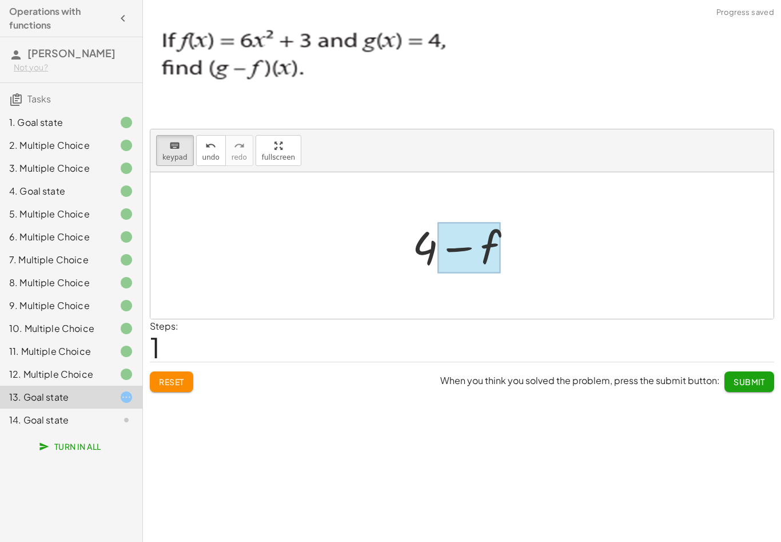
click at [487, 236] on div at bounding box center [468, 247] width 63 height 51
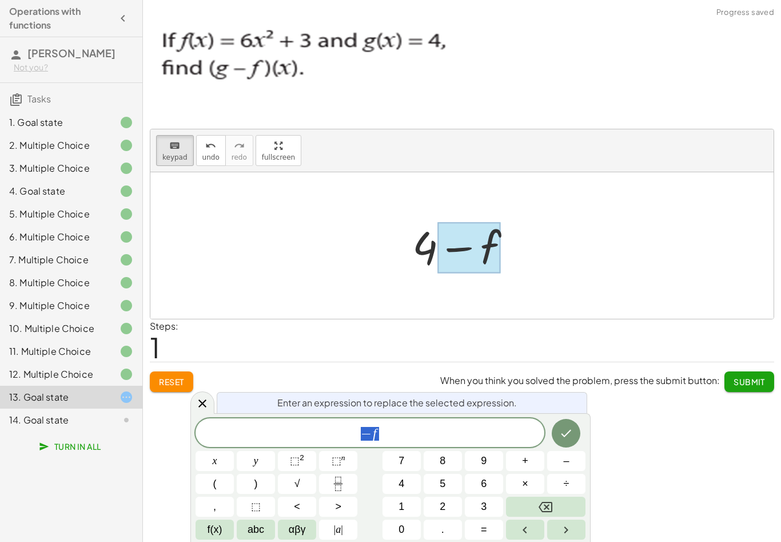
click at [487, 236] on div at bounding box center [468, 247] width 63 height 51
click at [568, 463] on span "–" at bounding box center [566, 460] width 6 height 15
click at [485, 482] on span "6" at bounding box center [484, 483] width 6 height 15
click at [219, 461] on button "x" at bounding box center [215, 461] width 38 height 20
click at [296, 464] on span "⬚" at bounding box center [295, 460] width 10 height 11
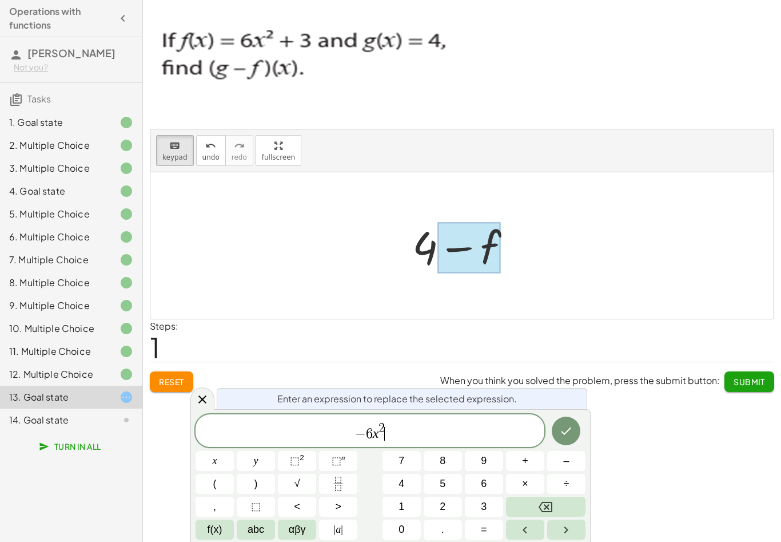
click at [524, 460] on span "+" at bounding box center [525, 460] width 6 height 15
click at [489, 492] on button "6" at bounding box center [484, 483] width 38 height 20
click at [538, 506] on button "Backspace" at bounding box center [545, 506] width 79 height 20
click at [493, 500] on button "3" at bounding box center [484, 506] width 38 height 20
click at [572, 433] on icon "Done" at bounding box center [566, 431] width 14 height 14
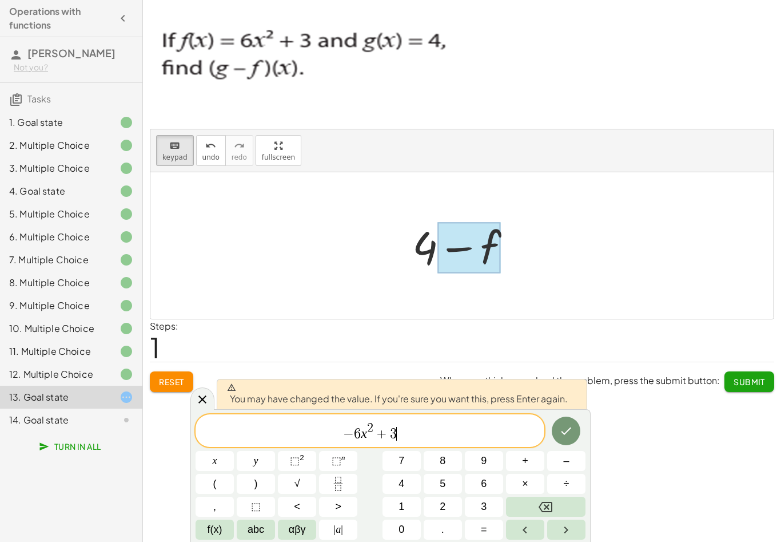
click at [566, 429] on icon "Done" at bounding box center [566, 431] width 14 height 14
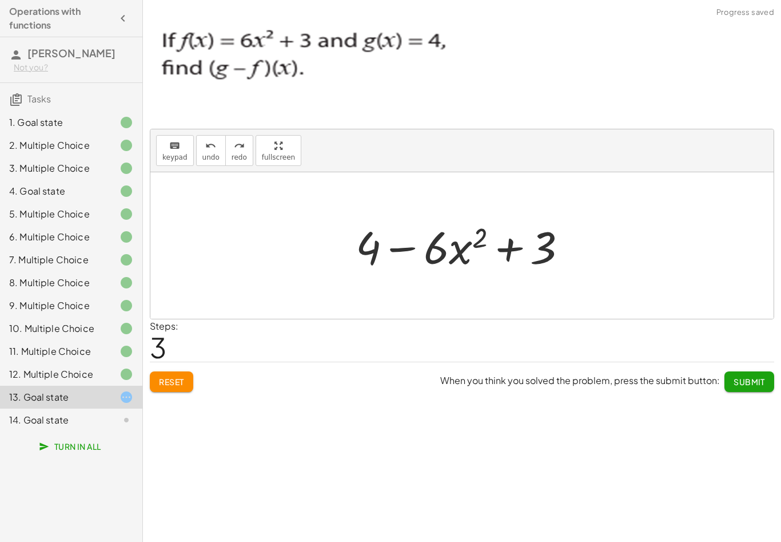
click at [172, 376] on span "Reset" at bounding box center [171, 381] width 25 height 10
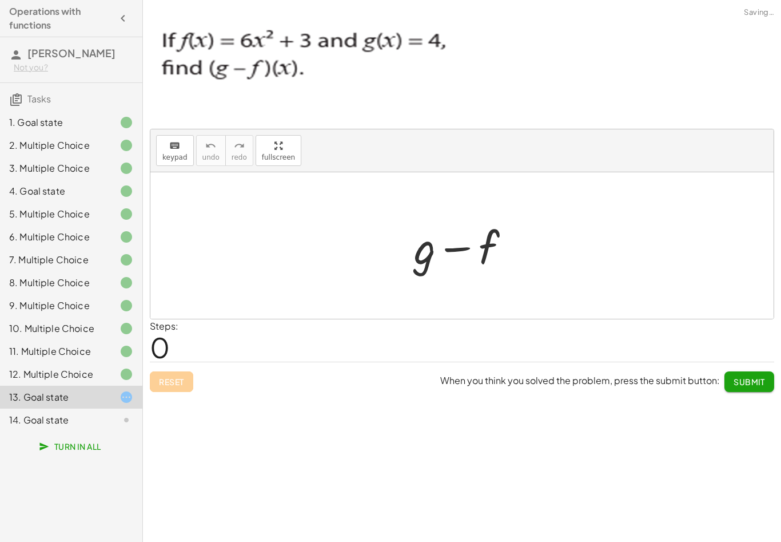
click at [172, 376] on div "Reset When you think you solved the problem, press the submit button: Submit" at bounding box center [462, 376] width 624 height 30
click at [171, 373] on div "Reset When you think you solved the problem, press the submit button: Submit" at bounding box center [462, 376] width 624 height 30
click at [432, 249] on div at bounding box center [425, 246] width 22 height 53
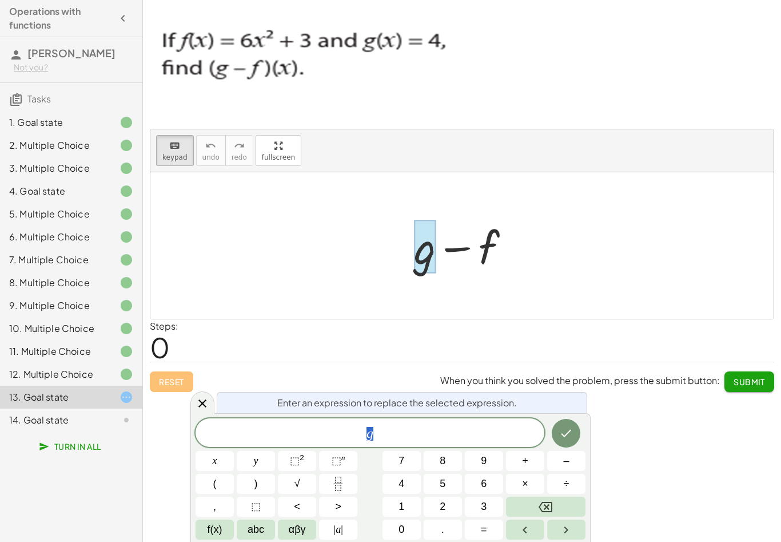
click at [404, 487] on span "4" at bounding box center [402, 483] width 6 height 15
click at [568, 451] on button "–" at bounding box center [566, 461] width 38 height 20
click at [568, 450] on div "4 − ​ x y ⬚ 2 ⬚ n 7 8 9 + – ( ) √ 4 5 6 × ÷ , ⬚ < > 1 2 3 f(x) abc αβγ | a | 0 …" at bounding box center [391, 478] width 390 height 121
click at [550, 510] on icon "Backspace" at bounding box center [546, 507] width 14 height 14
click at [567, 446] on button "Done" at bounding box center [566, 433] width 29 height 29
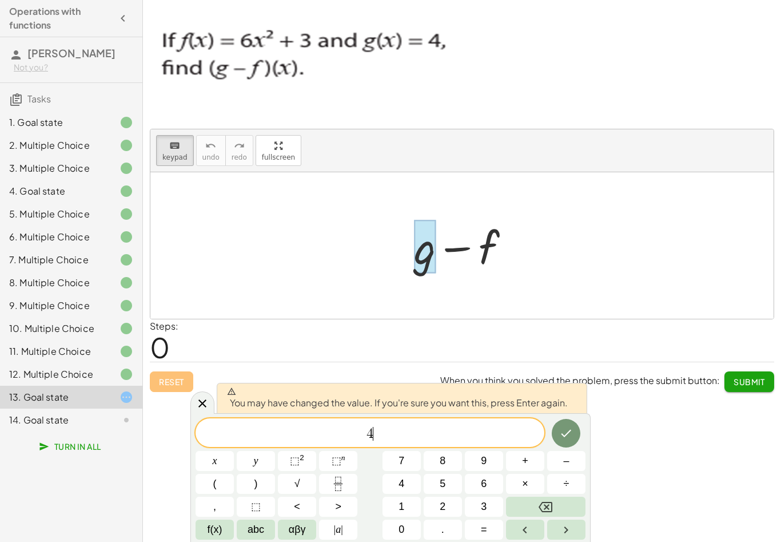
click at [571, 450] on div "4 ​ x y ⬚ 2 ⬚ n 7 8 9 + – ( ) √ 4 5 6 × ÷ , ⬚ < > 1 2 3 f(x) abc αβγ | a | 0 . =" at bounding box center [391, 478] width 390 height 121
click at [576, 425] on button "Done" at bounding box center [566, 433] width 29 height 29
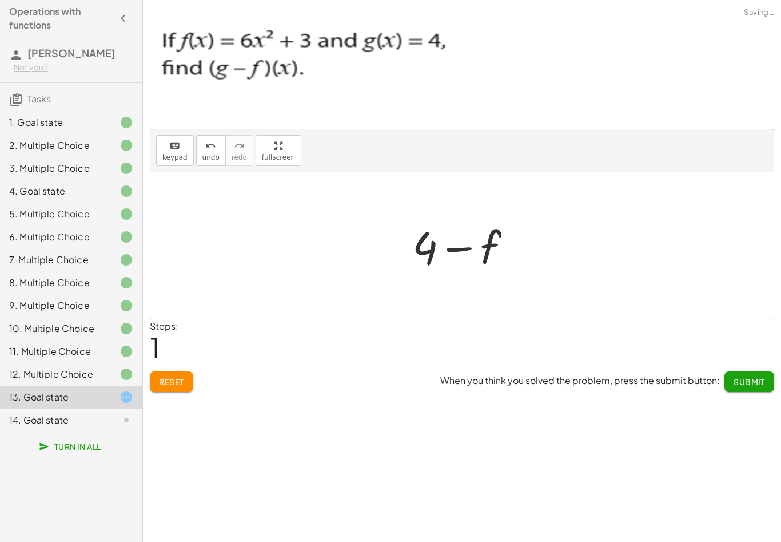
click at [576, 425] on div "keyboard keypad undo undo redo redo fullscreen + g + f + x 3 + · 8 · x 2 − 2 + …" at bounding box center [462, 271] width 638 height 542
click at [142, 180] on div "2. Multiple Choice" at bounding box center [71, 191] width 142 height 23
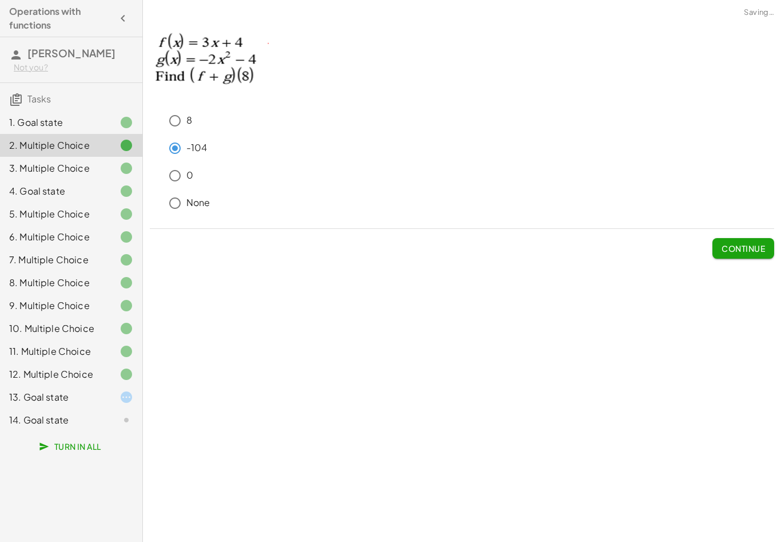
click at [93, 400] on div "13. Goal state" at bounding box center [55, 397] width 92 height 14
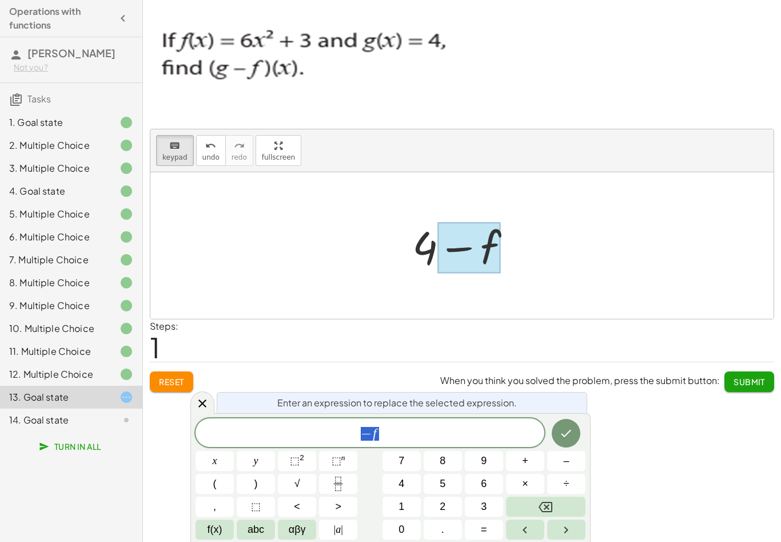
click at [565, 460] on span "–" at bounding box center [566, 460] width 6 height 15
click at [485, 491] on span "6" at bounding box center [484, 483] width 6 height 15
click at [251, 532] on span "abc" at bounding box center [256, 529] width 17 height 15
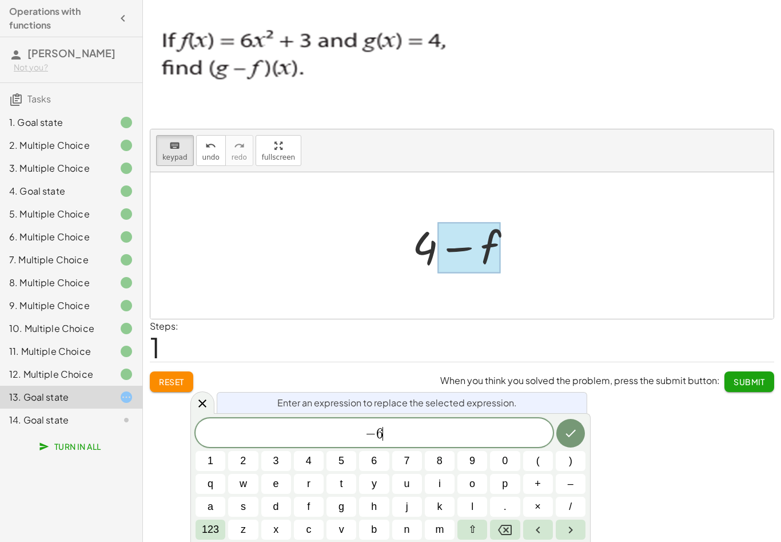
click at [251, 531] on button "z" at bounding box center [243, 529] width 30 height 20
click at [508, 528] on icon "Backspace" at bounding box center [505, 529] width 14 height 10
click at [212, 531] on span "123" at bounding box center [210, 529] width 17 height 15
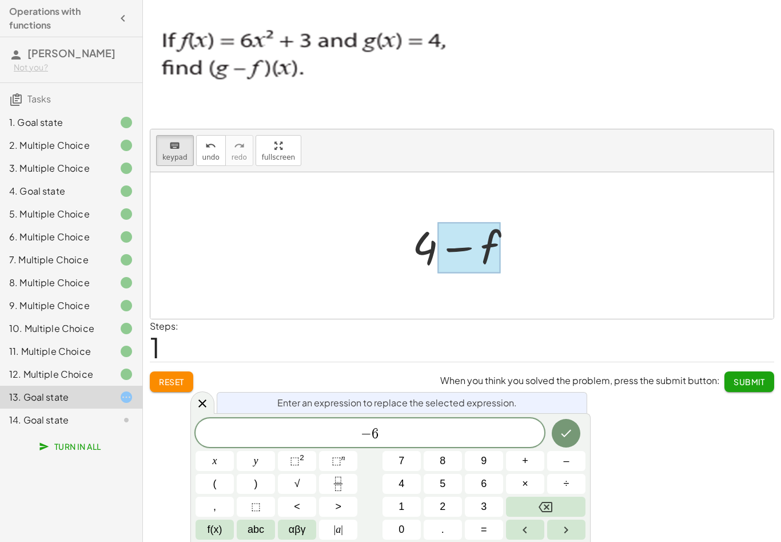
click at [226, 464] on button "x" at bounding box center [215, 461] width 38 height 20
click at [308, 455] on button "⬚ 2" at bounding box center [297, 461] width 38 height 20
click at [532, 459] on button "+" at bounding box center [525, 461] width 38 height 20
click at [494, 511] on button "3" at bounding box center [484, 506] width 38 height 20
click at [568, 436] on icon "Done" at bounding box center [566, 431] width 14 height 14
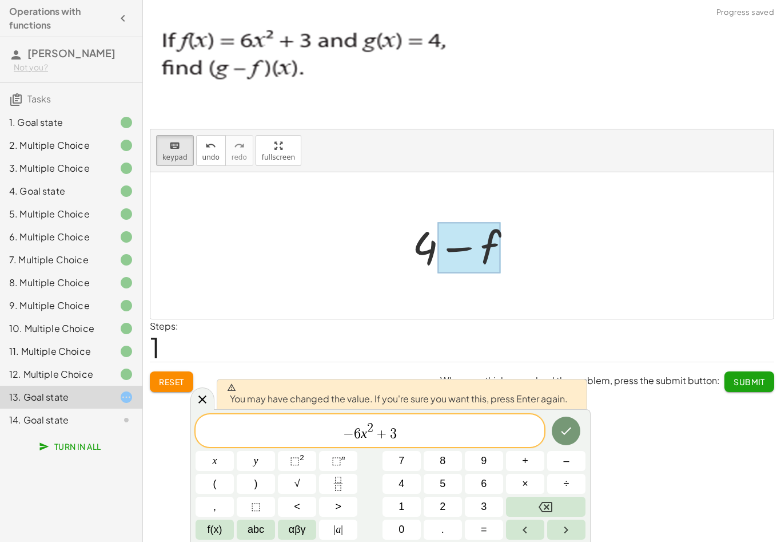
click at [567, 438] on button "Done" at bounding box center [566, 430] width 29 height 29
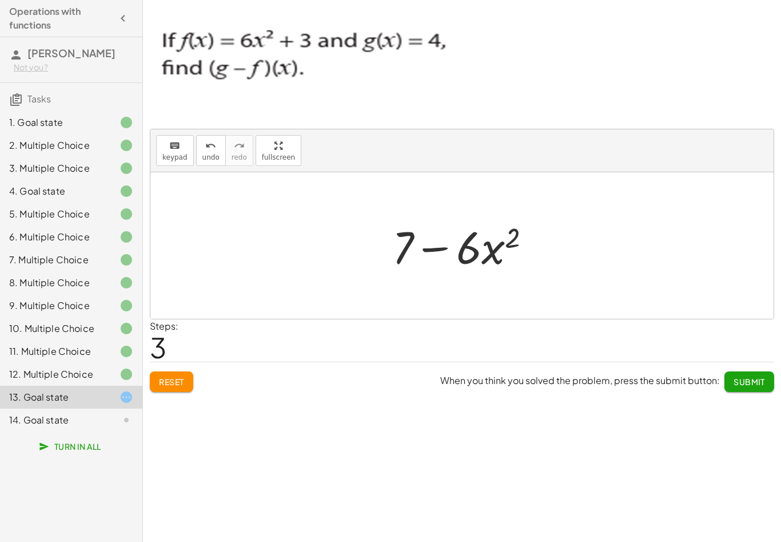
click at [166, 387] on button "Reset" at bounding box center [171, 381] width 43 height 21
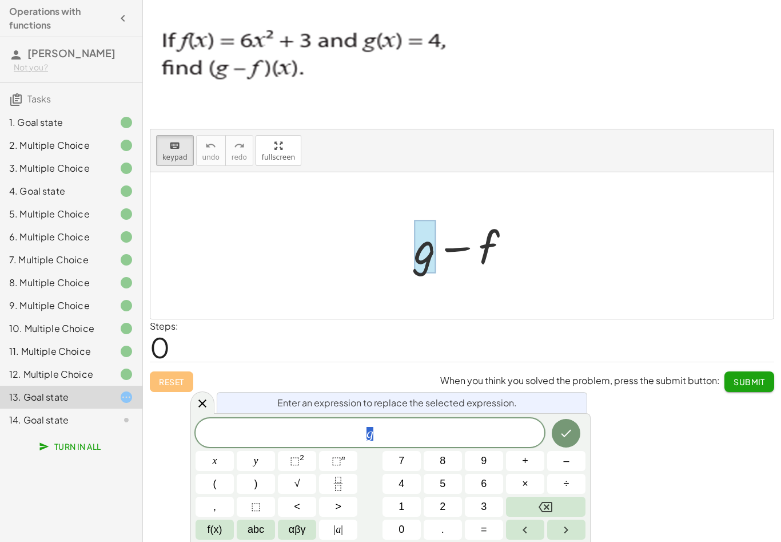
click at [400, 487] on span "4" at bounding box center [402, 483] width 6 height 15
click at [558, 443] on button "Done" at bounding box center [566, 433] width 29 height 29
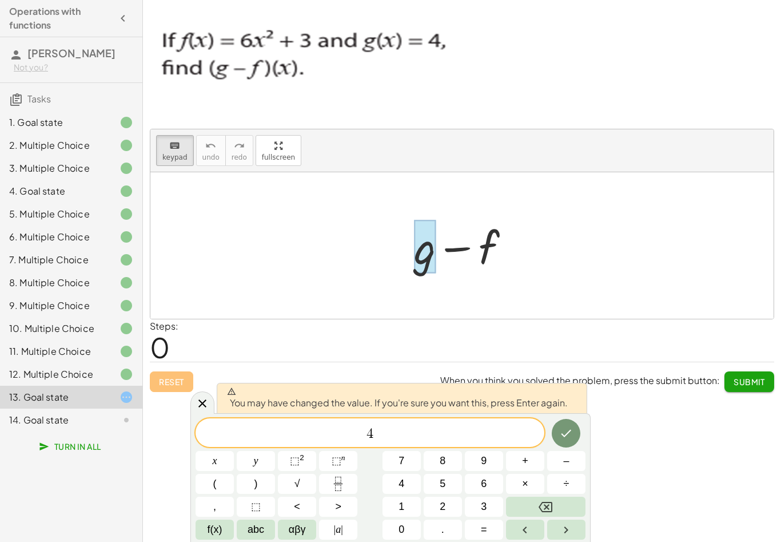
click at [560, 433] on icon "Done" at bounding box center [566, 433] width 14 height 14
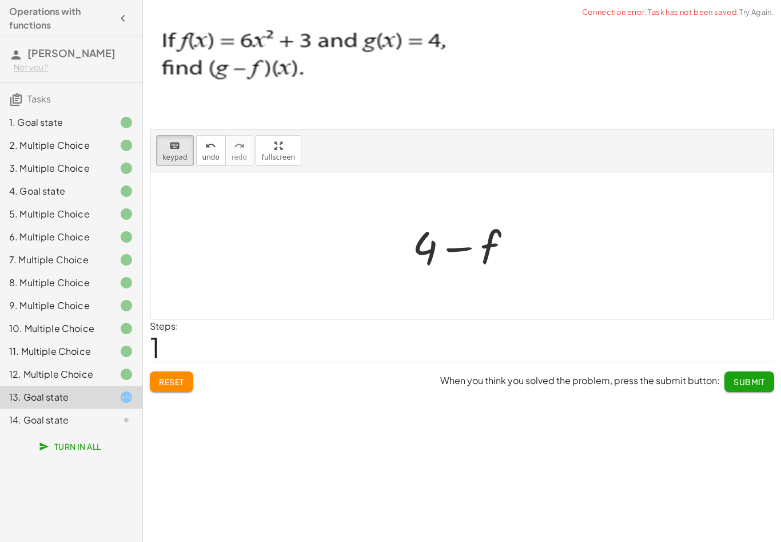
click at [502, 246] on div at bounding box center [467, 245] width 120 height 59
click at [501, 246] on div at bounding box center [467, 245] width 120 height 59
click at [487, 252] on div at bounding box center [468, 247] width 63 height 51
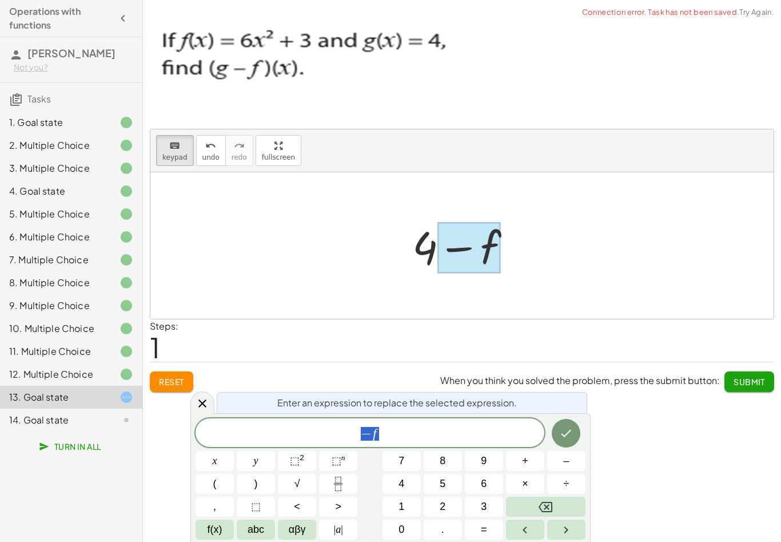
click at [560, 463] on button "–" at bounding box center [566, 461] width 38 height 20
click at [217, 483] on button "(" at bounding box center [215, 483] width 38 height 20
click at [492, 487] on button "6" at bounding box center [484, 483] width 38 height 20
click at [526, 487] on span "×" at bounding box center [525, 483] width 6 height 15
click at [221, 470] on button "x" at bounding box center [215, 461] width 38 height 20
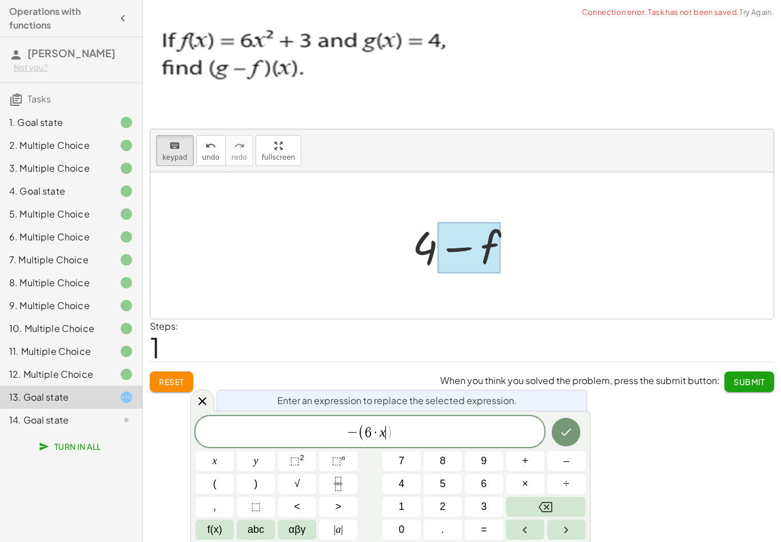
click at [544, 509] on icon "Backspace" at bounding box center [546, 507] width 14 height 14
click at [222, 467] on button "x" at bounding box center [215, 461] width 38 height 20
click at [289, 464] on button "⬚ 2" at bounding box center [297, 461] width 38 height 20
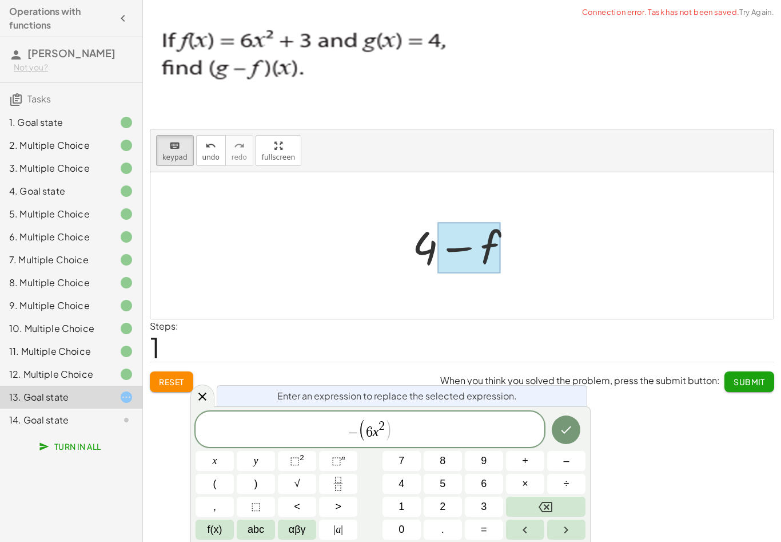
click at [245, 490] on button ")" at bounding box center [256, 483] width 38 height 20
click at [534, 468] on button "+" at bounding box center [525, 461] width 38 height 20
click at [493, 511] on button "3" at bounding box center [484, 506] width 38 height 20
click at [567, 432] on icon "Done" at bounding box center [566, 430] width 14 height 14
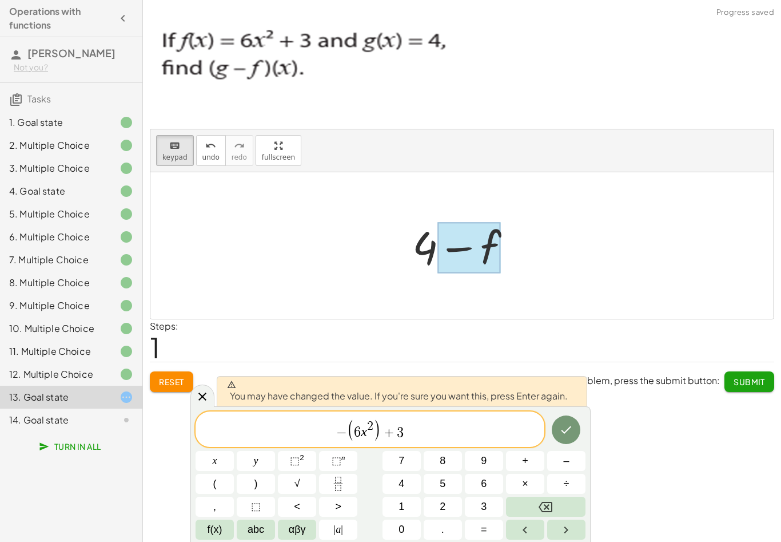
click at [566, 426] on icon "Done" at bounding box center [566, 430] width 14 height 14
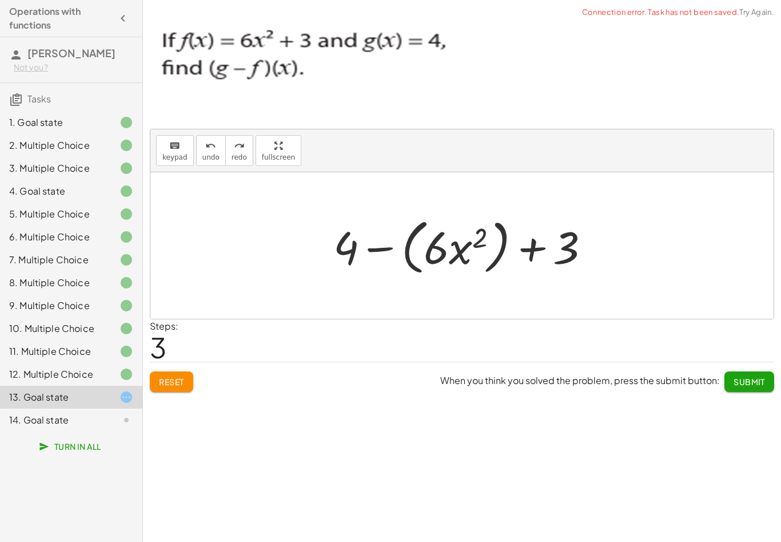
click at [181, 372] on button "Reset" at bounding box center [171, 381] width 43 height 21
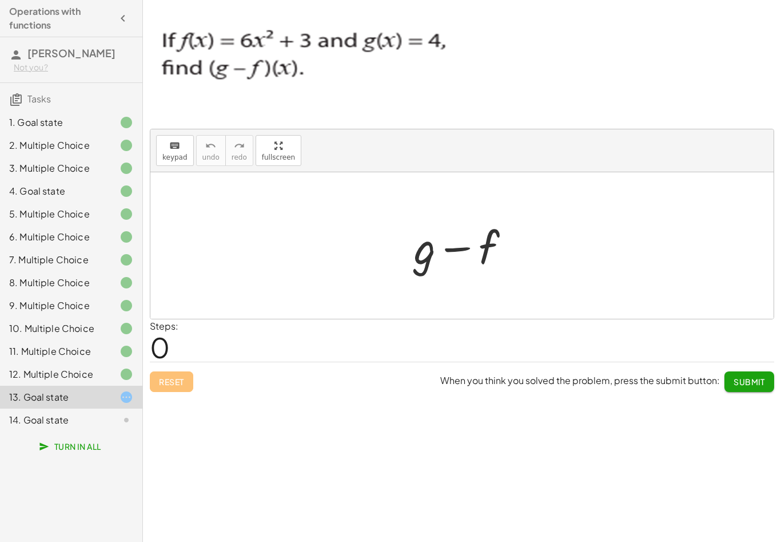
click at [54, 371] on div "12. Multiple Choice" at bounding box center [55, 374] width 92 height 14
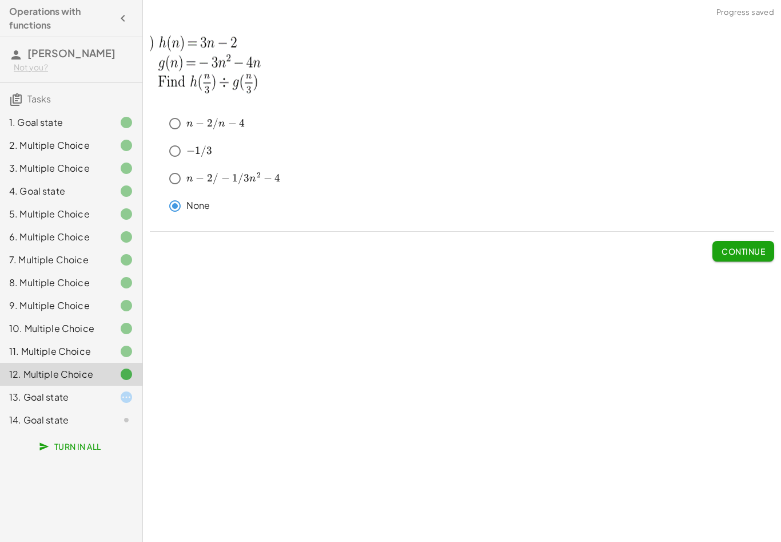
click at [37, 344] on div "11. Multiple Choice" at bounding box center [55, 351] width 92 height 14
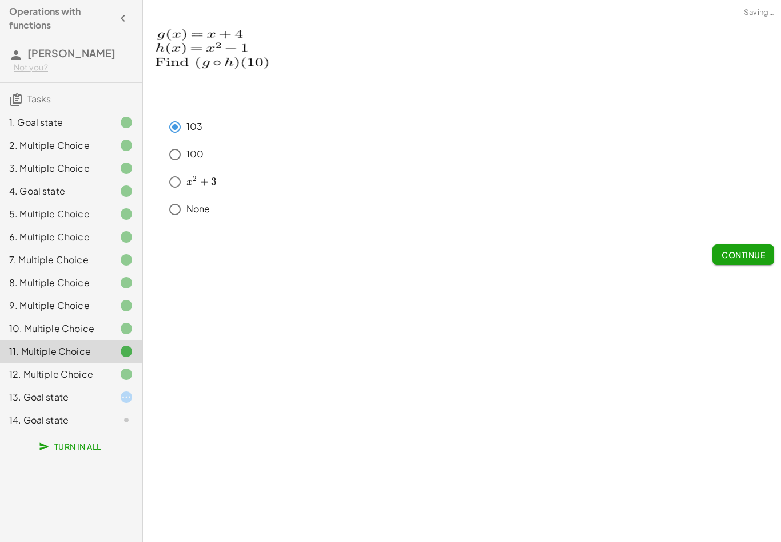
click at [47, 330] on div "10. Multiple Choice" at bounding box center [55, 328] width 92 height 14
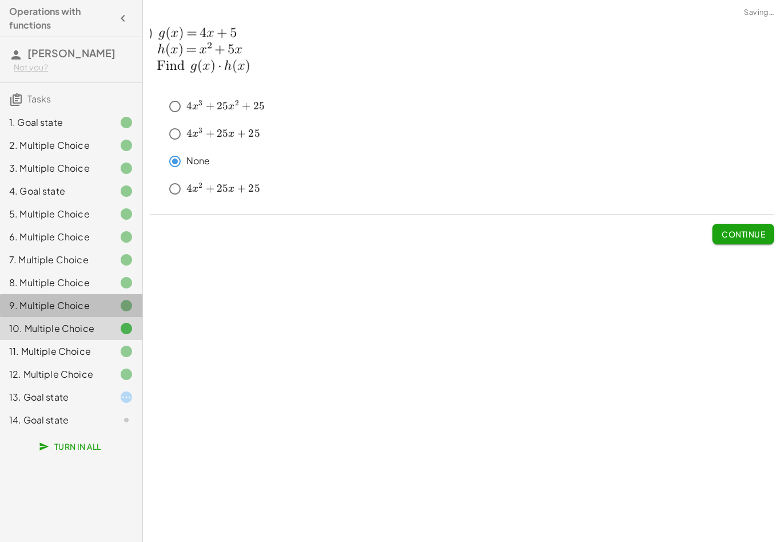
click at [57, 301] on div "9. Multiple Choice" at bounding box center [55, 305] width 92 height 14
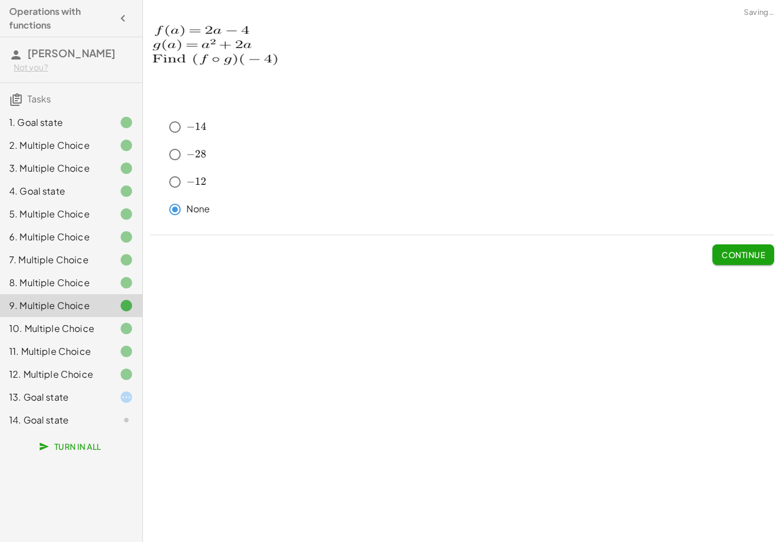
click at [44, 380] on div "12. Multiple Choice" at bounding box center [55, 374] width 92 height 14
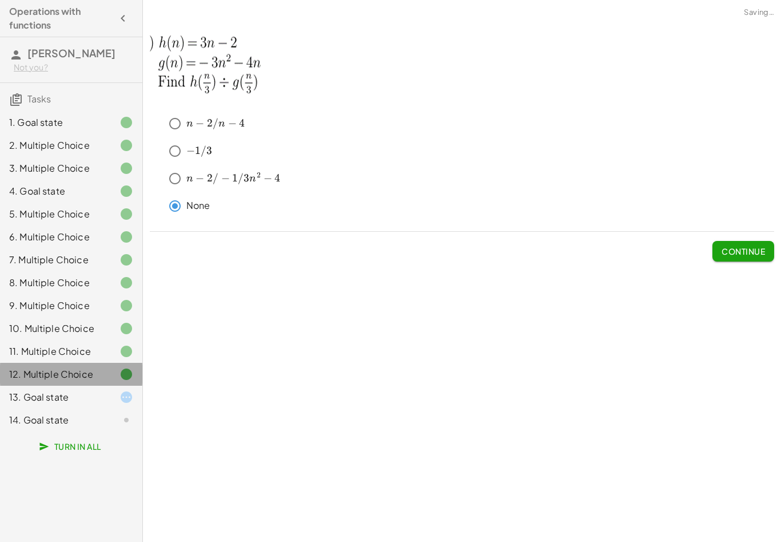
click at [43, 379] on div "12. Multiple Choice" at bounding box center [55, 374] width 92 height 14
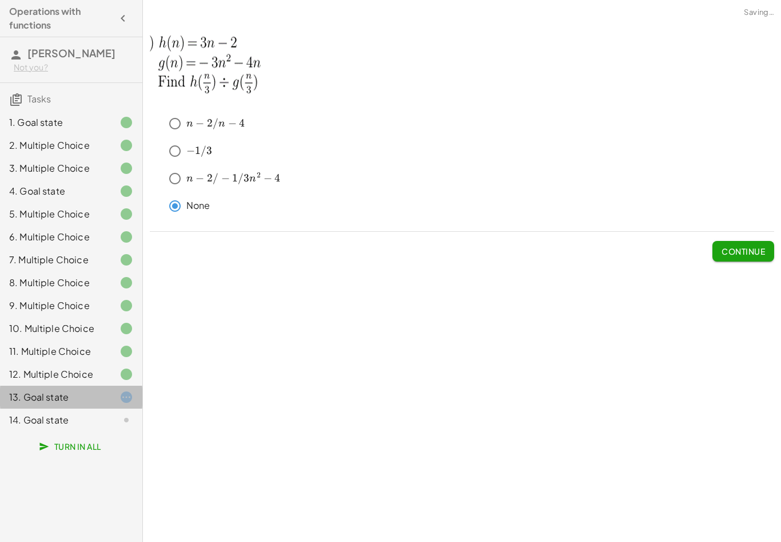
click at [128, 392] on icon at bounding box center [127, 397] width 14 height 14
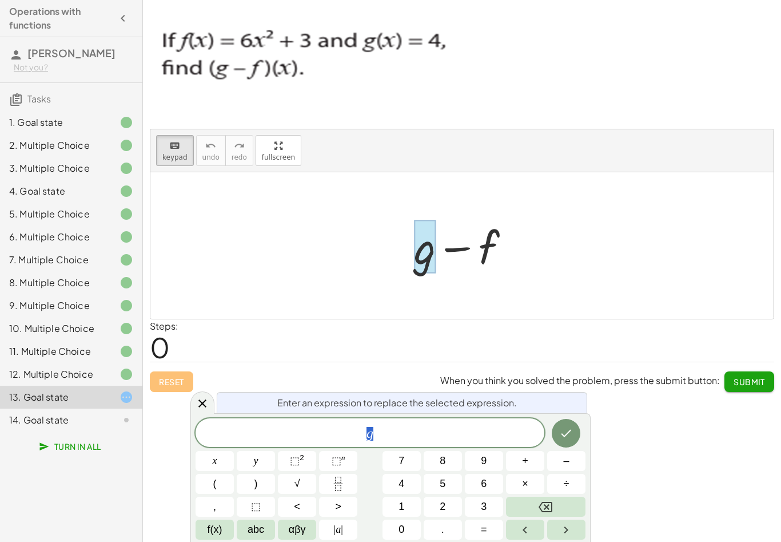
click at [415, 485] on button "4" at bounding box center [402, 483] width 38 height 20
click at [567, 434] on icon "Done" at bounding box center [567, 432] width 10 height 7
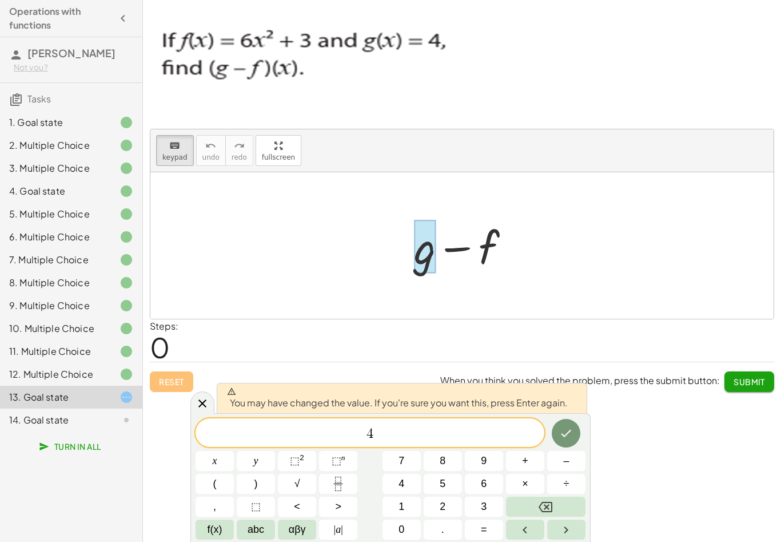
click at [567, 434] on icon "Done" at bounding box center [567, 432] width 10 height 7
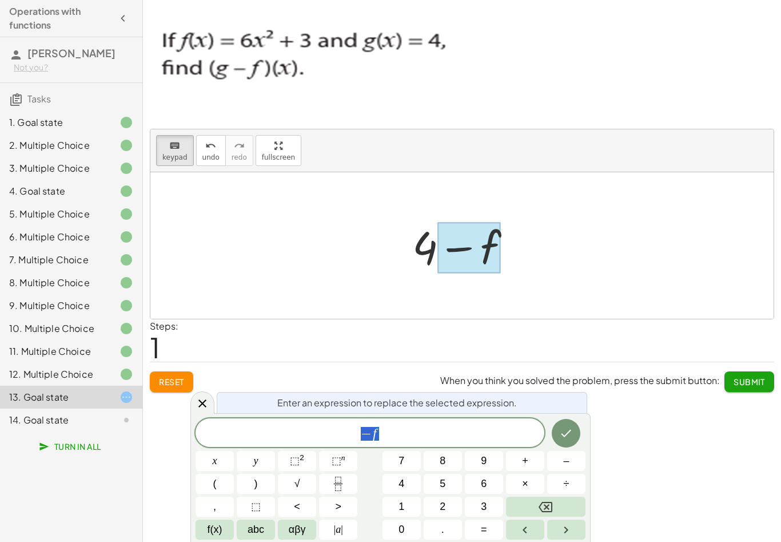
click at [485, 483] on span "6" at bounding box center [484, 483] width 6 height 15
click at [533, 483] on button "×" at bounding box center [525, 483] width 38 height 20
click at [552, 507] on icon "Backspace" at bounding box center [546, 506] width 14 height 10
click at [214, 464] on span "x" at bounding box center [215, 460] width 5 height 15
click at [285, 463] on button "⬚ 2" at bounding box center [297, 461] width 38 height 20
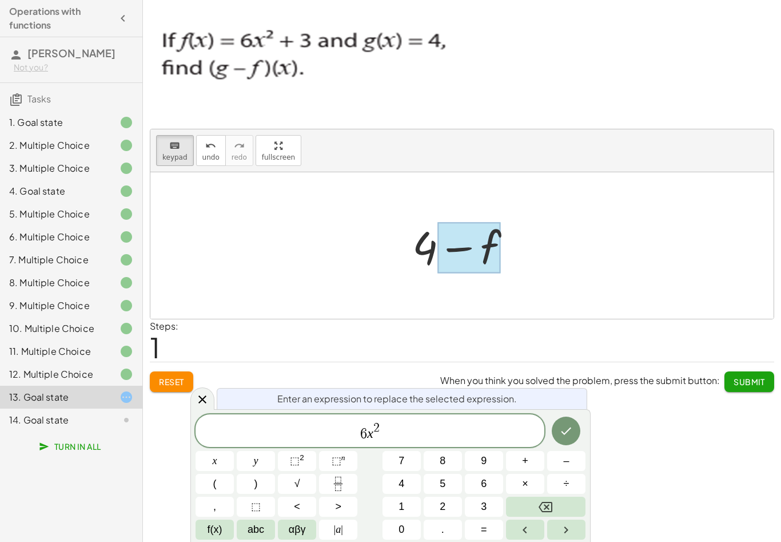
click at [534, 461] on button "+" at bounding box center [525, 461] width 38 height 20
click at [486, 503] on span "3" at bounding box center [484, 506] width 6 height 15
click at [572, 436] on icon "Done" at bounding box center [566, 431] width 14 height 14
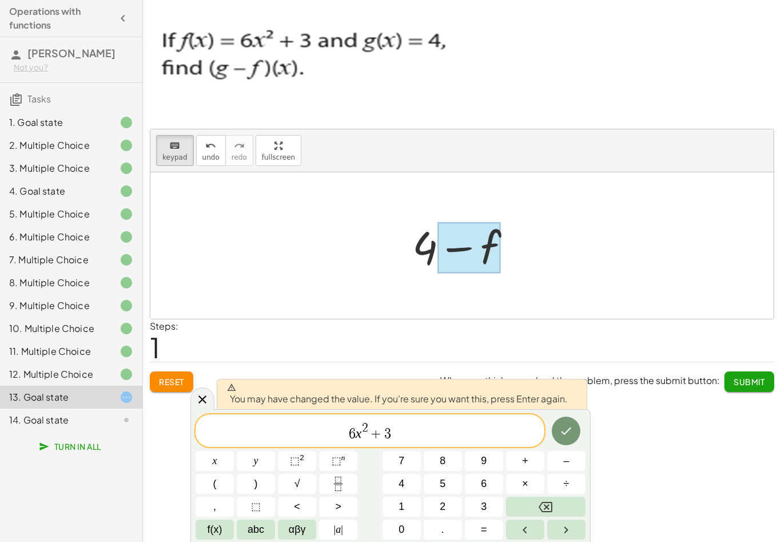
click at [573, 428] on icon "Done" at bounding box center [566, 431] width 14 height 14
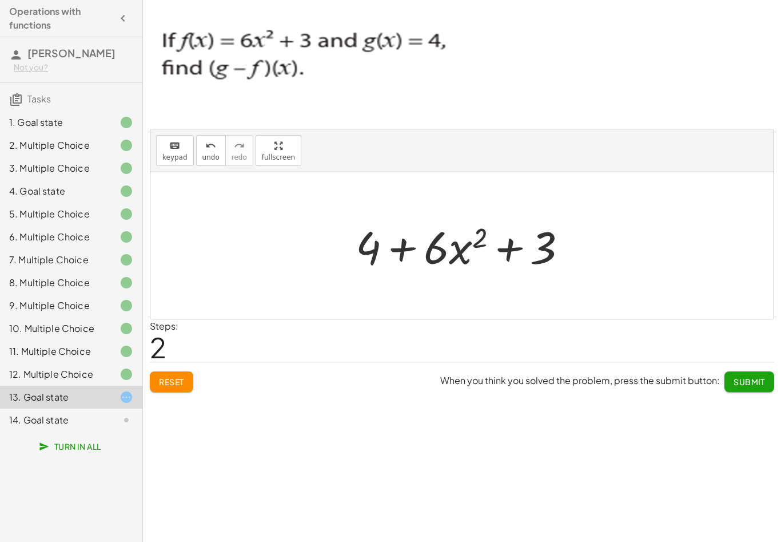
click at [180, 373] on button "Reset" at bounding box center [171, 381] width 43 height 21
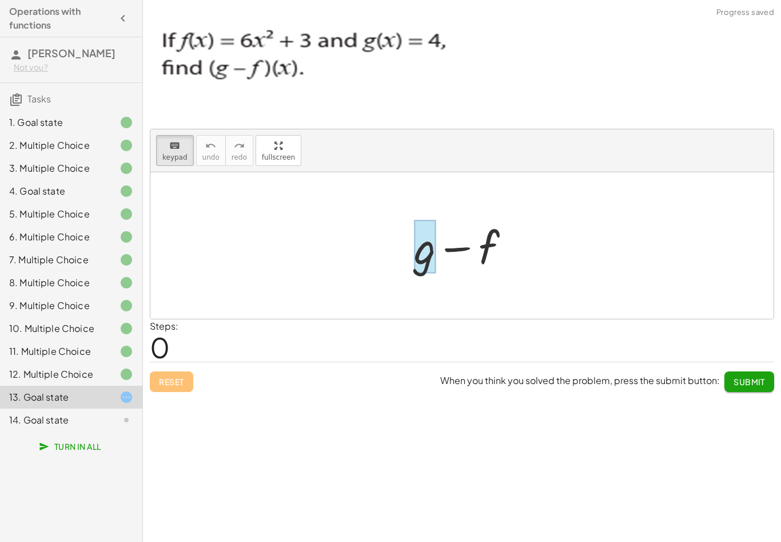
click at [429, 266] on div at bounding box center [425, 246] width 22 height 53
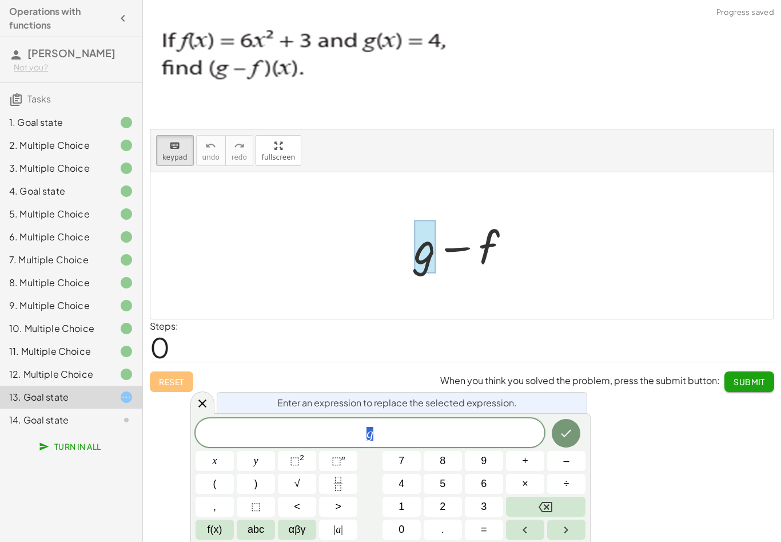
click at [411, 486] on button "4" at bounding box center [402, 483] width 38 height 20
click at [569, 436] on icon "Done" at bounding box center [566, 433] width 14 height 14
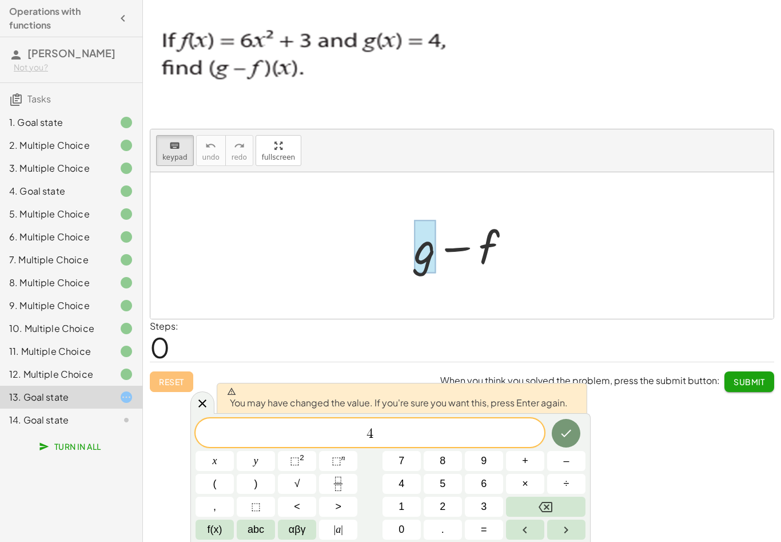
click at [569, 440] on button "Done" at bounding box center [566, 433] width 29 height 29
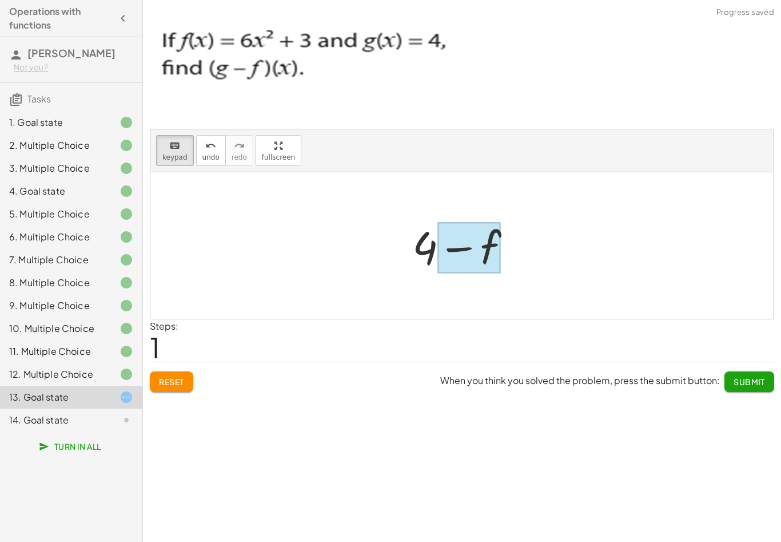
click at [494, 245] on div at bounding box center [468, 247] width 63 height 51
click at [492, 258] on div at bounding box center [467, 245] width 120 height 59
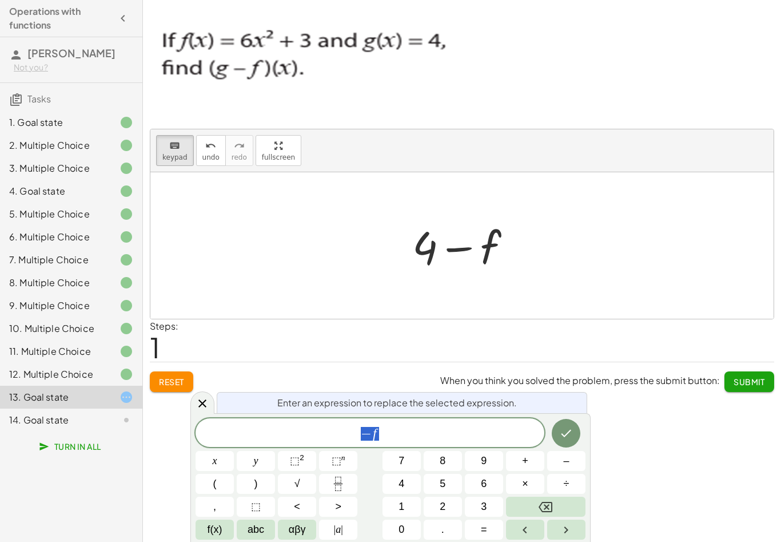
click at [489, 250] on div at bounding box center [467, 245] width 120 height 59
click at [417, 435] on span "− f" at bounding box center [370, 433] width 349 height 16
click at [564, 513] on button "Backspace" at bounding box center [545, 506] width 79 height 20
click at [488, 483] on button "6" at bounding box center [484, 483] width 38 height 20
click at [519, 487] on button "×" at bounding box center [525, 483] width 38 height 20
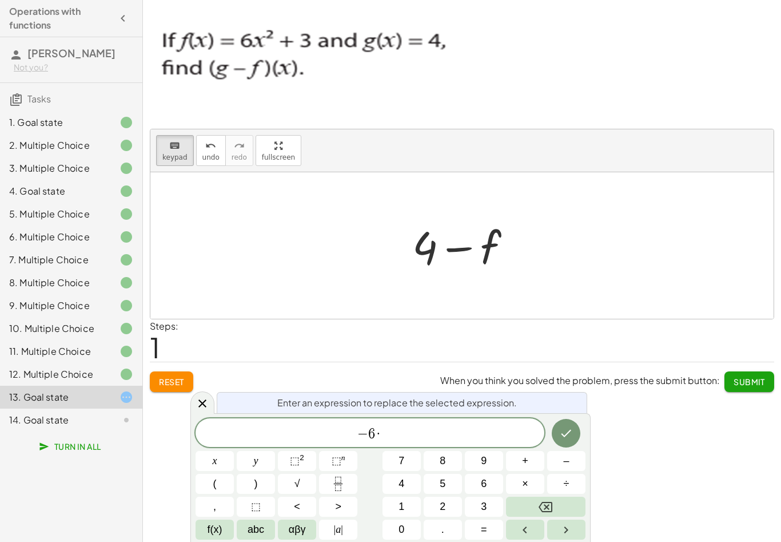
click at [548, 502] on icon "Backspace" at bounding box center [546, 506] width 14 height 10
click at [223, 457] on button "x" at bounding box center [215, 461] width 38 height 20
click at [312, 451] on button "⬚ 2" at bounding box center [297, 461] width 38 height 20
click at [527, 470] on button "+" at bounding box center [525, 461] width 38 height 20
click at [495, 507] on button "3" at bounding box center [484, 506] width 38 height 20
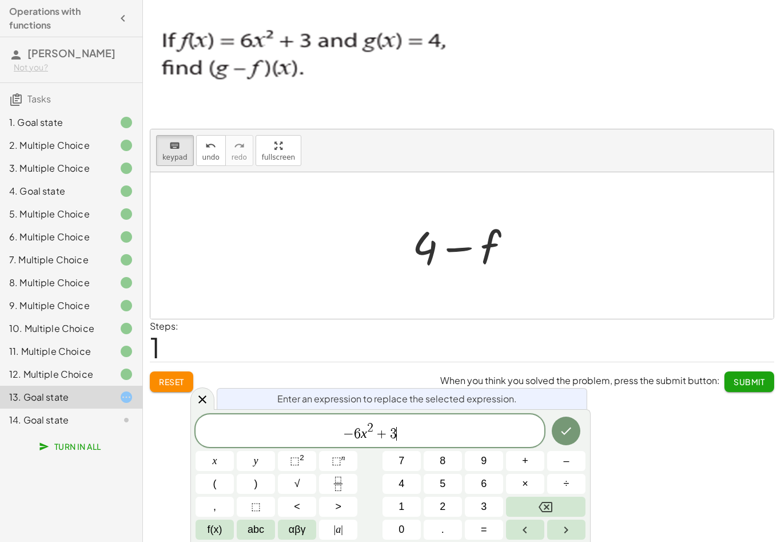
click at [559, 435] on icon "Done" at bounding box center [566, 431] width 14 height 14
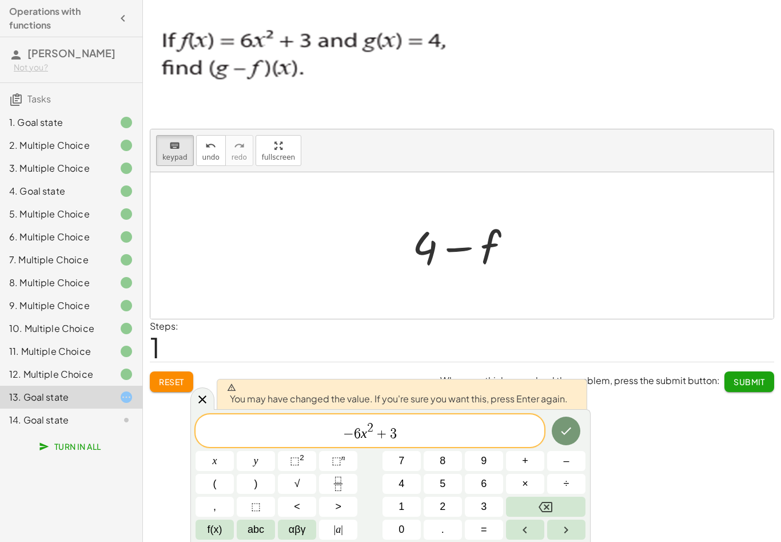
click at [565, 435] on icon "Done" at bounding box center [566, 431] width 14 height 14
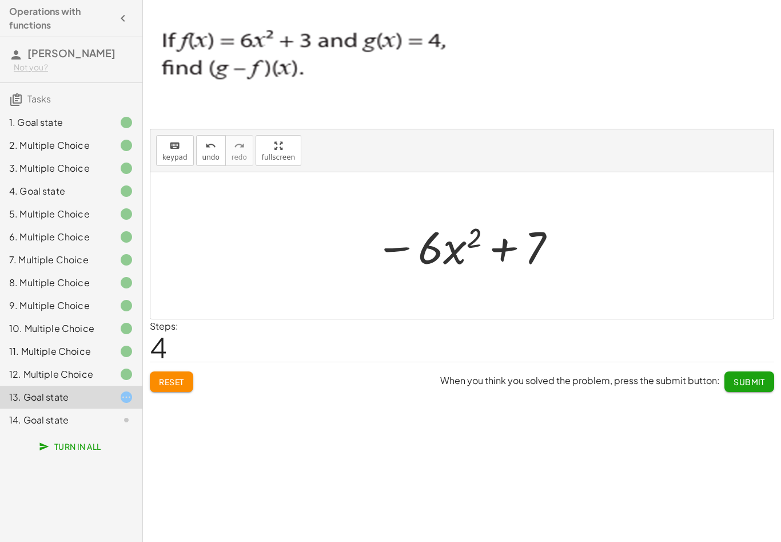
scroll to position [17, 0]
click at [759, 21] on p at bounding box center [462, 70] width 624 height 98
click at [747, 376] on span "Submit" at bounding box center [749, 381] width 31 height 10
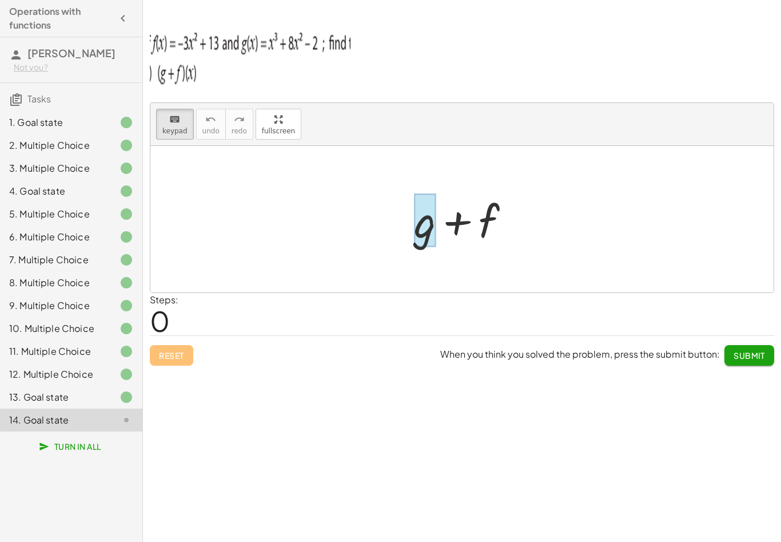
click at [424, 209] on div at bounding box center [425, 220] width 22 height 53
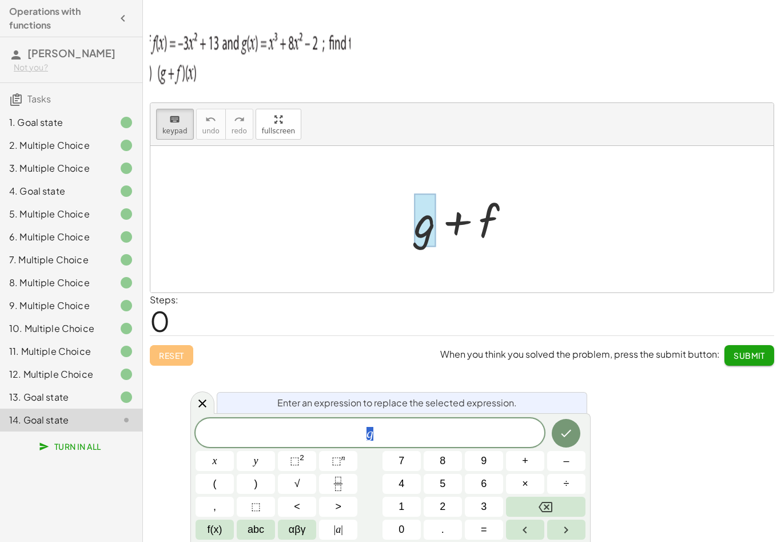
click at [259, 526] on span "abc" at bounding box center [256, 529] width 17 height 15
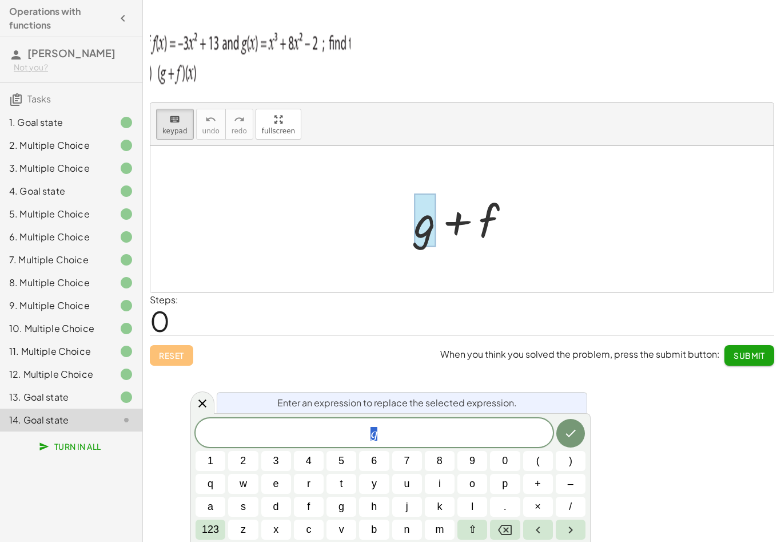
click at [265, 527] on button "x" at bounding box center [276, 529] width 30 height 20
click at [215, 524] on span "123" at bounding box center [210, 529] width 17 height 15
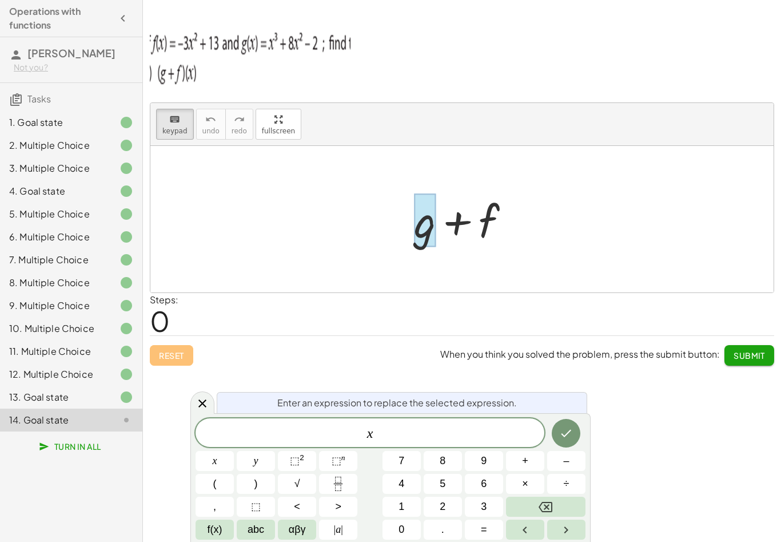
click at [300, 461] on sup "2" at bounding box center [302, 457] width 5 height 9
click at [567, 507] on button "Backspace" at bounding box center [545, 506] width 79 height 20
click at [534, 508] on button "Backspace" at bounding box center [545, 506] width 79 height 20
click at [491, 509] on button "3" at bounding box center [484, 506] width 38 height 20
click at [571, 532] on icon "Right arrow" at bounding box center [566, 530] width 14 height 14
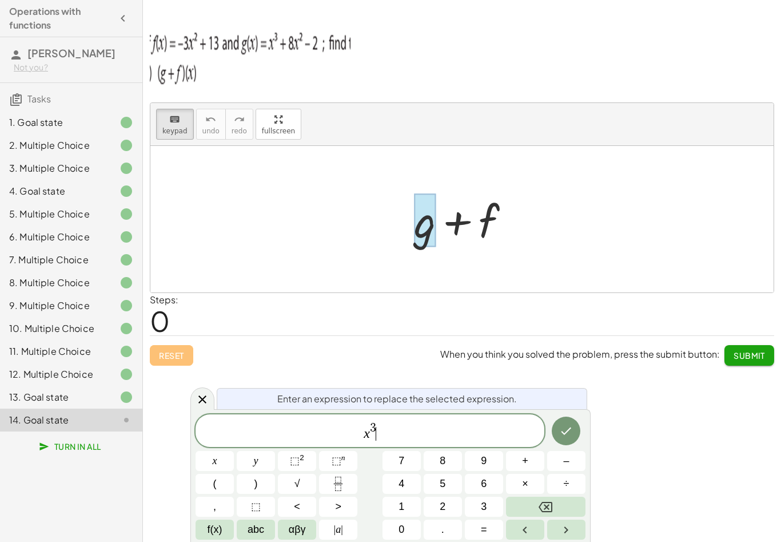
click at [523, 466] on span "+" at bounding box center [525, 460] width 6 height 15
click at [455, 468] on button "8" at bounding box center [443, 461] width 38 height 20
click at [216, 457] on span "x" at bounding box center [215, 460] width 5 height 15
click at [458, 507] on button "2" at bounding box center [443, 506] width 38 height 20
click at [520, 505] on button "Backspace" at bounding box center [545, 506] width 79 height 20
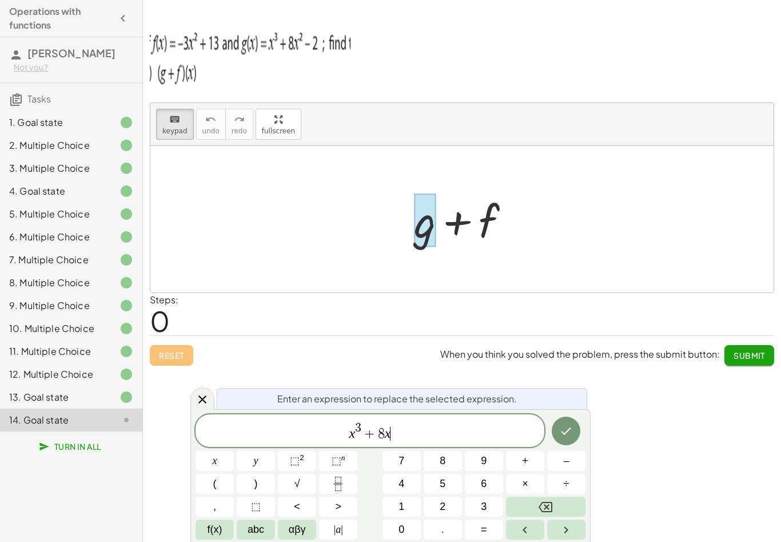
click at [306, 461] on button "⬚ 2" at bounding box center [297, 461] width 38 height 20
click at [567, 461] on span "–" at bounding box center [566, 460] width 6 height 15
click at [456, 508] on button "2" at bounding box center [443, 506] width 38 height 20
click at [562, 437] on icon "Done" at bounding box center [566, 431] width 14 height 14
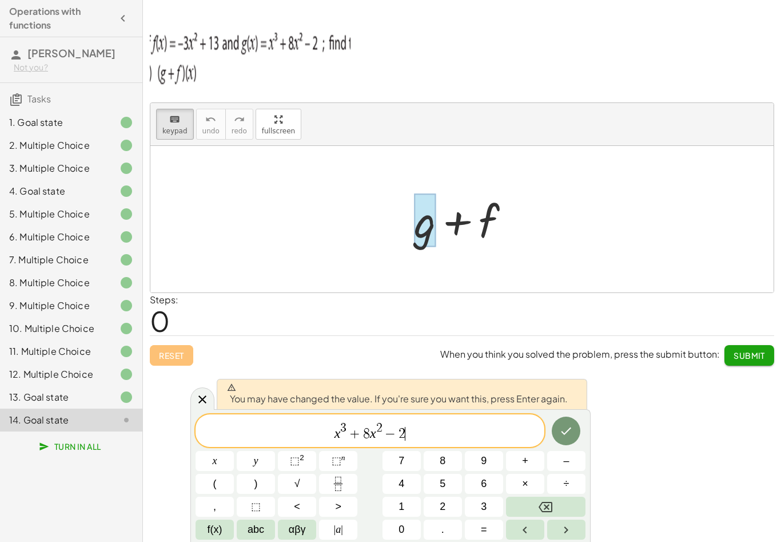
click at [565, 437] on icon "Done" at bounding box center [566, 431] width 14 height 14
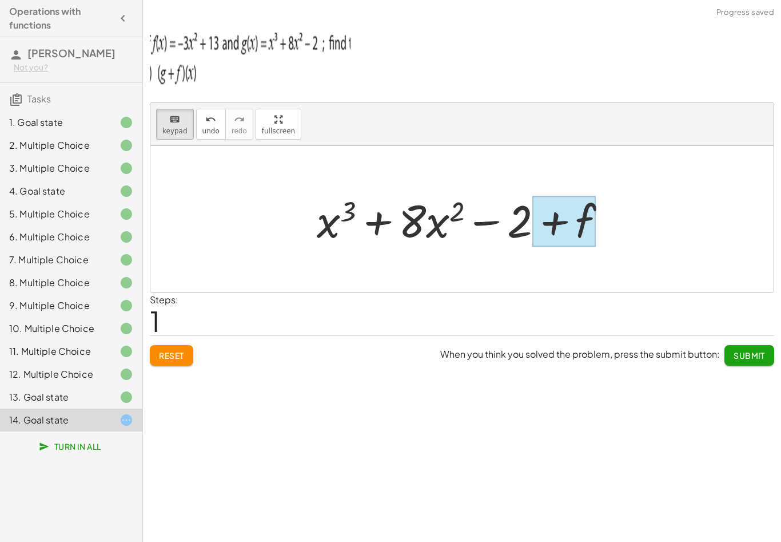
click at [586, 204] on div at bounding box center [563, 221] width 63 height 51
click at [585, 204] on div at bounding box center [563, 221] width 63 height 51
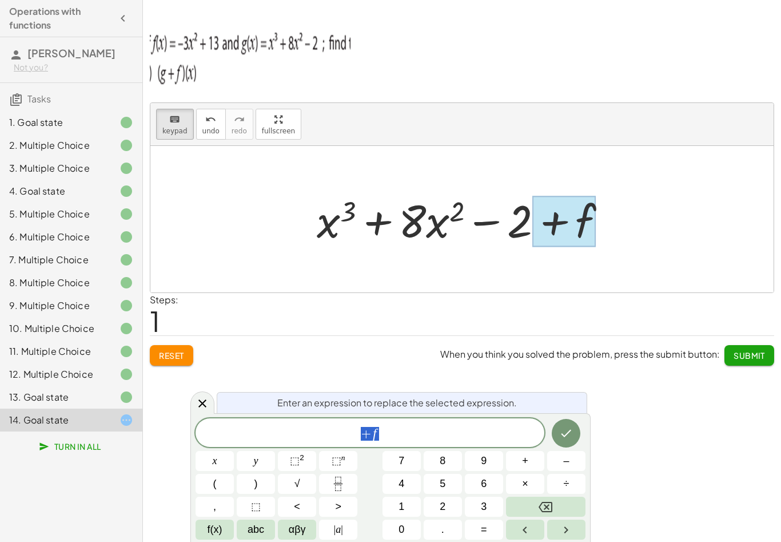
click at [566, 461] on span "–" at bounding box center [566, 460] width 6 height 15
click at [491, 504] on button "3" at bounding box center [484, 506] width 38 height 20
click at [230, 461] on button "x" at bounding box center [215, 461] width 38 height 20
click at [308, 457] on button "⬚ 2" at bounding box center [297, 461] width 38 height 20
click at [532, 475] on button "×" at bounding box center [525, 483] width 38 height 20
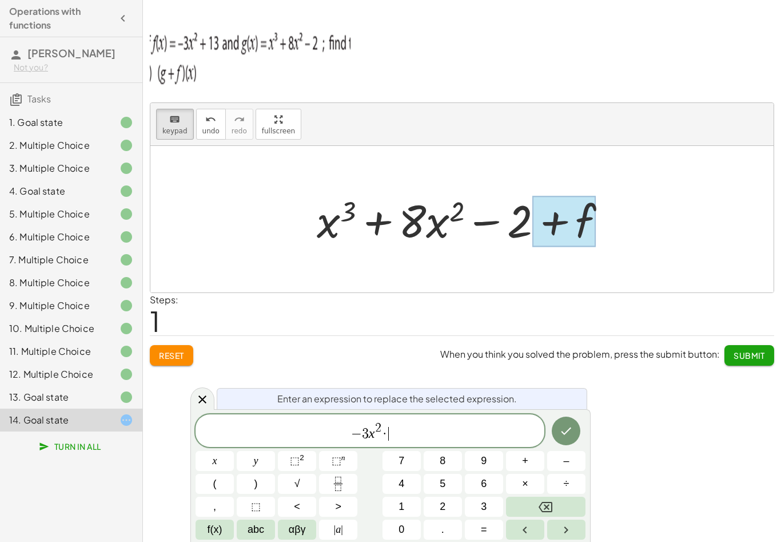
click at [549, 508] on icon "Backspace" at bounding box center [546, 506] width 14 height 10
click at [534, 459] on button "+" at bounding box center [525, 461] width 38 height 20
click at [411, 507] on button "1" at bounding box center [402, 506] width 38 height 20
click at [499, 503] on button "3" at bounding box center [484, 506] width 38 height 20
click at [570, 432] on icon "Done" at bounding box center [566, 431] width 14 height 14
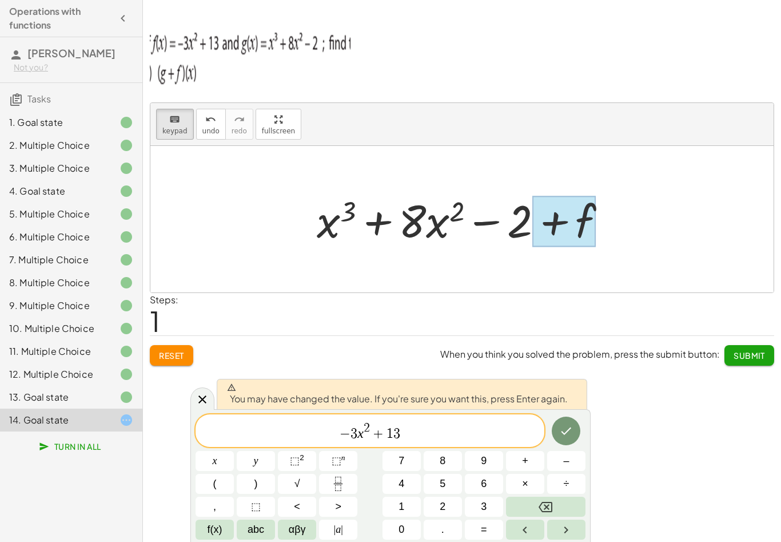
click at [569, 431] on icon "Done" at bounding box center [566, 431] width 14 height 14
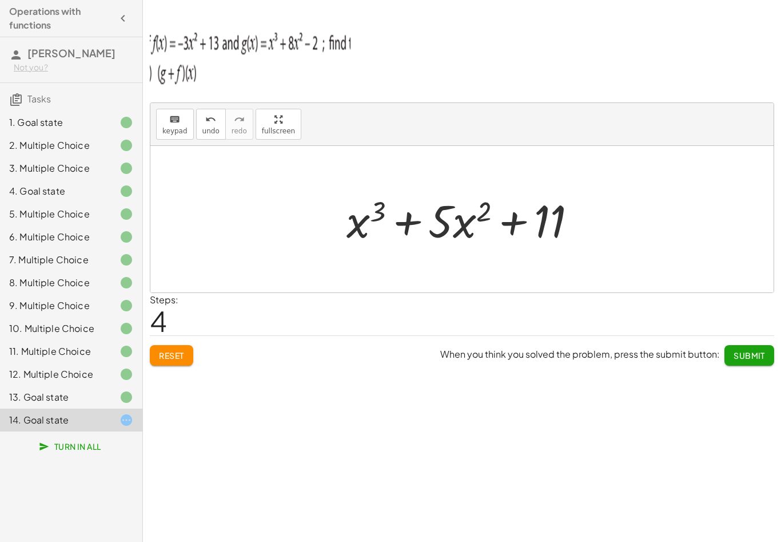
click at [757, 350] on span "Submit" at bounding box center [749, 355] width 31 height 10
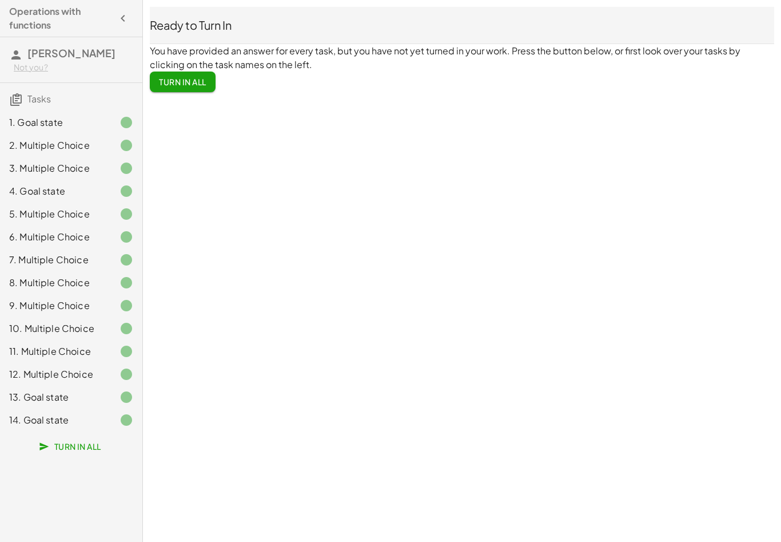
click at [117, 128] on div at bounding box center [117, 123] width 32 height 14
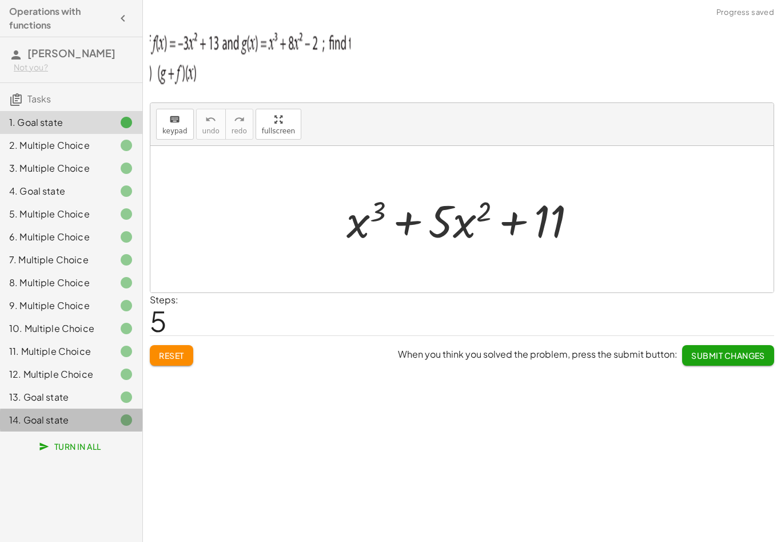
click at [117, 416] on div at bounding box center [117, 420] width 32 height 14
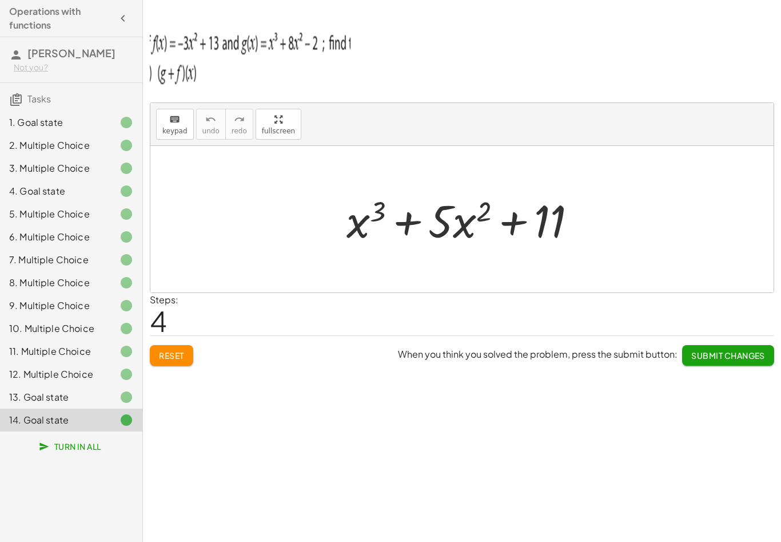
click at [747, 350] on span "Submit Changes" at bounding box center [728, 355] width 74 height 10
click at [78, 448] on span "Turn In All" at bounding box center [71, 446] width 60 height 10
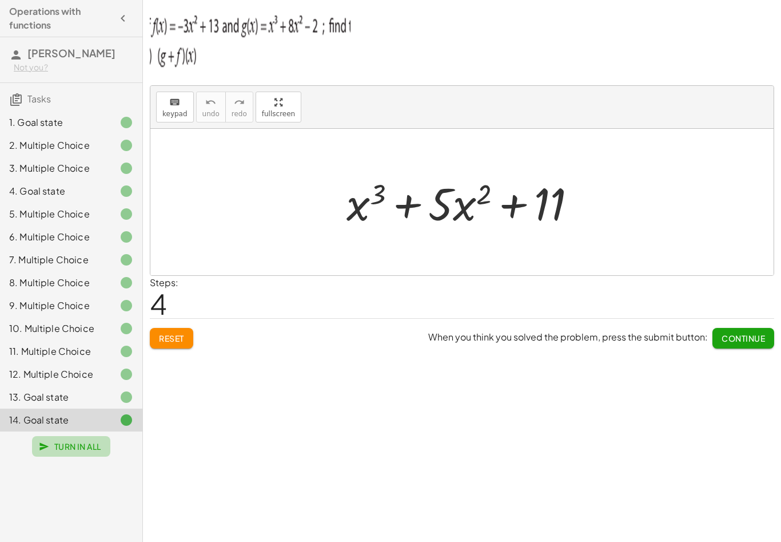
scroll to position [0, 0]
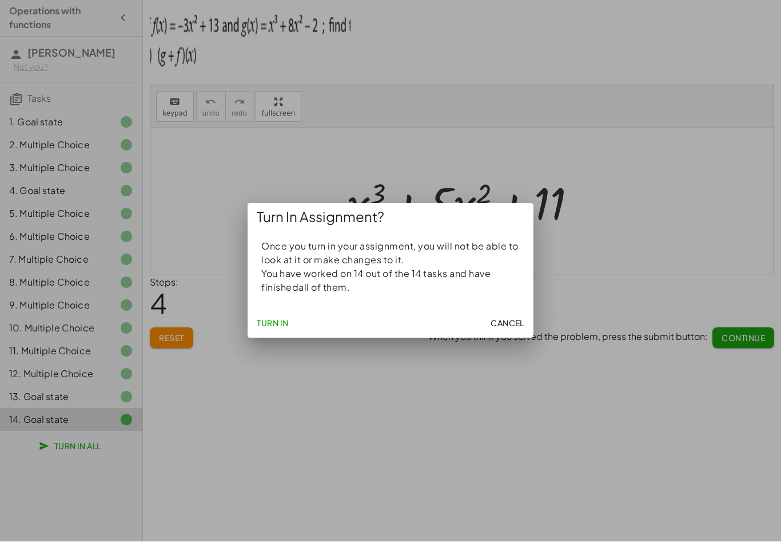
click at [284, 329] on button "Turn In" at bounding box center [272, 323] width 41 height 21
click at [282, 320] on span "Turn In" at bounding box center [273, 323] width 32 height 10
click at [283, 319] on span "Turn In" at bounding box center [273, 323] width 32 height 10
click at [273, 327] on span "Turn In" at bounding box center [273, 323] width 32 height 10
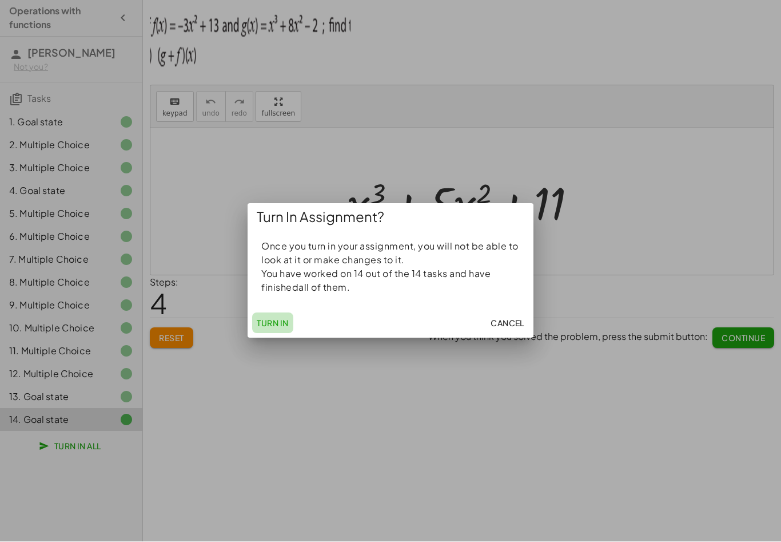
click at [280, 322] on span "Turn In" at bounding box center [273, 323] width 32 height 10
click at [279, 322] on span "Turn In" at bounding box center [273, 323] width 32 height 10
click at [272, 325] on span "Turn In" at bounding box center [273, 323] width 32 height 10
click at [272, 324] on span "Turn In" at bounding box center [273, 323] width 32 height 10
click at [270, 329] on button "Turn In" at bounding box center [272, 323] width 41 height 21
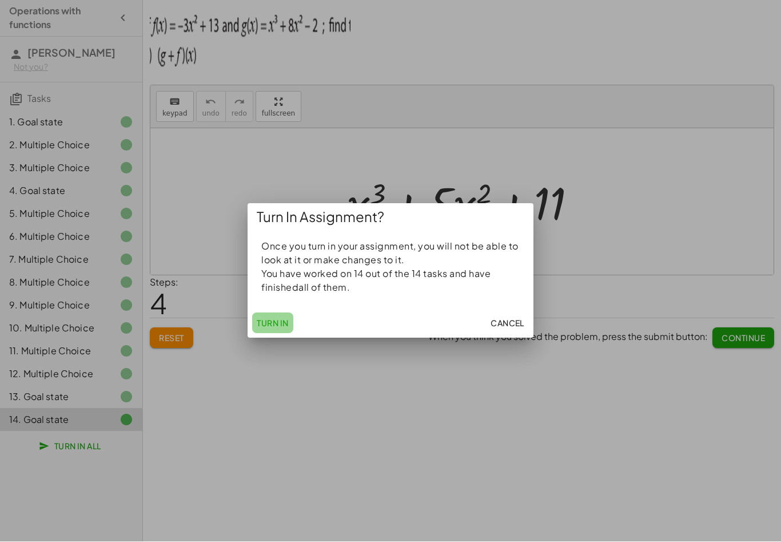
click at [270, 329] on button "Turn In" at bounding box center [272, 323] width 41 height 21
click at [283, 326] on span "Turn In" at bounding box center [273, 323] width 32 height 10
click at [284, 328] on span "Turn In" at bounding box center [273, 323] width 32 height 10
click at [277, 321] on span "Turn In" at bounding box center [273, 323] width 32 height 10
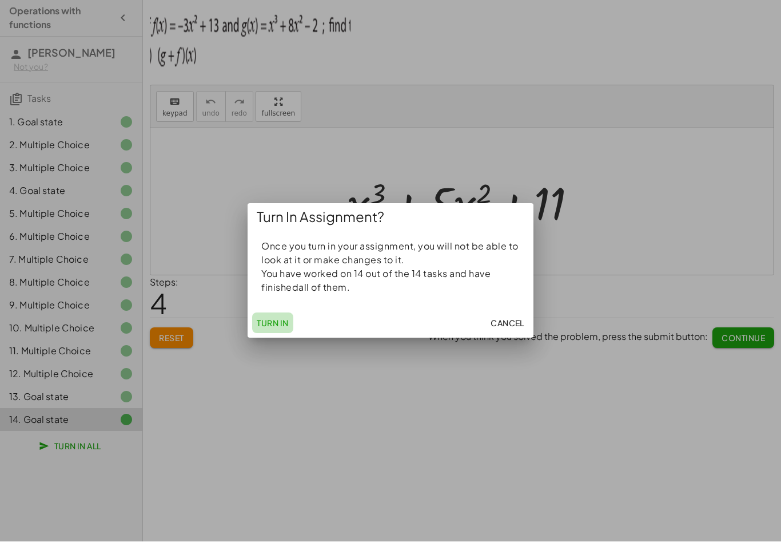
click at [276, 321] on span "Turn In" at bounding box center [273, 323] width 32 height 10
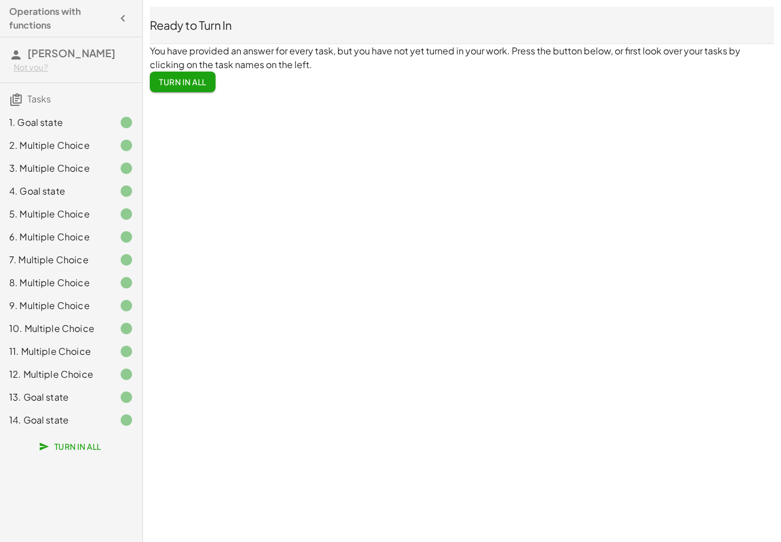
click at [102, 447] on button "Turn In All" at bounding box center [71, 446] width 78 height 21
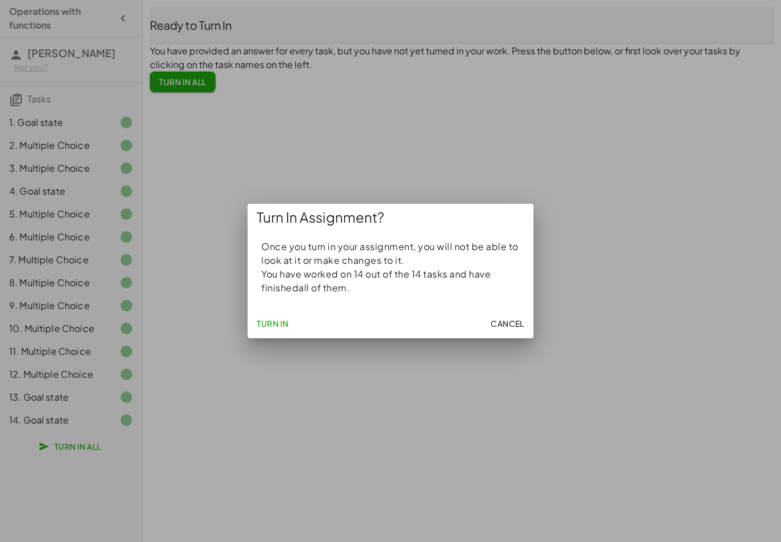
click at [278, 321] on span "Turn In" at bounding box center [273, 323] width 32 height 10
